Goal: Task Accomplishment & Management: Complete application form

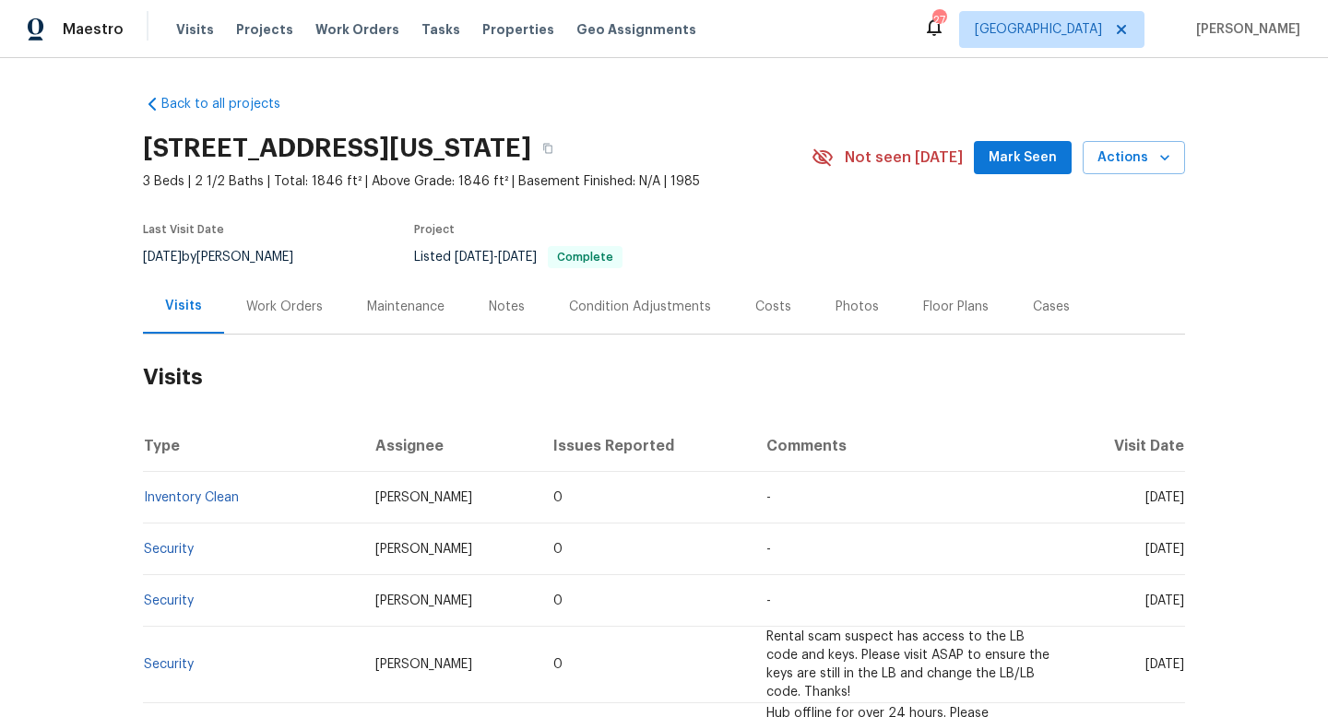
click at [292, 312] on div "Work Orders" at bounding box center [284, 307] width 77 height 18
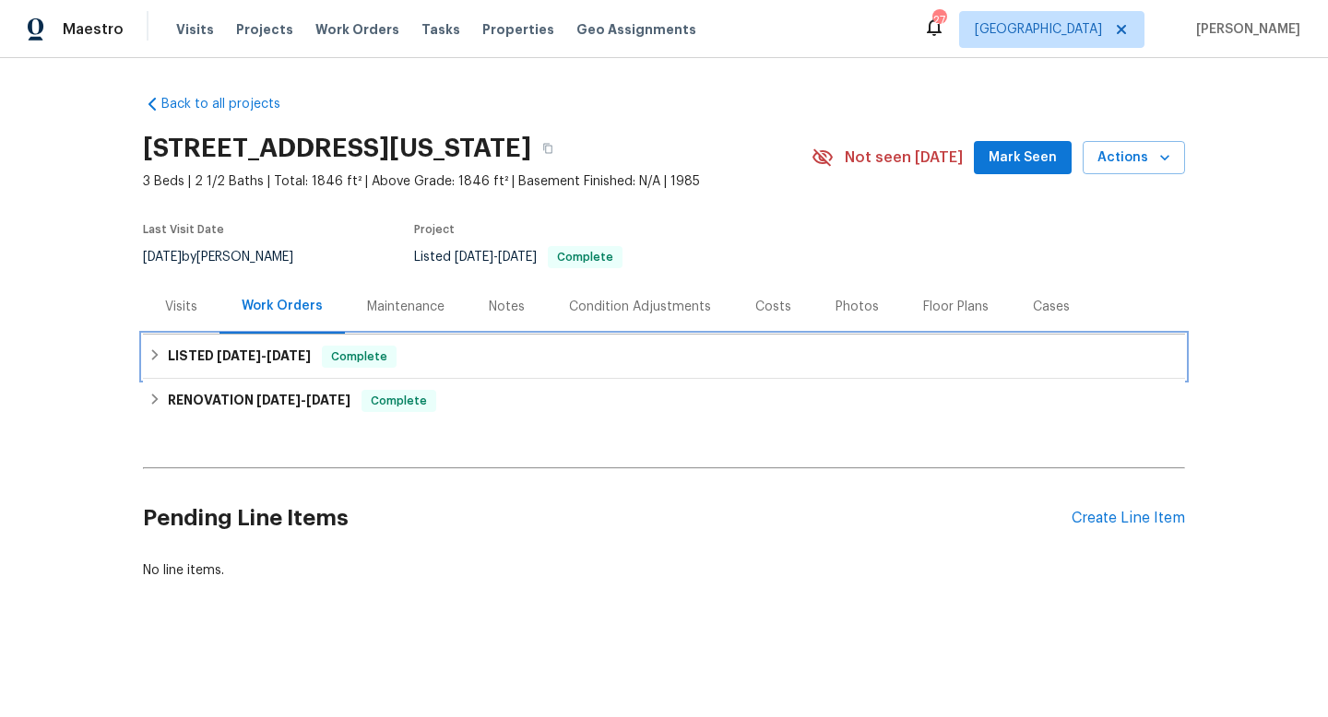
click at [268, 352] on span "7/21/25 - 7/23/25" at bounding box center [264, 355] width 94 height 13
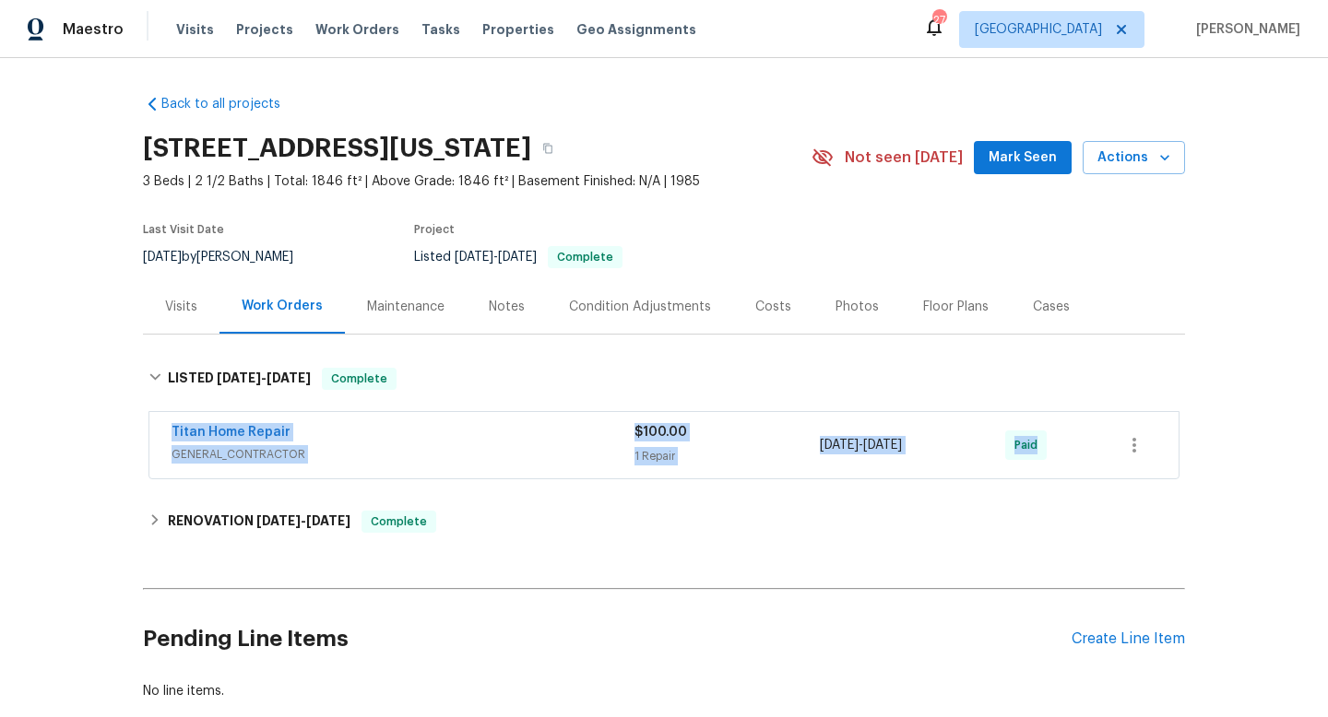
drag, startPoint x: 164, startPoint y: 430, endPoint x: 1060, endPoint y: 483, distance: 897.0
click at [1060, 483] on div "Titan Home Repair GENERAL_CONTRACTOR $100.00 1 Repair 7/21/2025 - 7/23/2025 Paid" at bounding box center [664, 447] width 1042 height 77
copy div "Titan Home Repair GENERAL_CONTRACTOR $100.00 1 Repair 7/21/2025 - 7/23/2025 Paid"
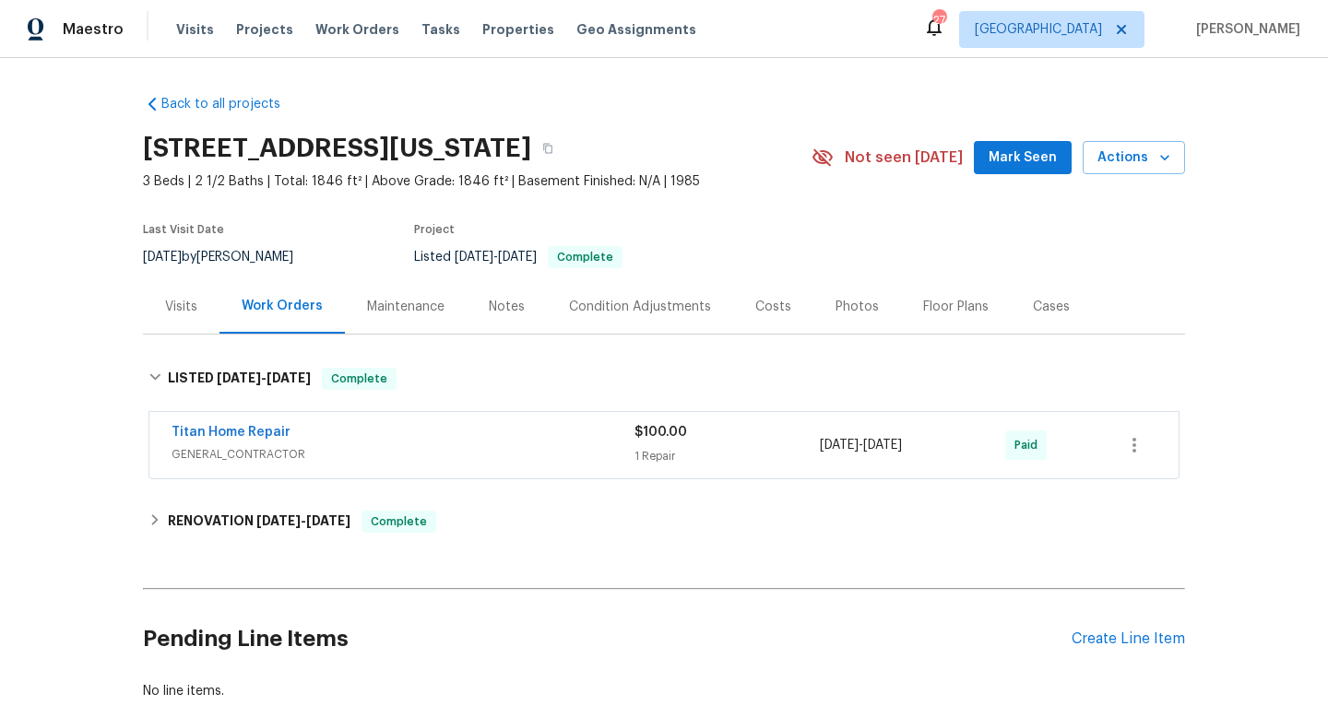
click at [612, 451] on span "GENERAL_CONTRACTOR" at bounding box center [403, 454] width 463 height 18
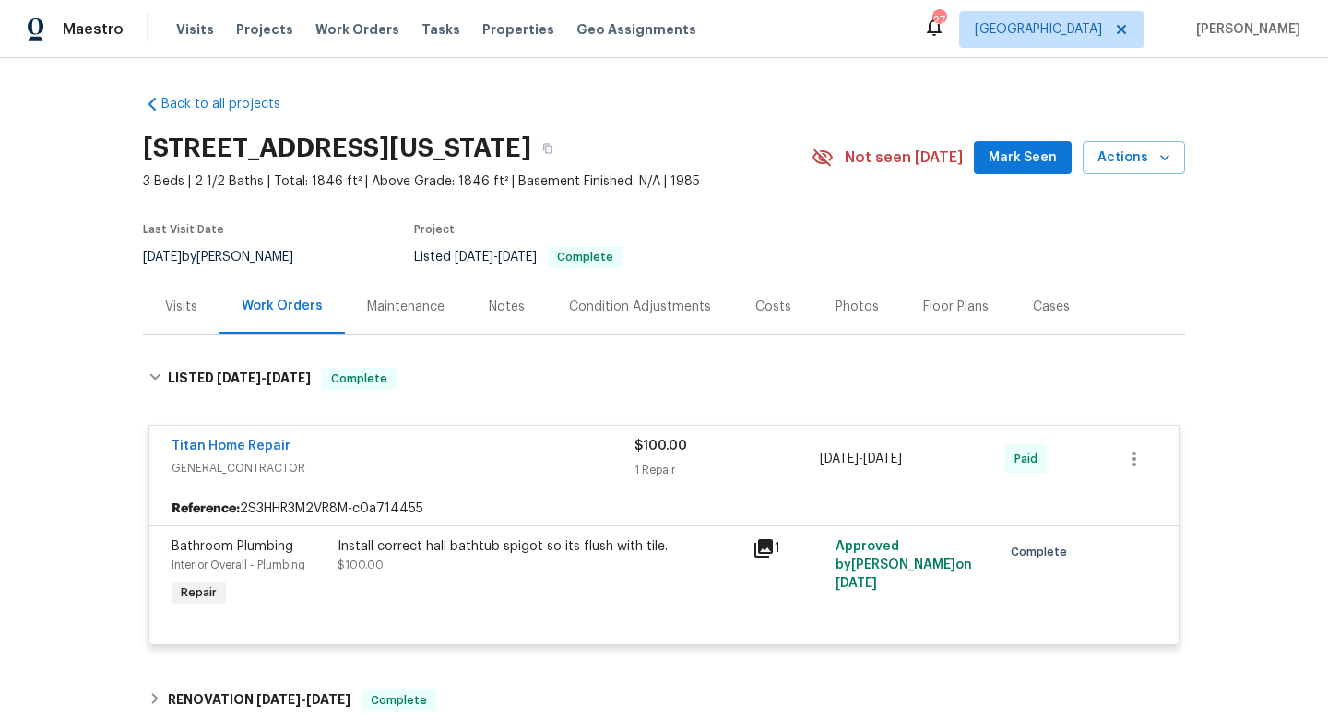
click at [223, 253] on div "8/14/2025 by Chris Thomas" at bounding box center [229, 257] width 172 height 22
click at [256, 255] on div "8/14/2025 by Chris Thomas" at bounding box center [229, 257] width 172 height 22
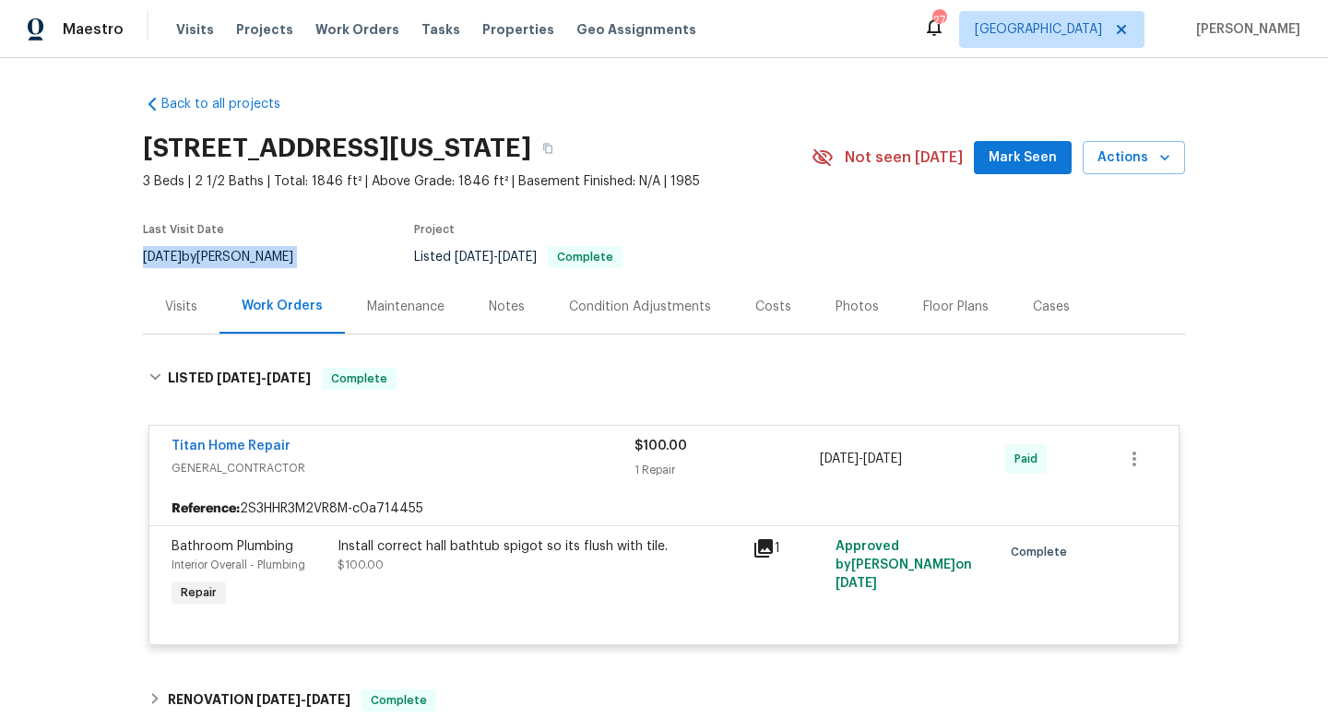
click at [256, 255] on div "8/14/2025 by Chris Thomas" at bounding box center [229, 257] width 172 height 22
copy div "8/14/2025 by Chris Thomas"
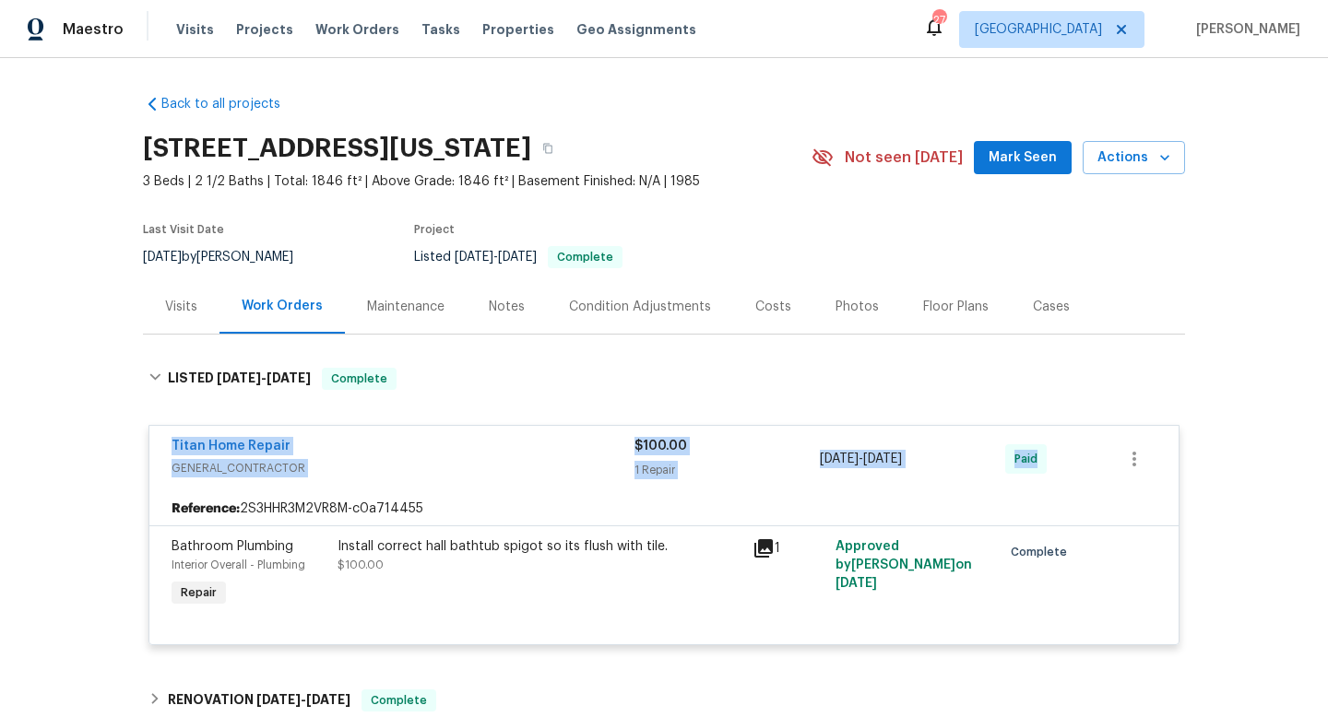
drag, startPoint x: 167, startPoint y: 446, endPoint x: 1193, endPoint y: 448, distance: 1026.3
click at [1197, 450] on div "Back to all projects 5570 Whimsical Dr, Colorado Springs, CO 80917 3 Beds | 2 1…" at bounding box center [664, 387] width 1328 height 659
copy div "Titan Home Repair GENERAL_CONTRACTOR $100.00 1 Repair 7/21/2025 - 7/23/2025 Paid"
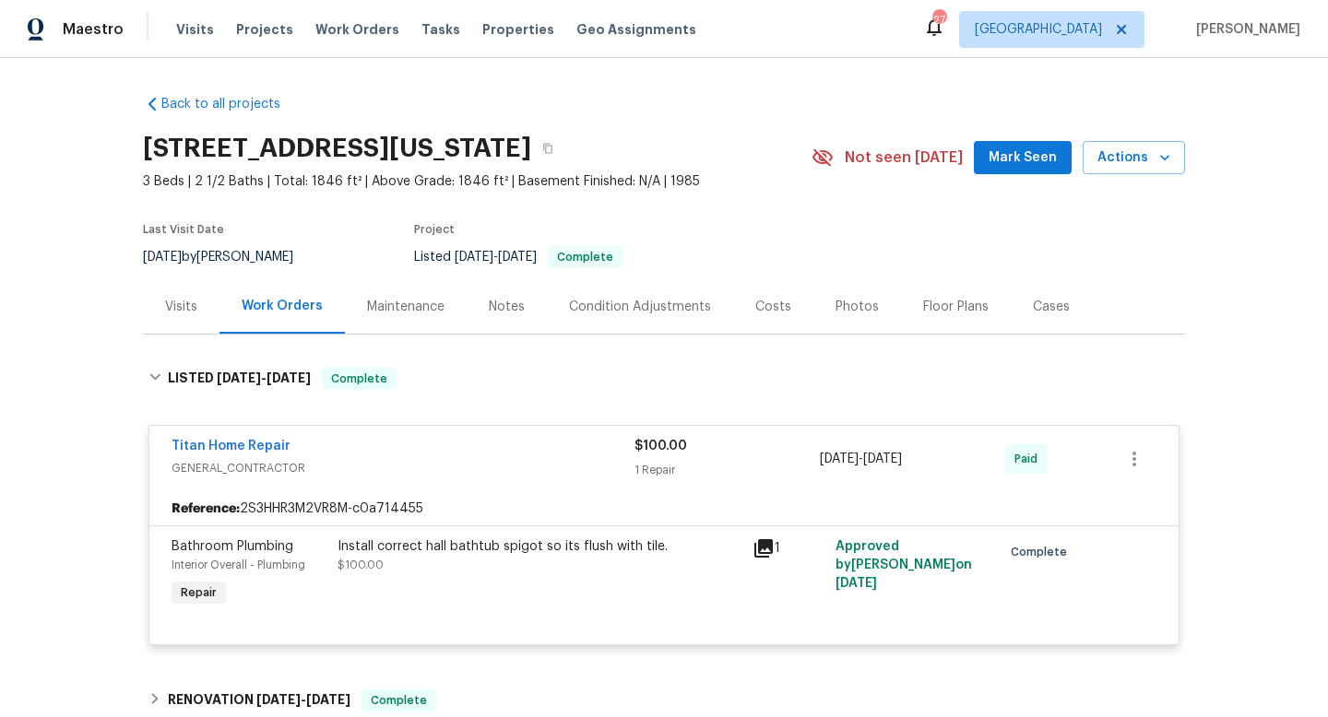
click at [1022, 315] on div "Cases" at bounding box center [1051, 306] width 81 height 54
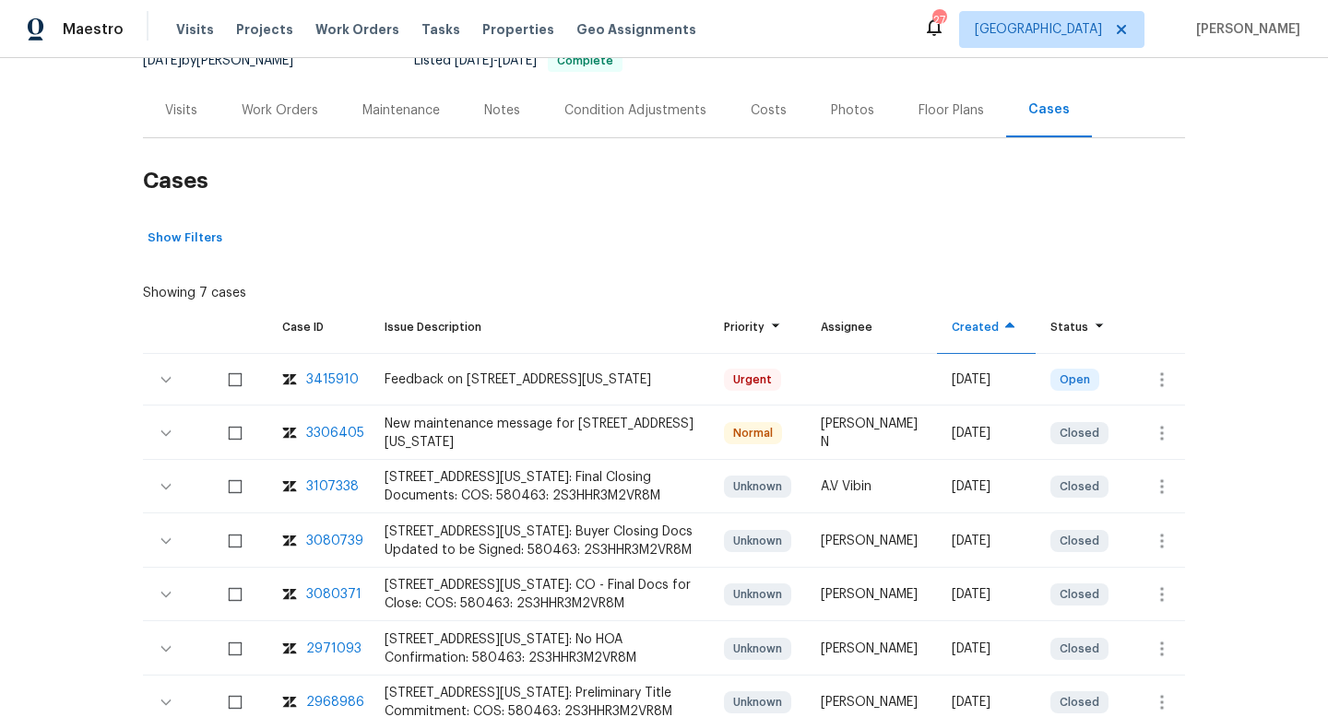
scroll to position [235, 0]
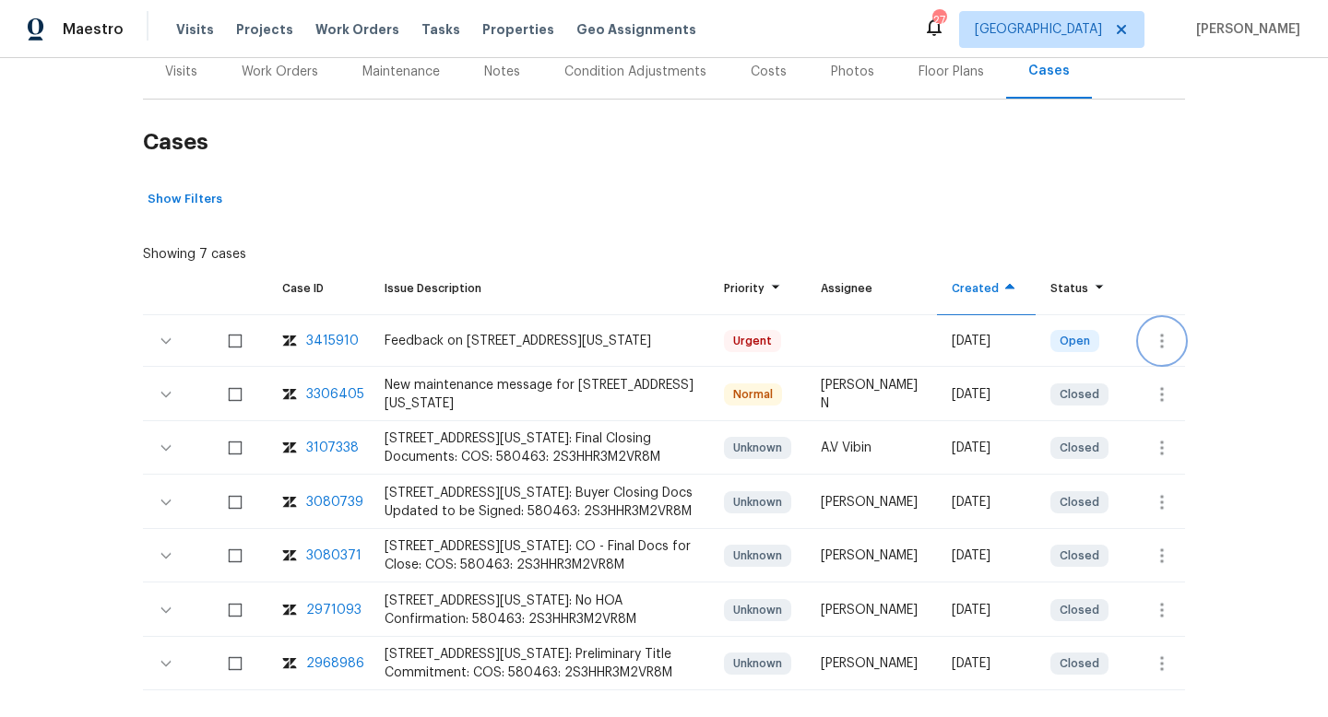
click at [1156, 333] on icon "button" at bounding box center [1162, 341] width 22 height 22
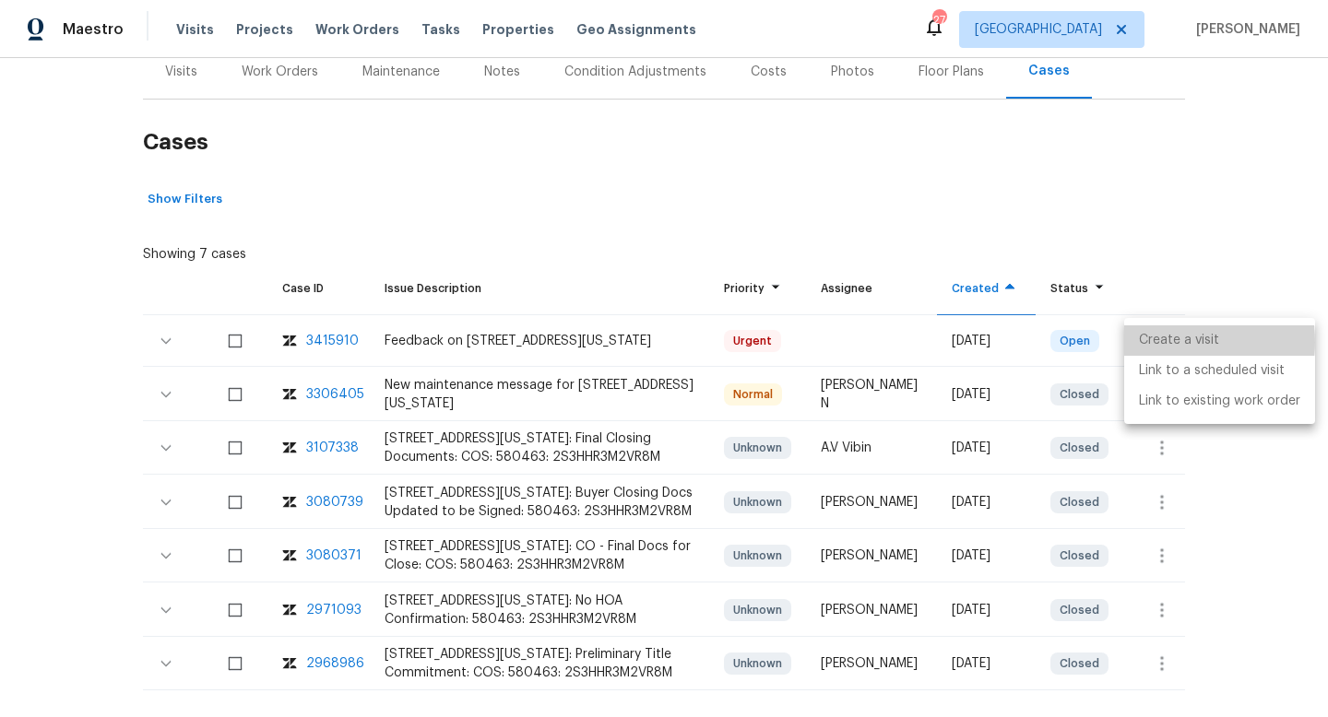
click at [1152, 342] on li "Create a visit" at bounding box center [1219, 341] width 191 height 30
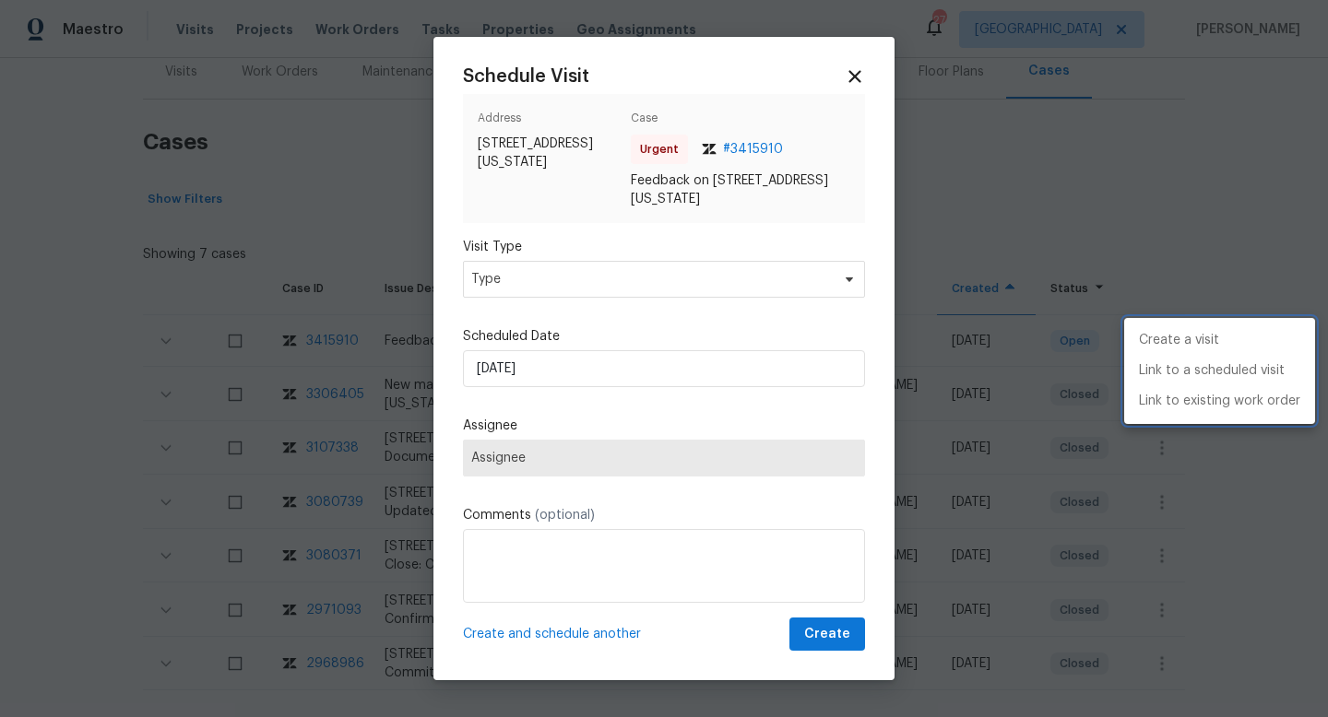
click at [499, 285] on div at bounding box center [664, 358] width 1328 height 717
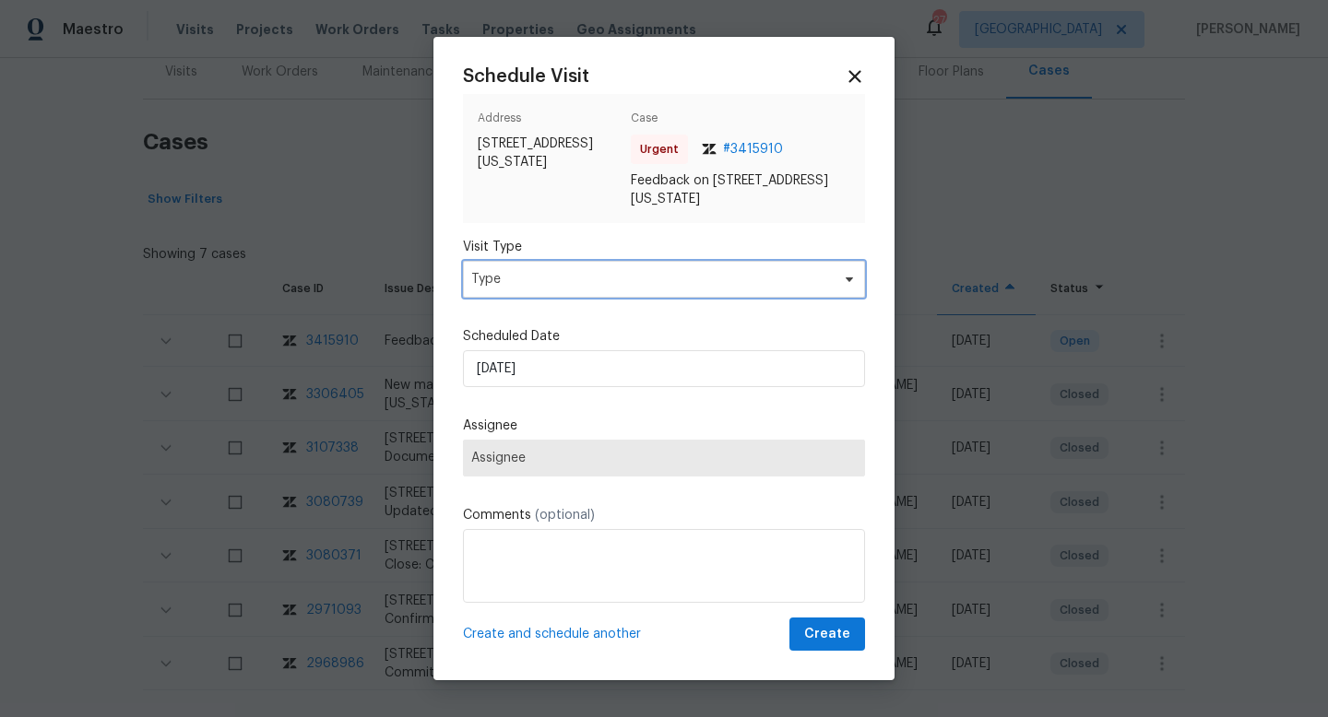
click at [499, 285] on span "Type" at bounding box center [650, 279] width 359 height 18
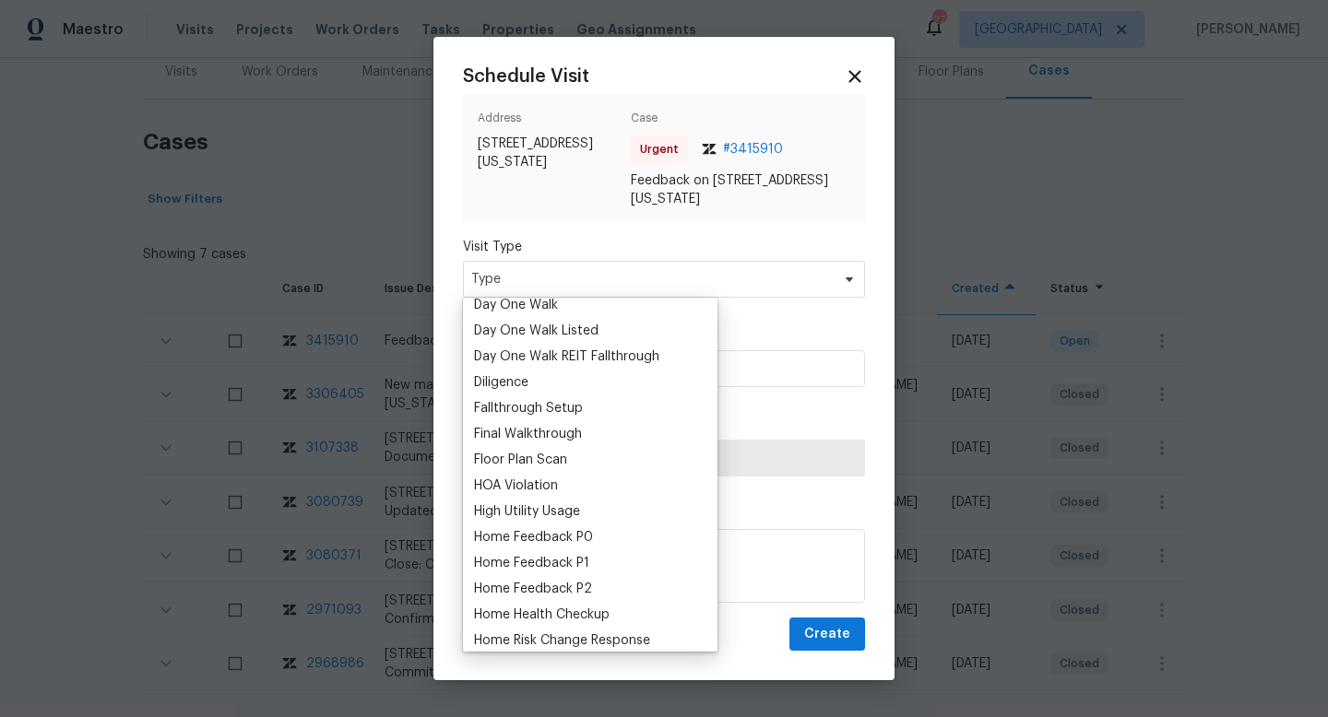
scroll to position [365, 0]
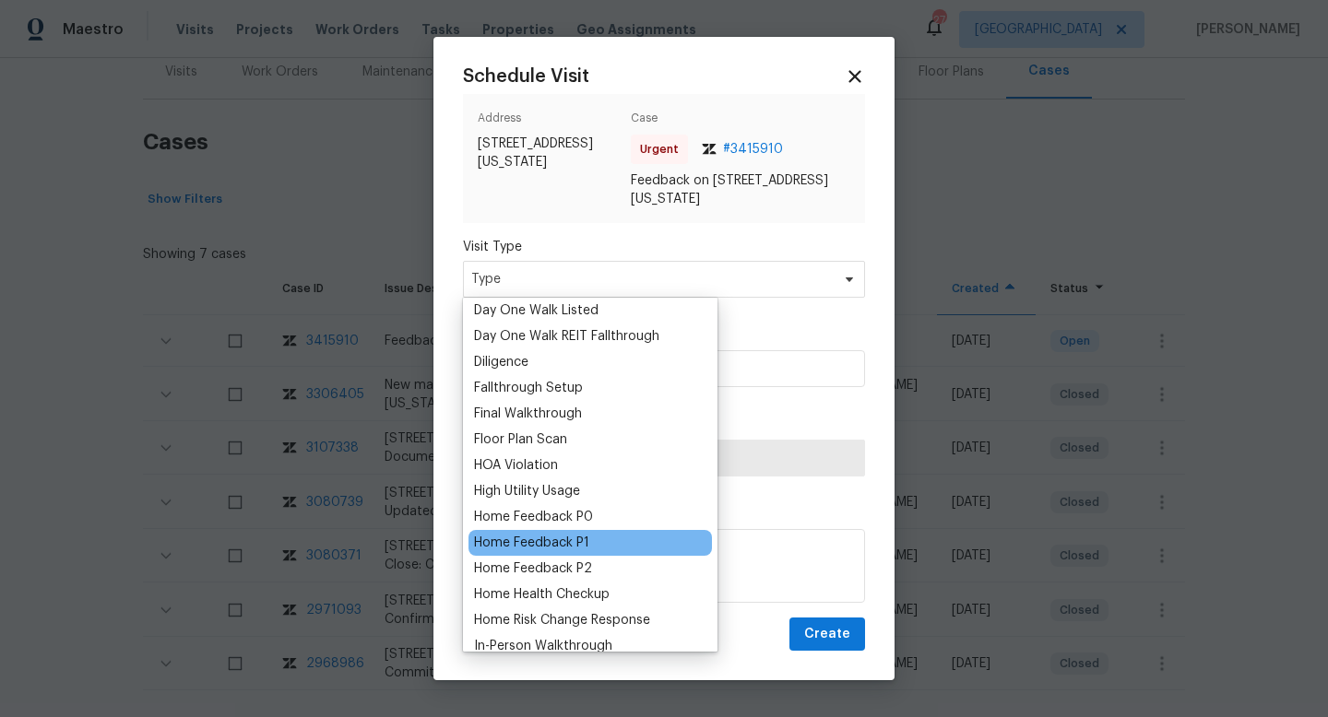
click at [562, 548] on div "Home Feedback P1" at bounding box center [531, 543] width 115 height 18
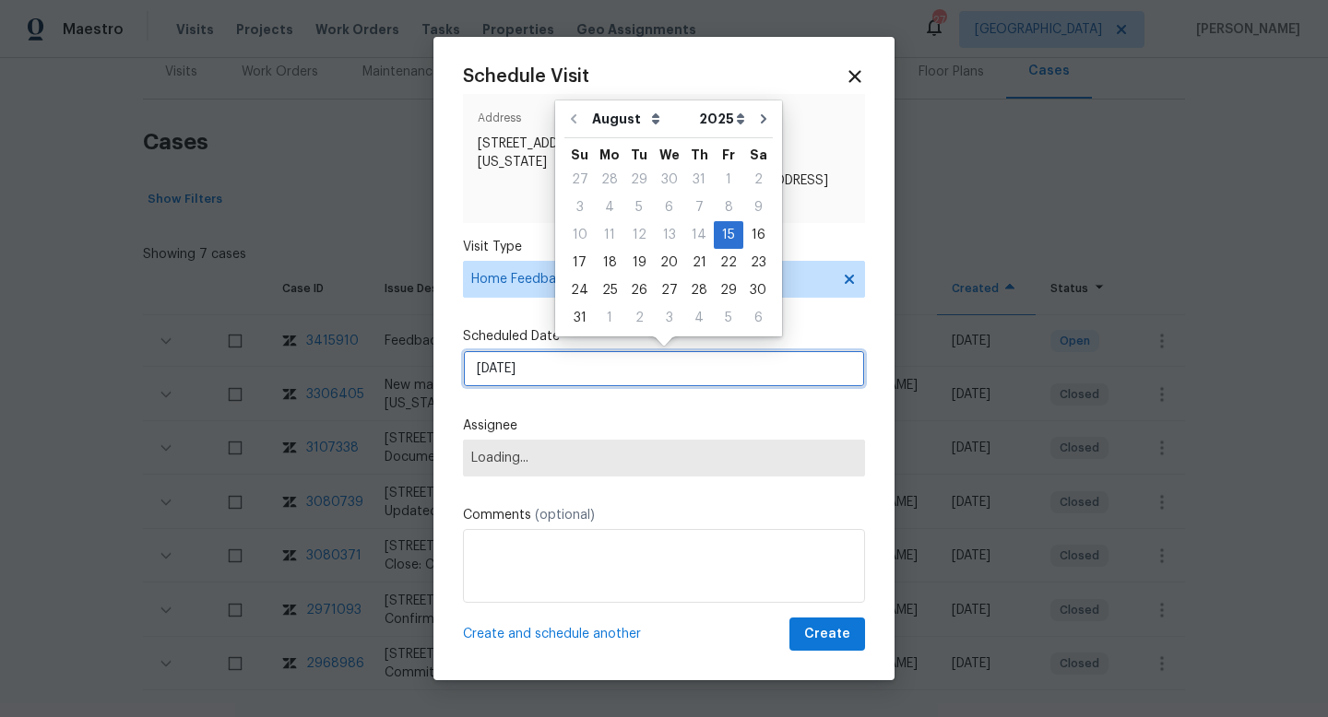
click at [541, 377] on input "15/08/2025" at bounding box center [664, 368] width 402 height 37
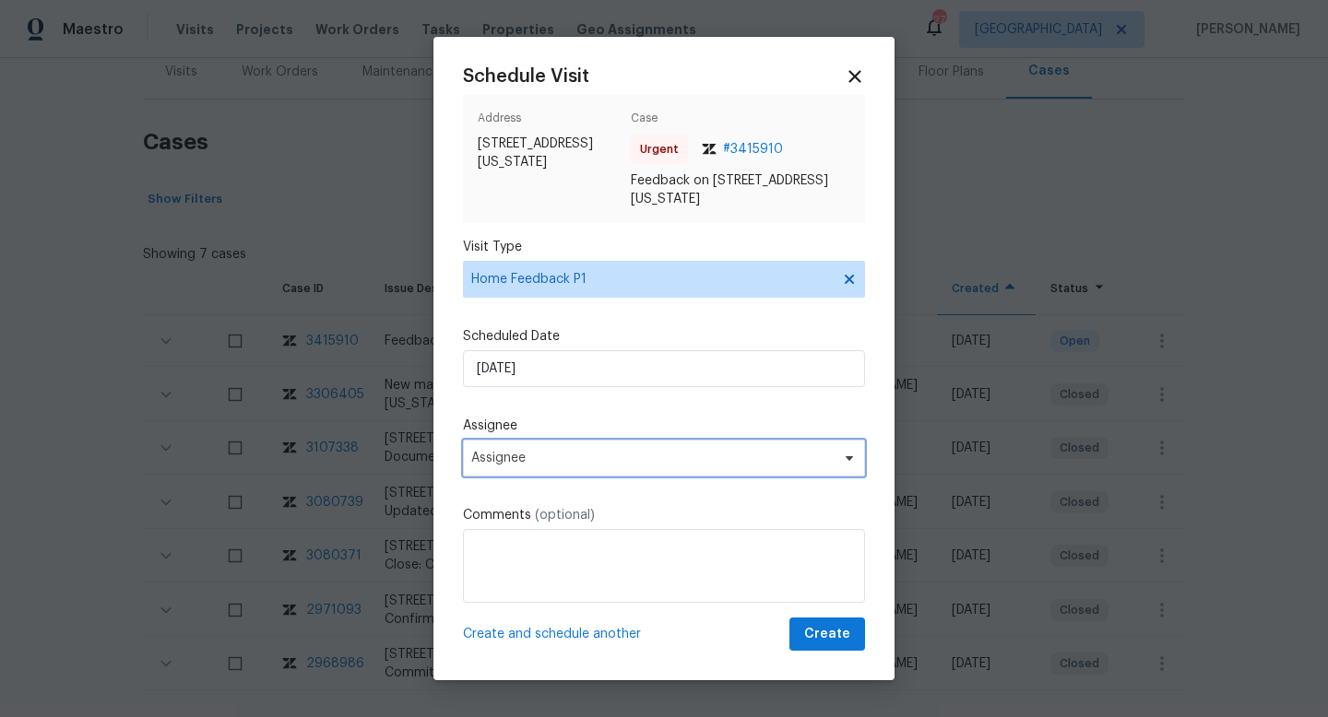
click at [539, 464] on span "Assignee" at bounding box center [651, 458] width 361 height 15
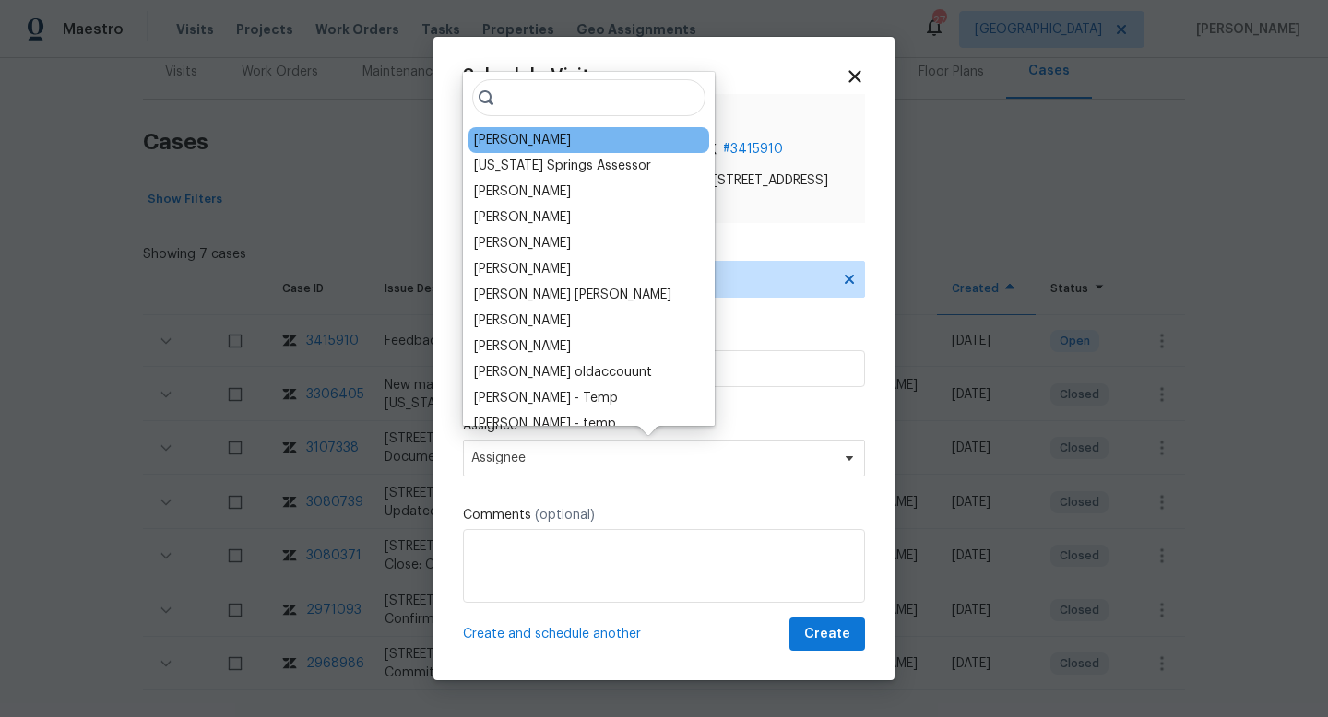
click at [520, 138] on div "Chris Thomas" at bounding box center [522, 140] width 97 height 18
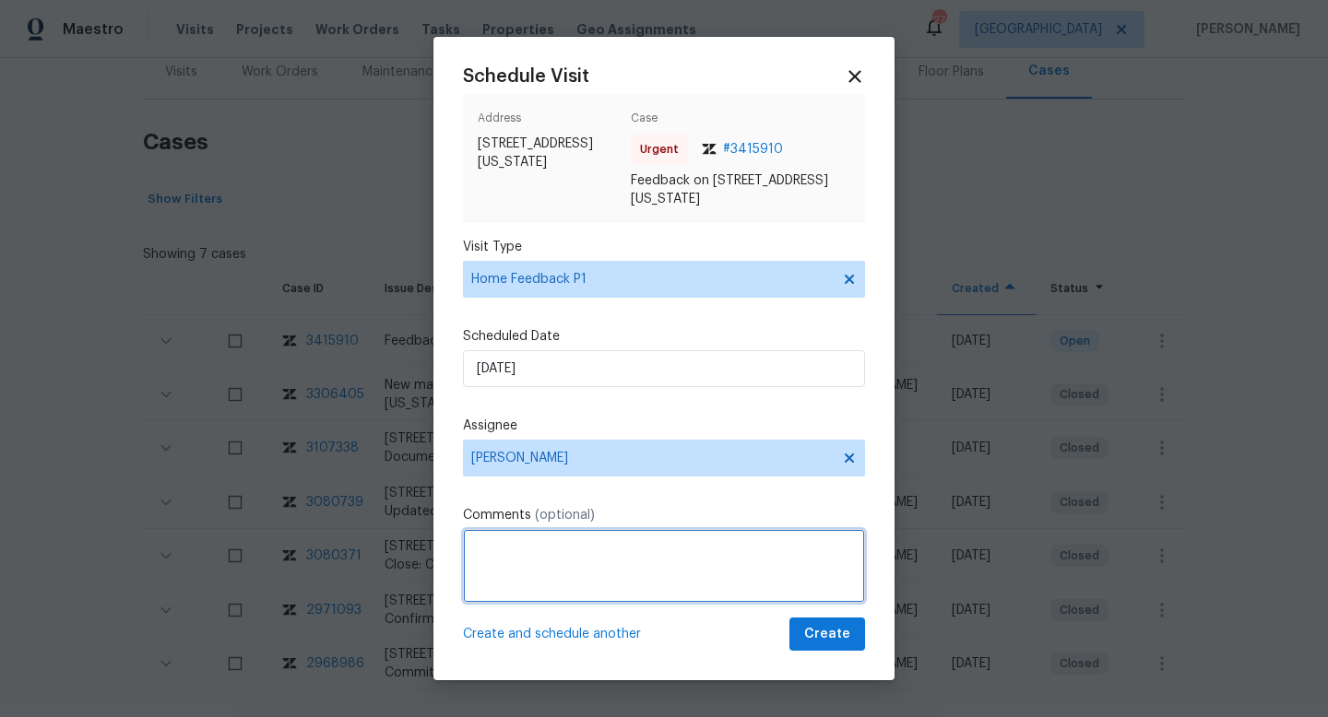
click at [524, 551] on textarea at bounding box center [664, 566] width 402 height 74
paste textarea "The door didnt close with a lock"
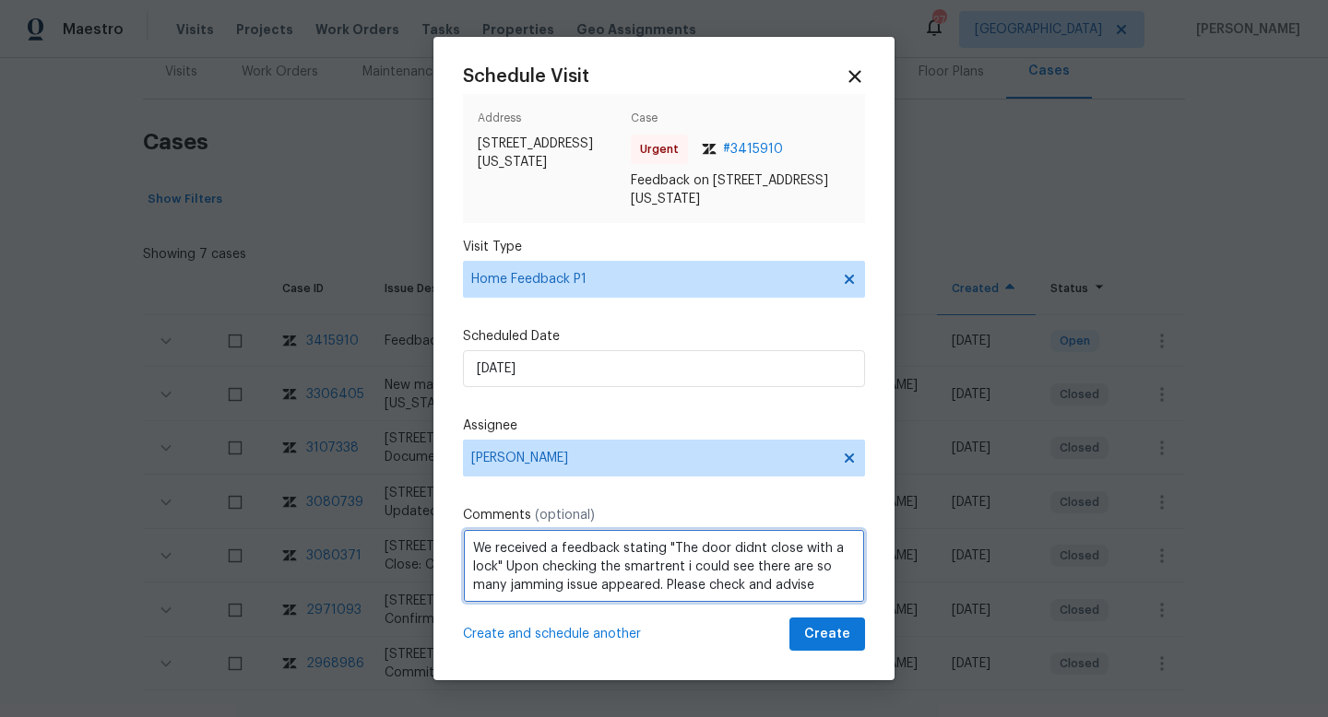
scroll to position [8, 0]
type textarea "We received a feedback stating "The door didnt close with a lock" Upon checking…"
click at [823, 654] on div "Schedule Visit Address 5570 Whimsical Dr, Colorado Springs, CO 80917 Case Urgen…" at bounding box center [663, 359] width 461 height 644
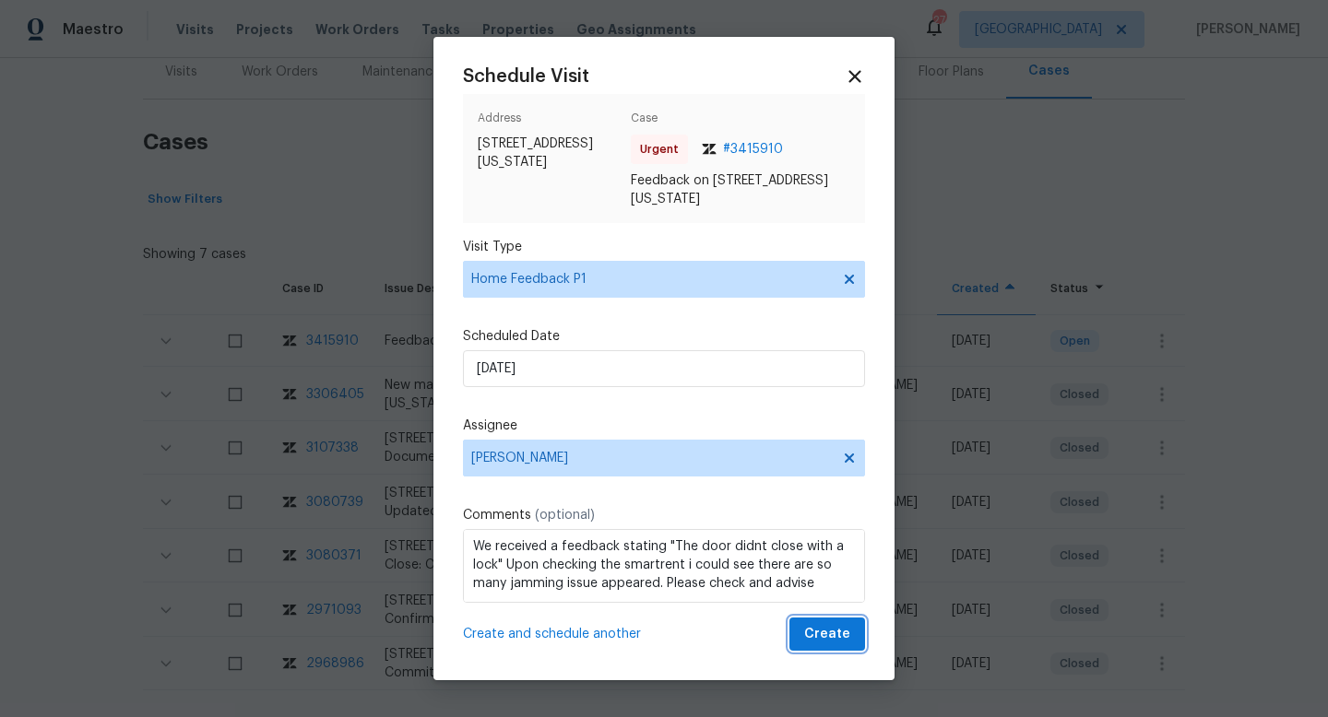
click at [812, 632] on span "Create" at bounding box center [827, 634] width 46 height 23
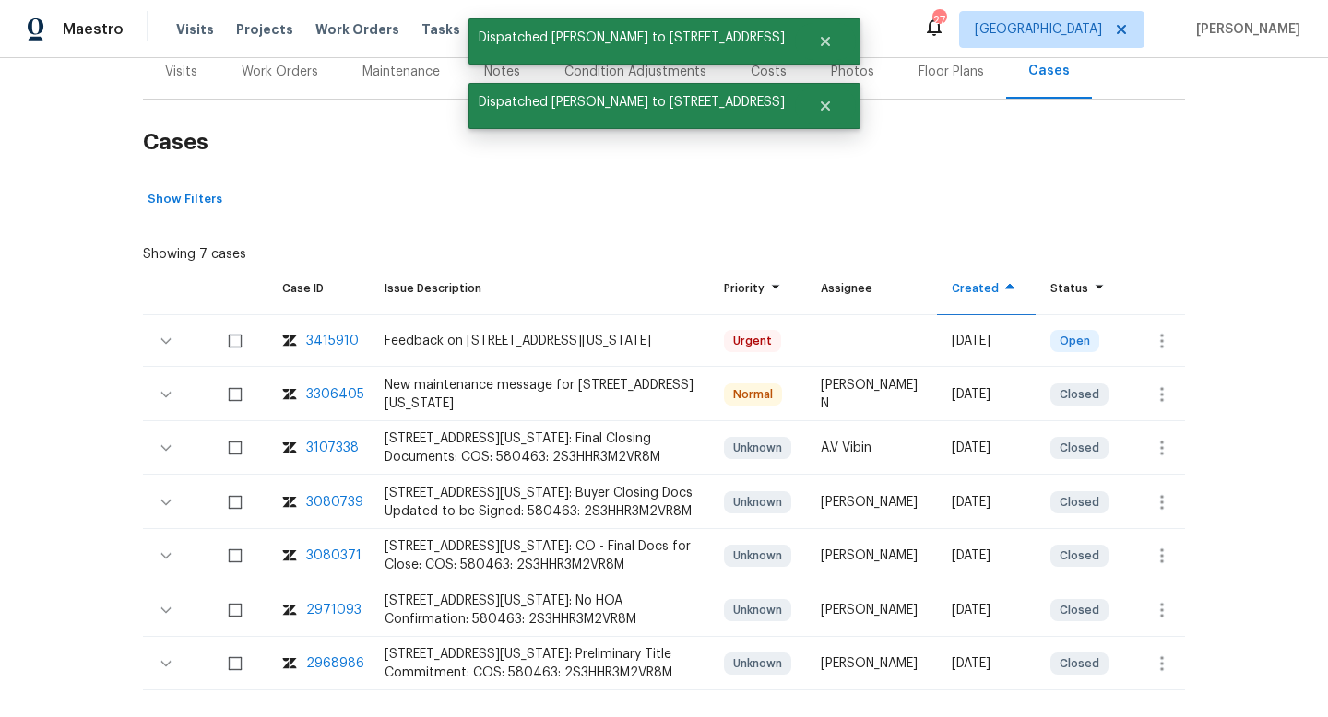
click at [199, 78] on div "Visits" at bounding box center [181, 71] width 77 height 54
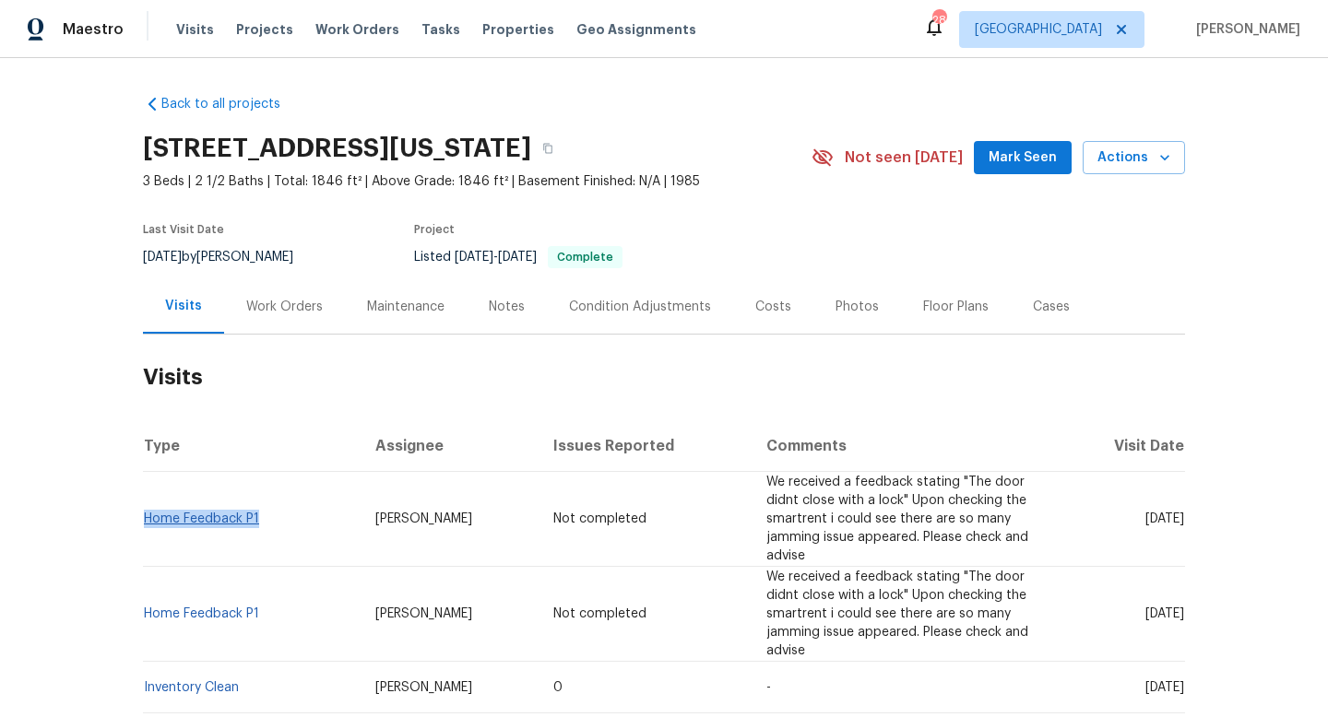
drag, startPoint x: 280, startPoint y: 507, endPoint x: 144, endPoint y: 505, distance: 136.5
click at [144, 505] on td "Home Feedback P1" at bounding box center [252, 519] width 218 height 95
copy link "Home Feedback P1"
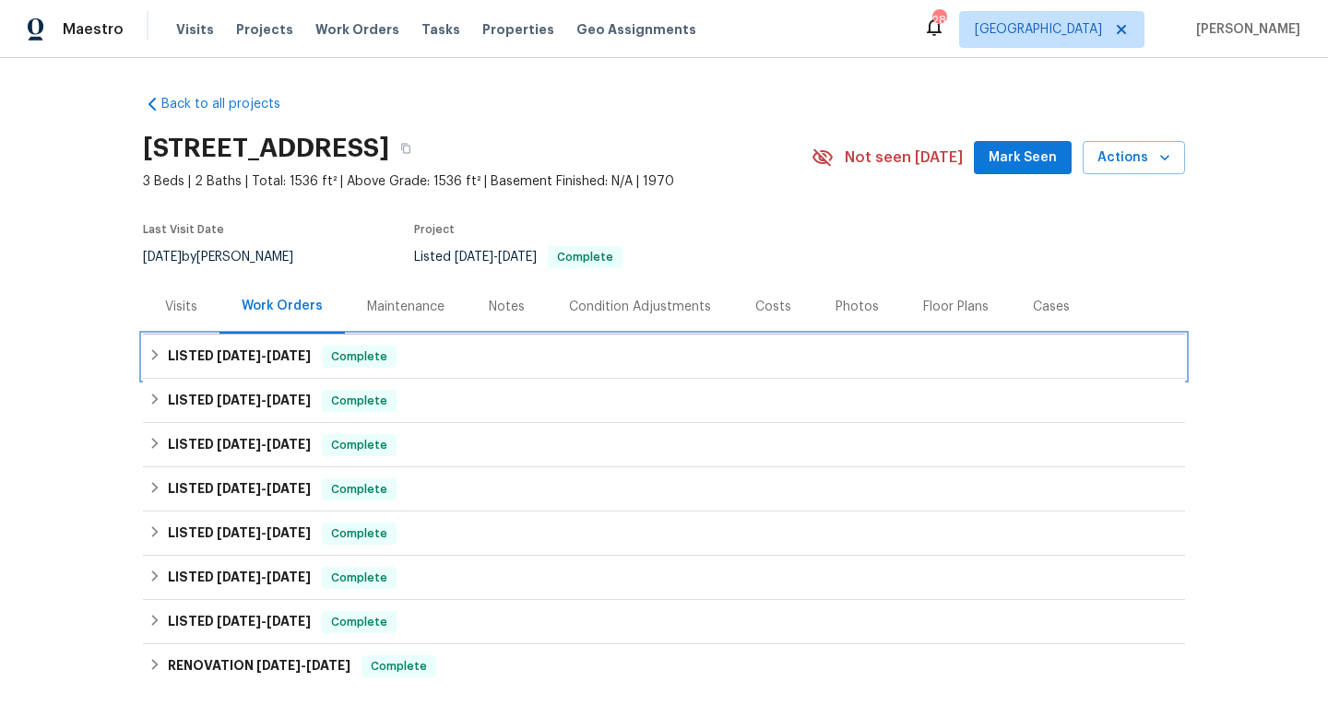
click at [549, 345] on div "LISTED 5/13/25 - 5/15/25 Complete" at bounding box center [664, 357] width 1042 height 44
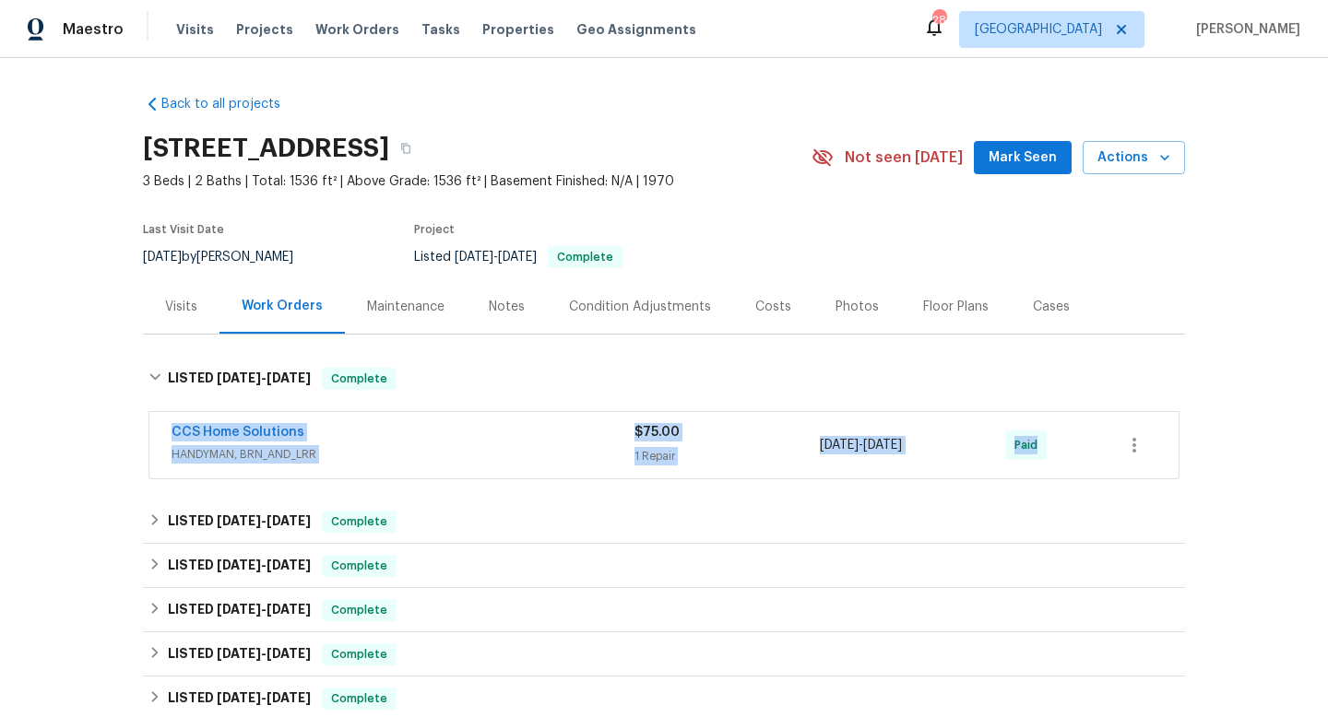
drag, startPoint x: 151, startPoint y: 425, endPoint x: 1123, endPoint y: 435, distance: 972.0
click at [1131, 438] on div "CCS Home Solutions HANDYMAN, BRN_AND_LRR $75.00 1 Repair 5/14/2025 - 5/15/2025 …" at bounding box center [663, 445] width 1029 height 66
copy div "CCS Home Solutions HANDYMAN, BRN_AND_LRR $75.00 1 Repair 5/14/2025 - 5/15/2025 …"
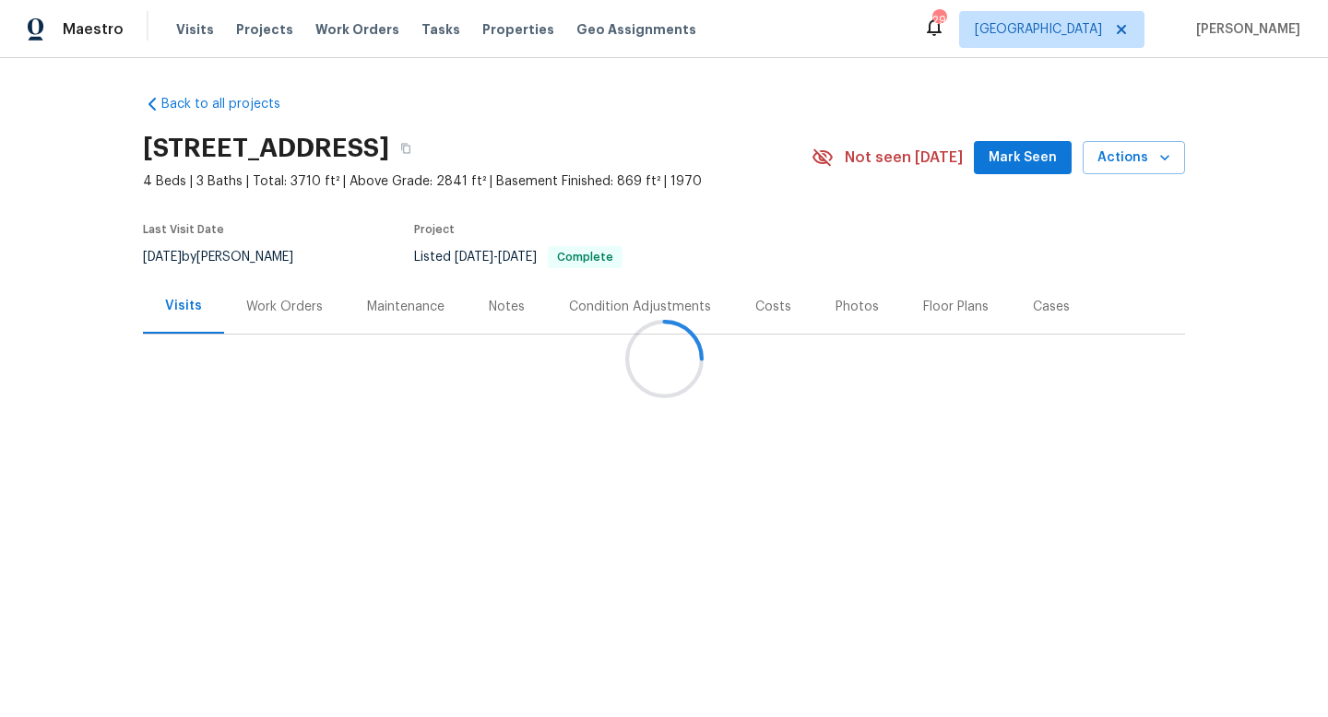
click at [283, 310] on div at bounding box center [664, 358] width 1328 height 717
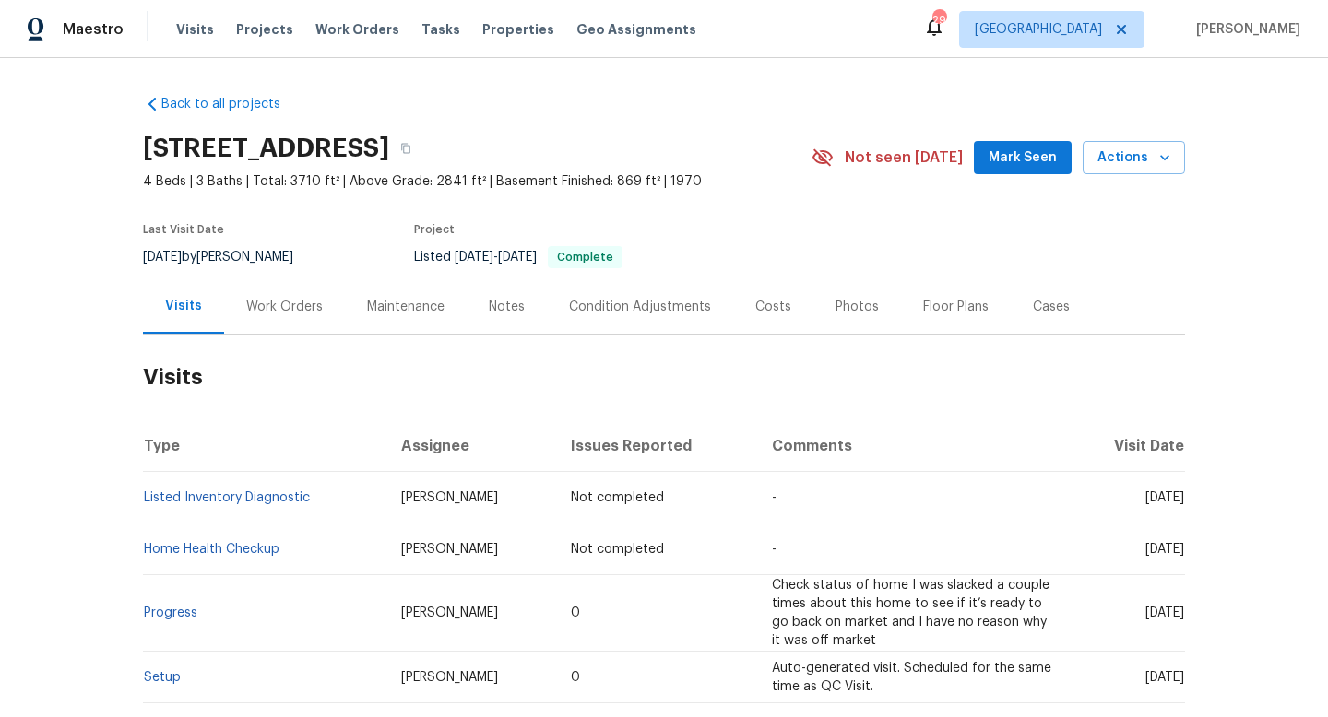
click at [284, 310] on div "Work Orders" at bounding box center [284, 307] width 77 height 18
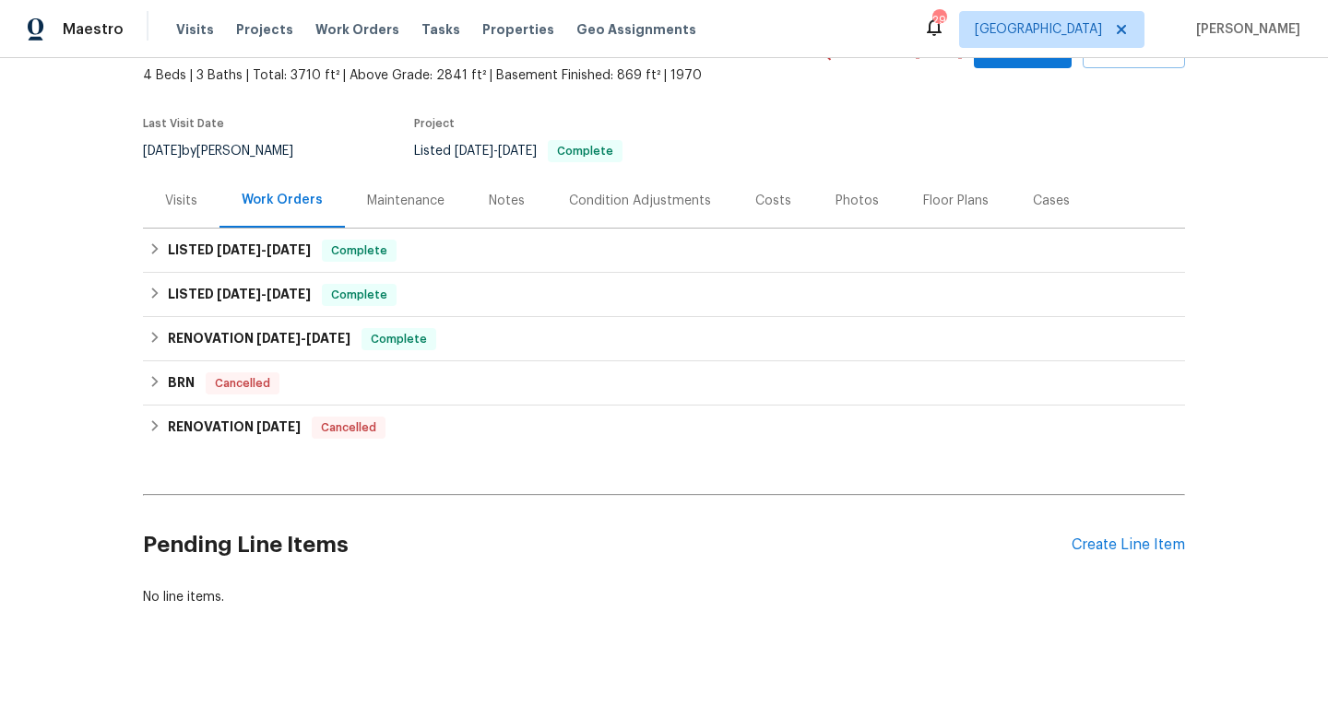
scroll to position [121, 0]
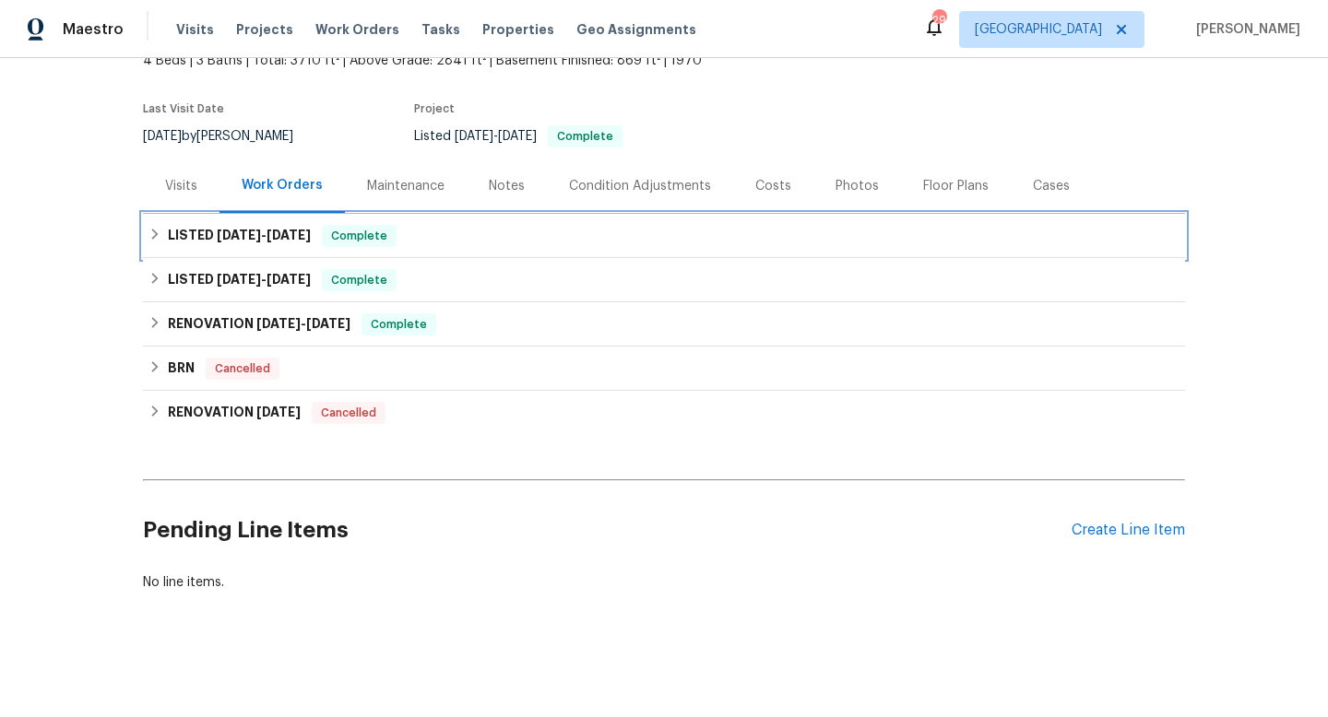
click at [281, 245] on h6 "LISTED 6/17/25 - 6/19/25" at bounding box center [239, 236] width 143 height 22
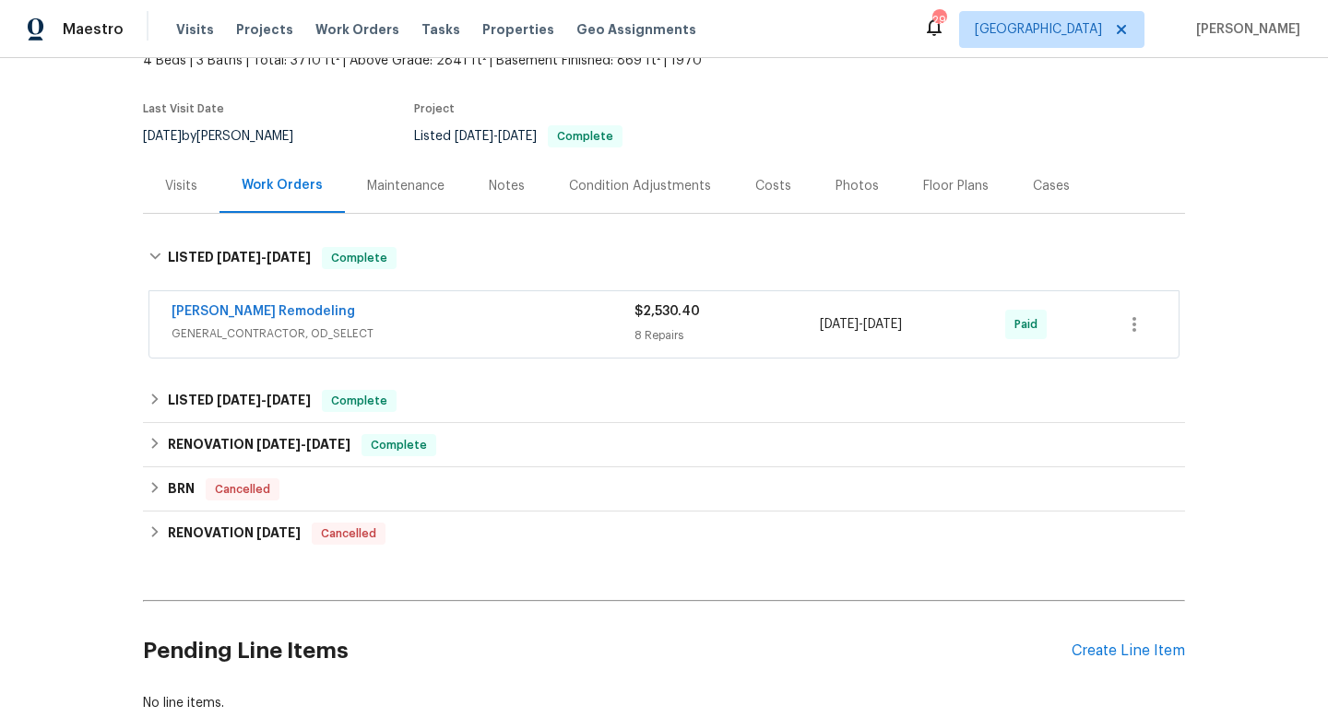
click at [503, 330] on span "GENERAL_CONTRACTOR, OD_SELECT" at bounding box center [403, 334] width 463 height 18
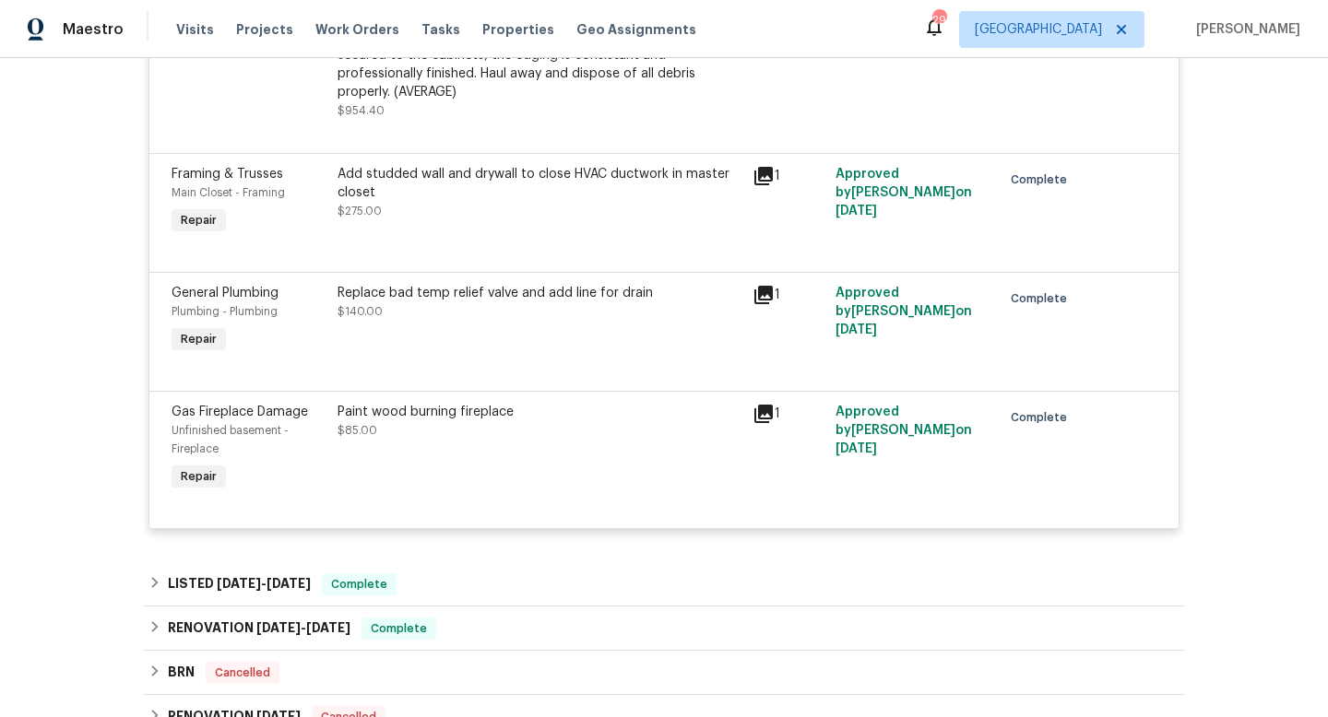
scroll to position [1084, 0]
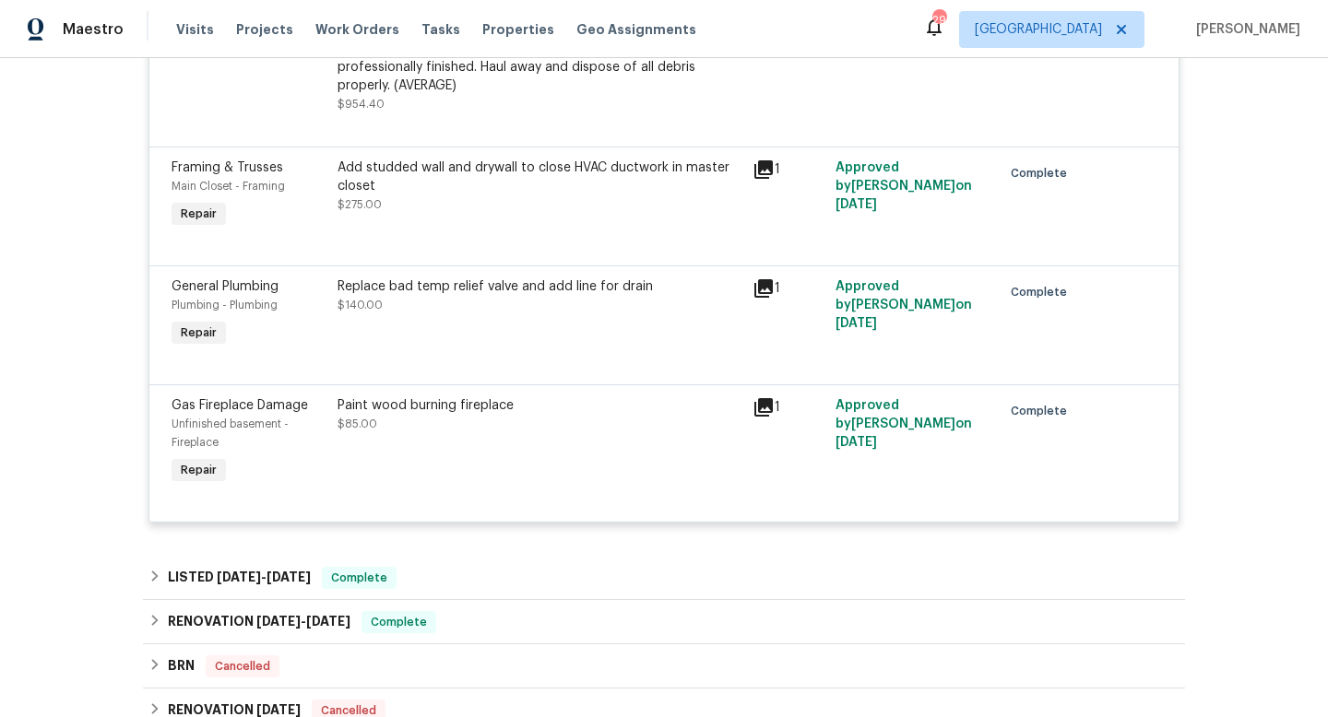
click at [764, 398] on icon at bounding box center [763, 407] width 18 height 18
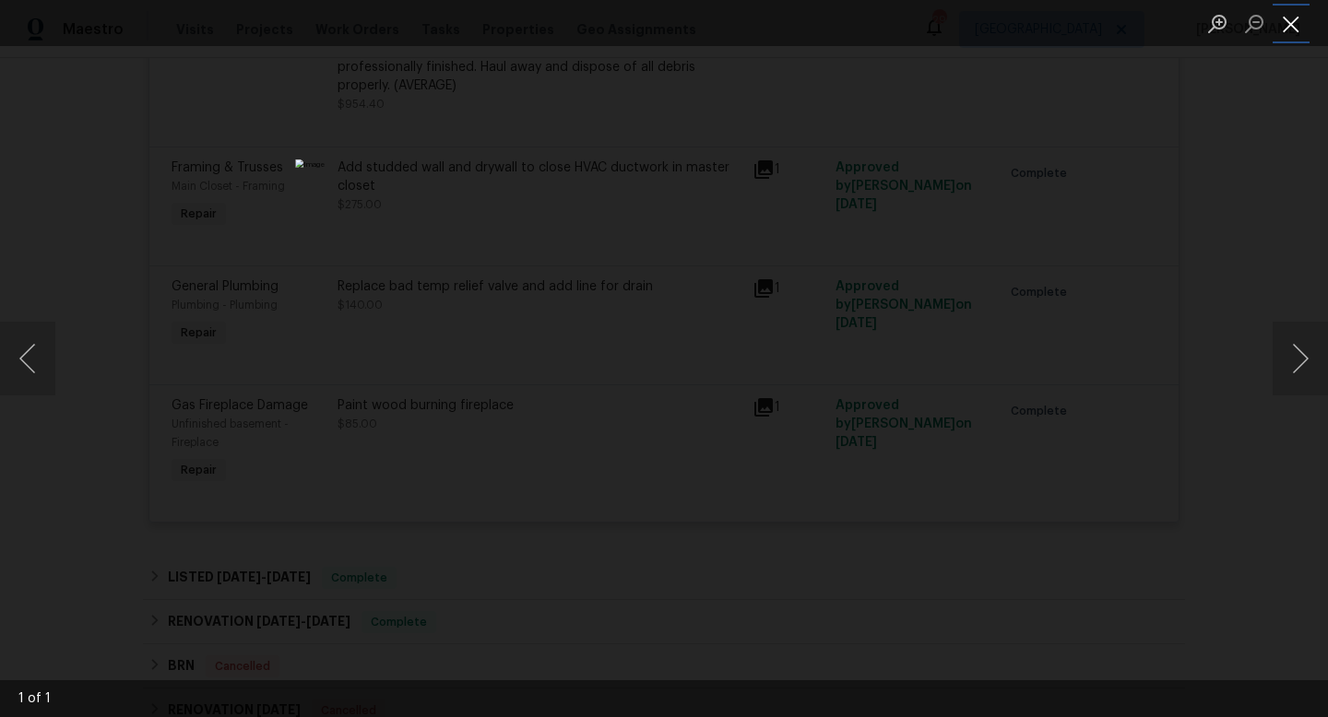
click at [1283, 23] on button "Close lightbox" at bounding box center [1291, 23] width 37 height 32
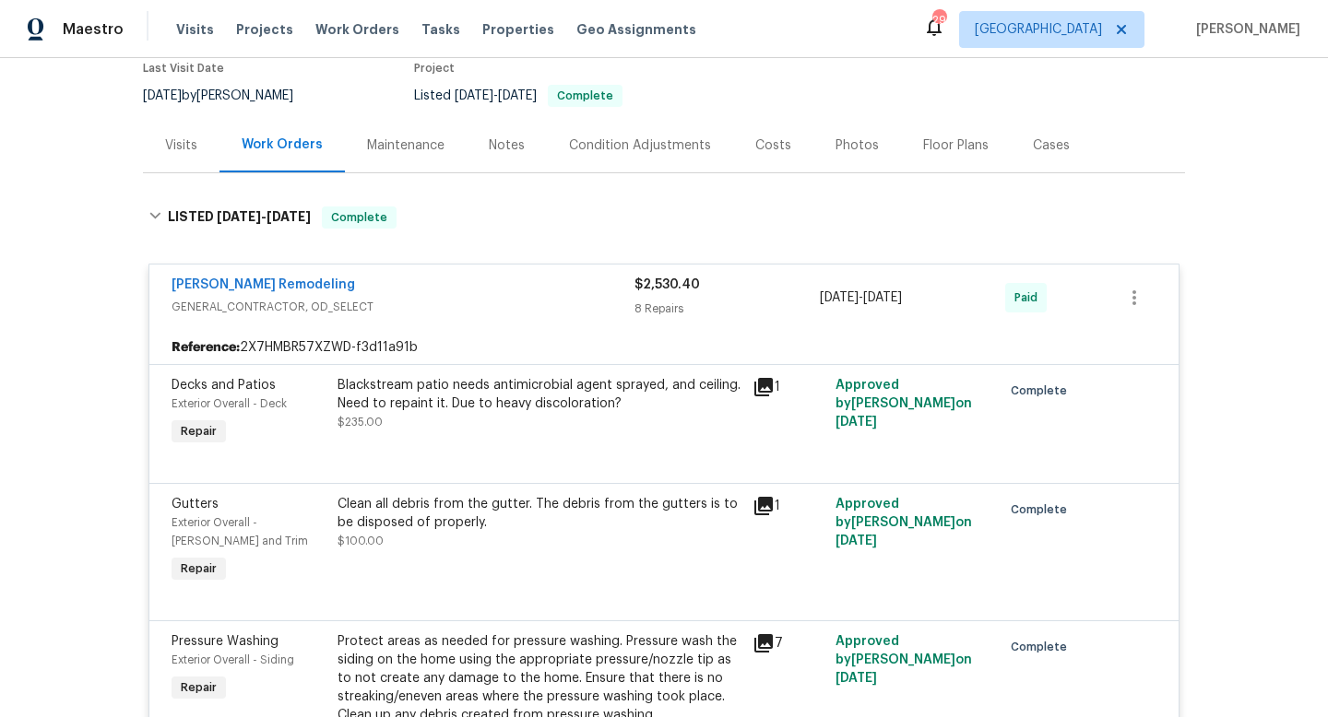
scroll to position [0, 0]
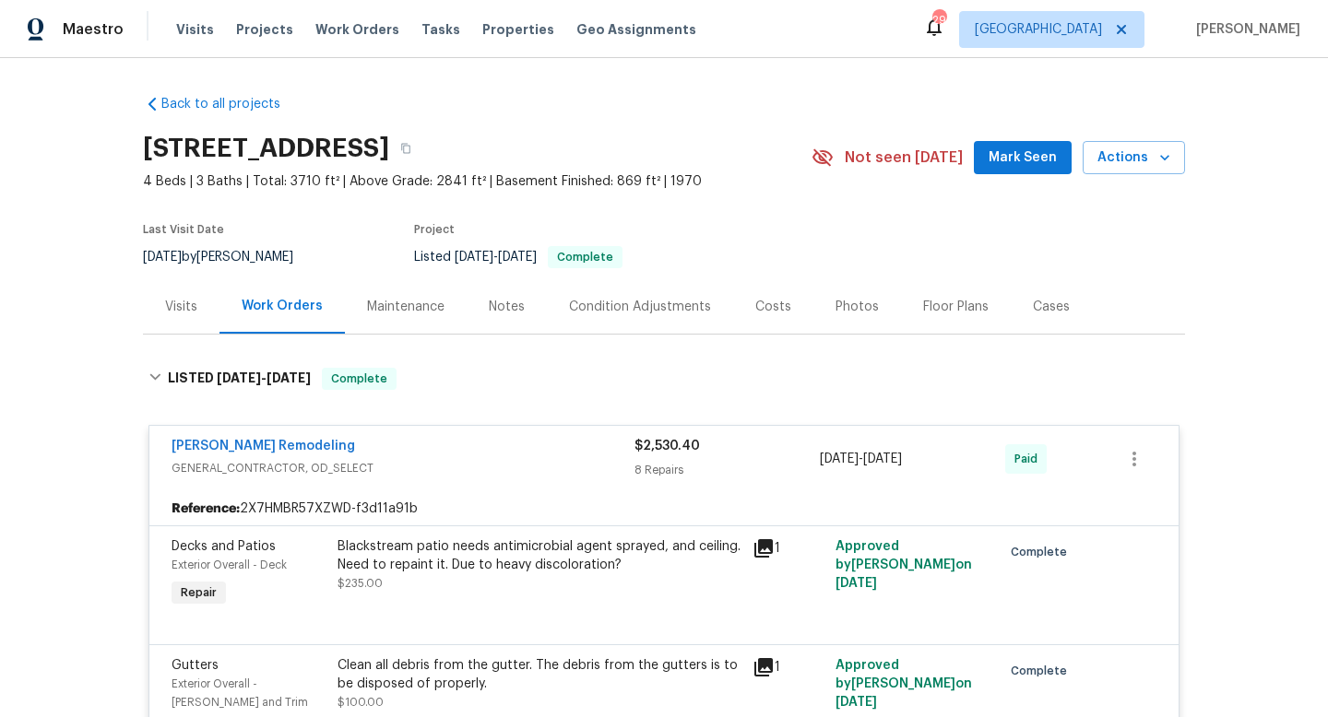
click at [397, 453] on div "Pino Remodeling" at bounding box center [403, 448] width 463 height 22
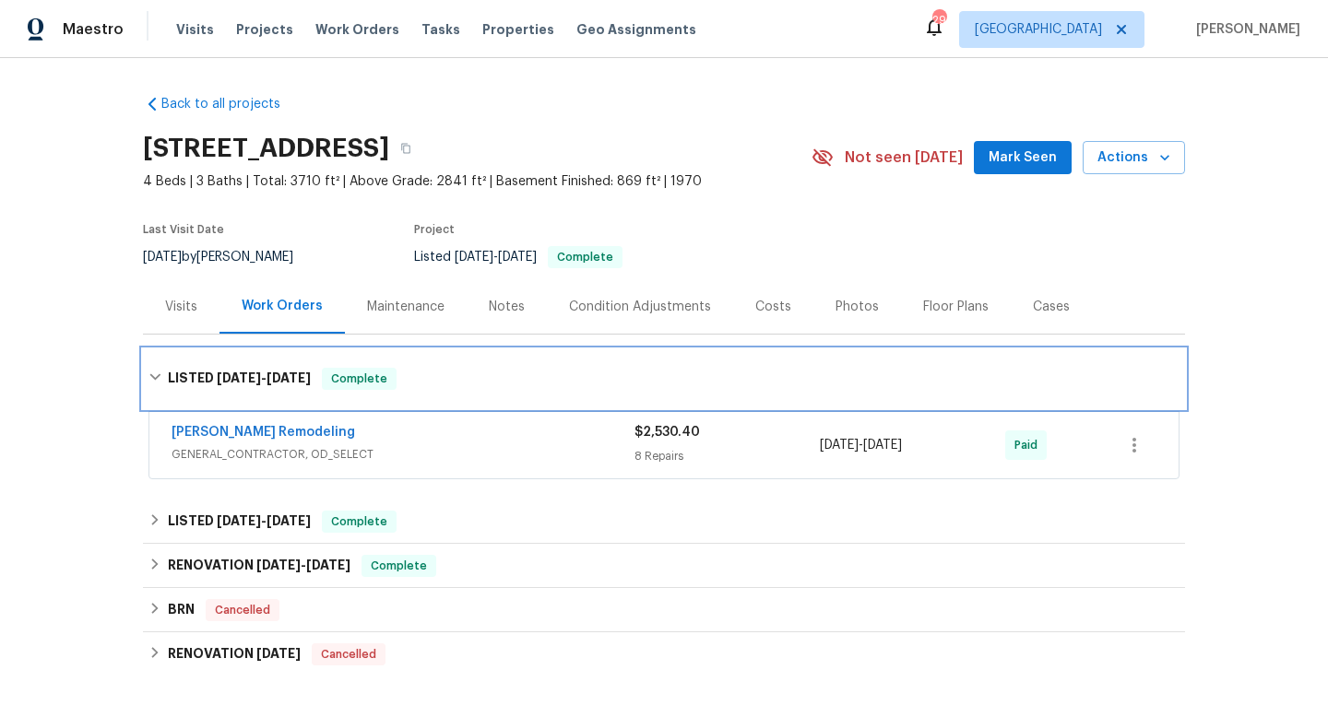
click at [238, 392] on div "LISTED 6/17/25 - 6/19/25 Complete" at bounding box center [664, 378] width 1042 height 59
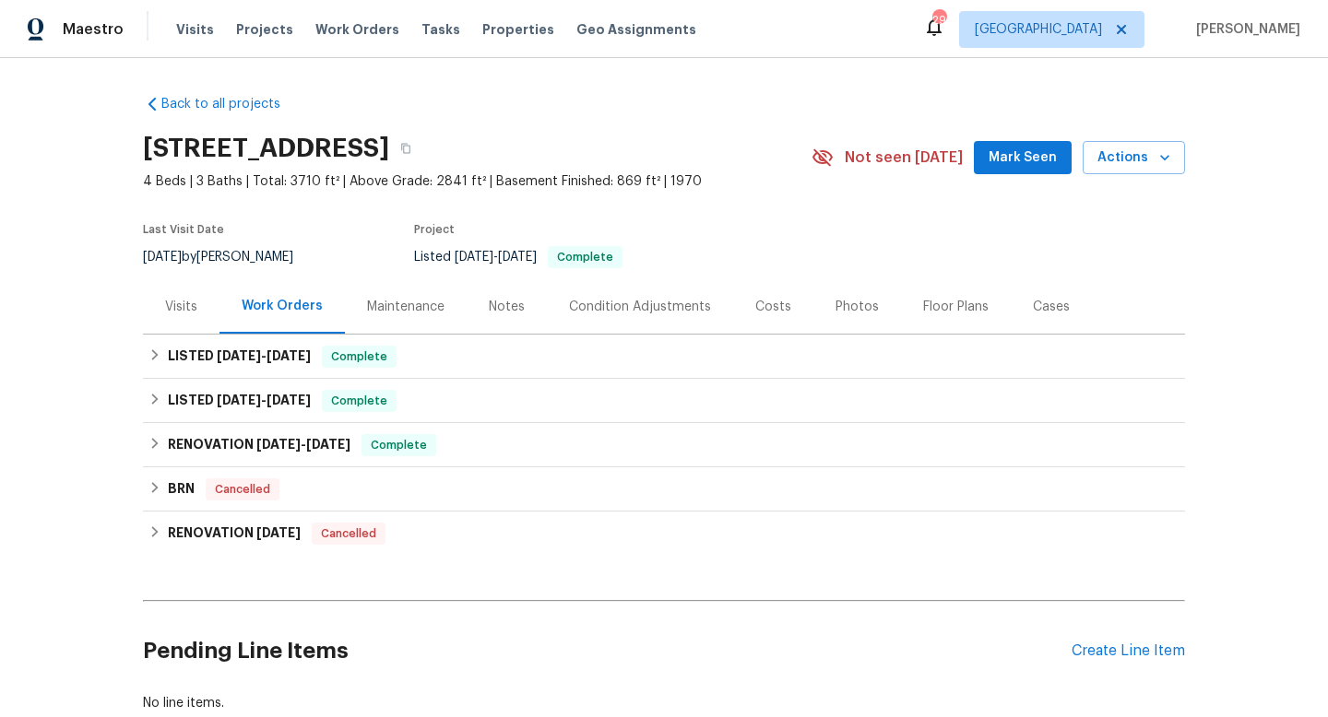
click at [170, 304] on div "Visits" at bounding box center [181, 307] width 32 height 18
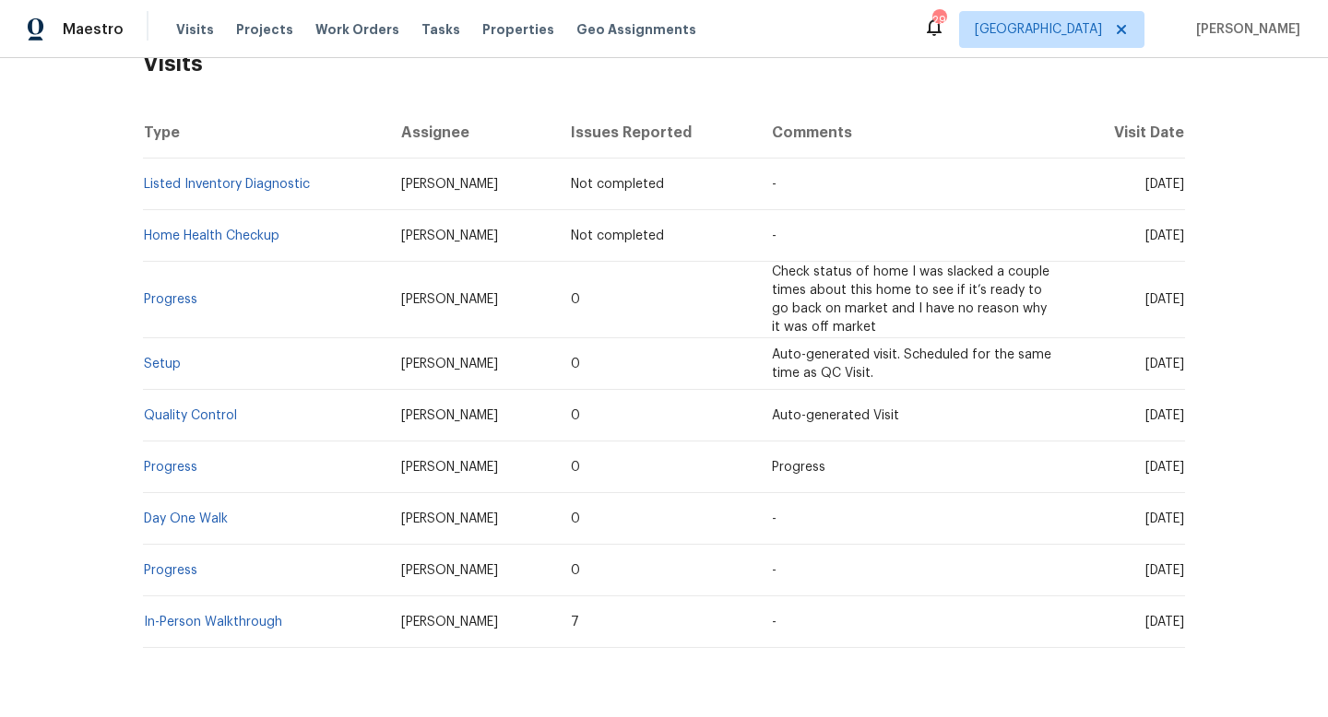
scroll to position [321, 0]
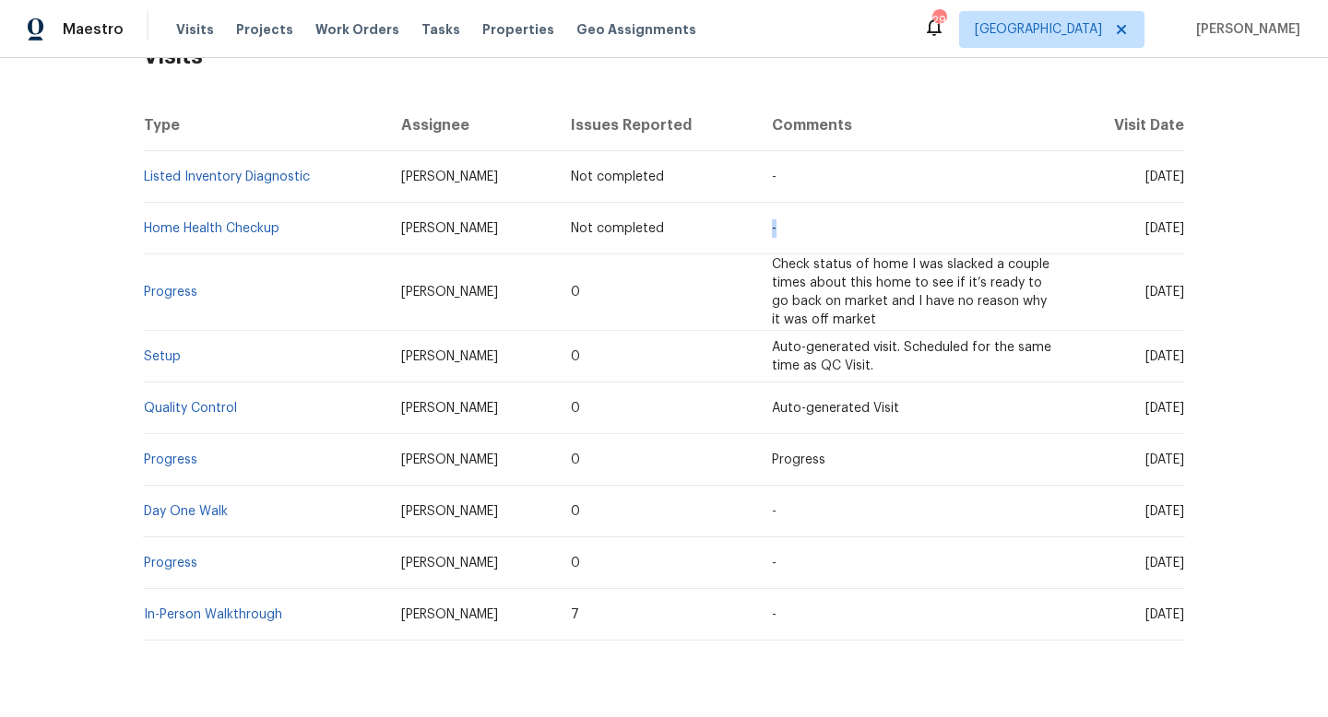
drag, startPoint x: 768, startPoint y: 242, endPoint x: 691, endPoint y: 246, distance: 77.6
click at [691, 246] on tr "Home Health Checkup Ken Romain Not completed - Sat, Aug 16 2025" at bounding box center [664, 229] width 1042 height 52
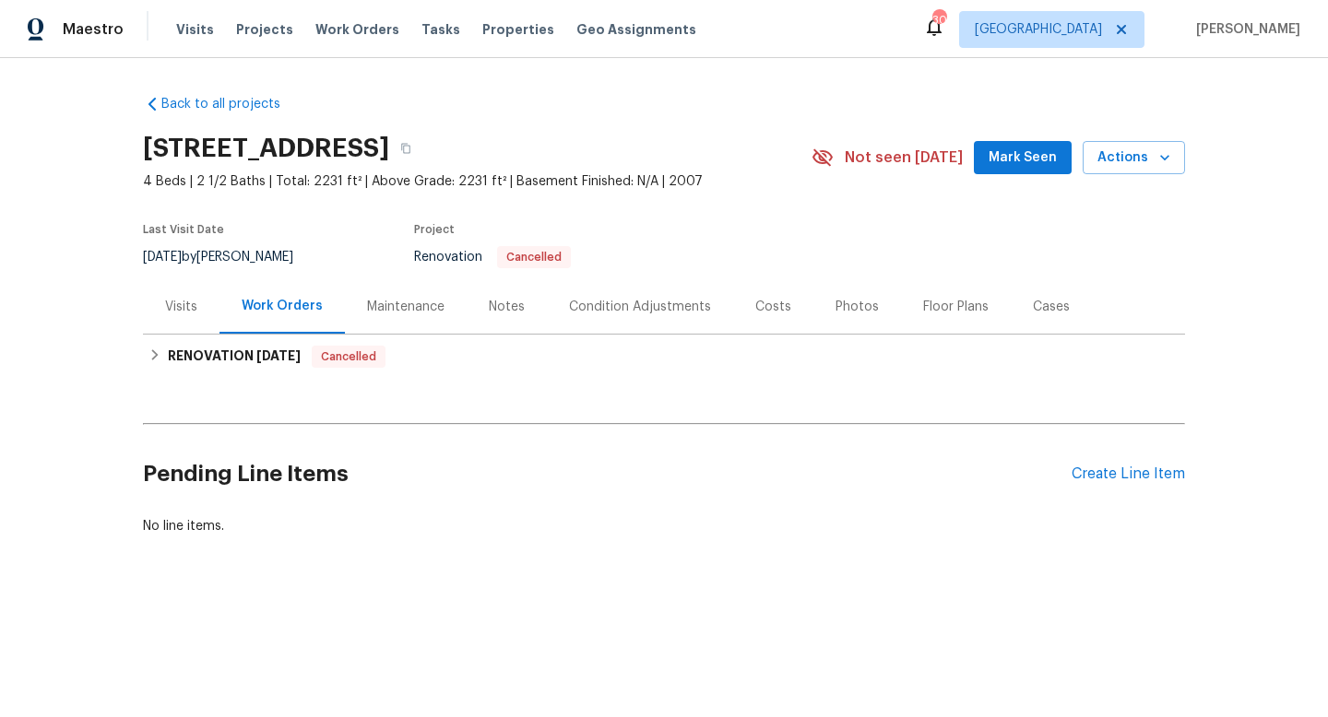
click at [182, 261] on span "[DATE]" at bounding box center [162, 257] width 39 height 13
click at [182, 261] on span "7/24/2025" at bounding box center [162, 257] width 39 height 13
copy div "7/24/2025 by Ken Romain"
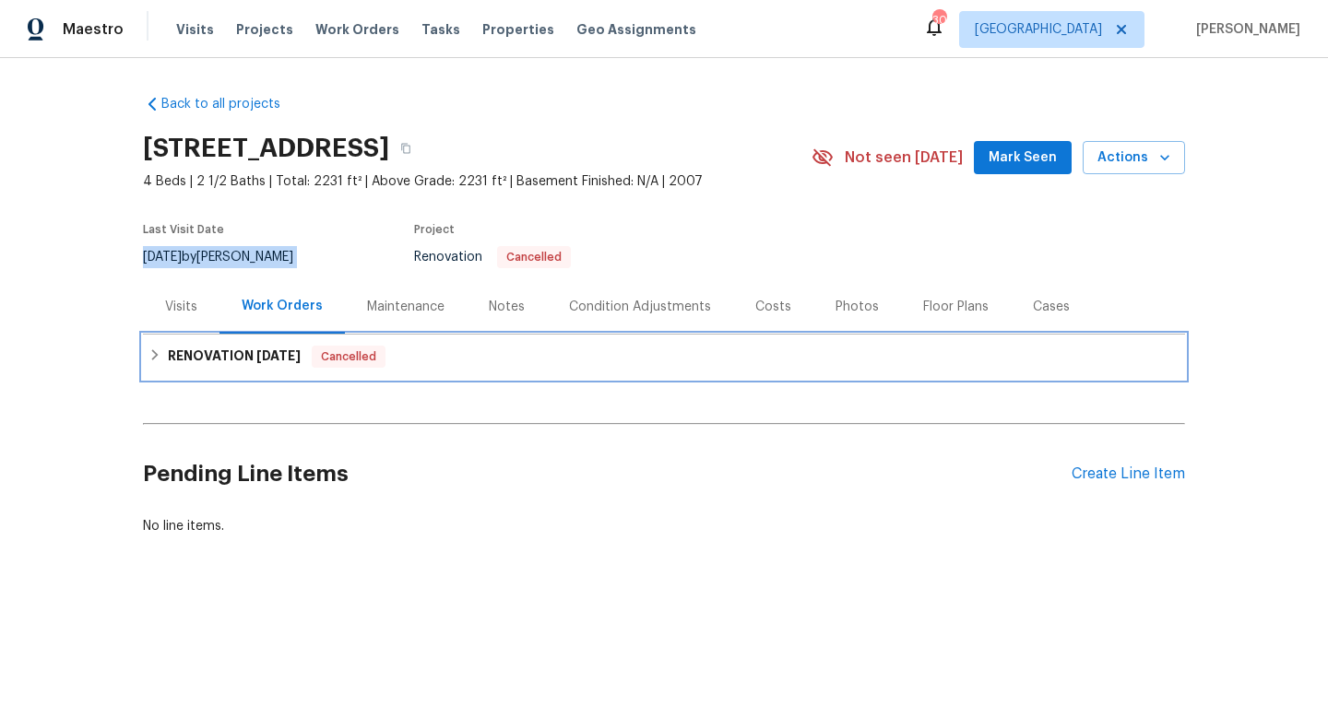
click at [254, 355] on h6 "RENOVATION 7/15/25" at bounding box center [234, 357] width 133 height 22
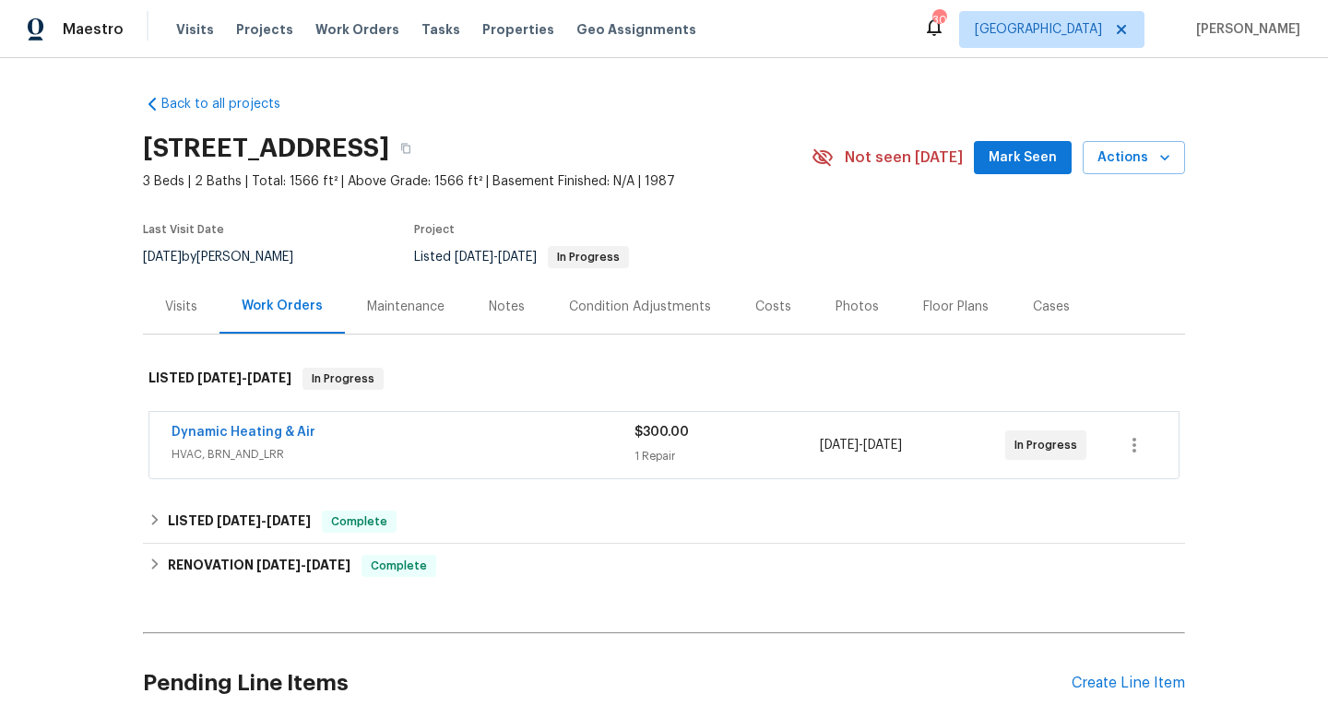
click at [445, 438] on div "Dynamic Heating & Air" at bounding box center [403, 434] width 463 height 22
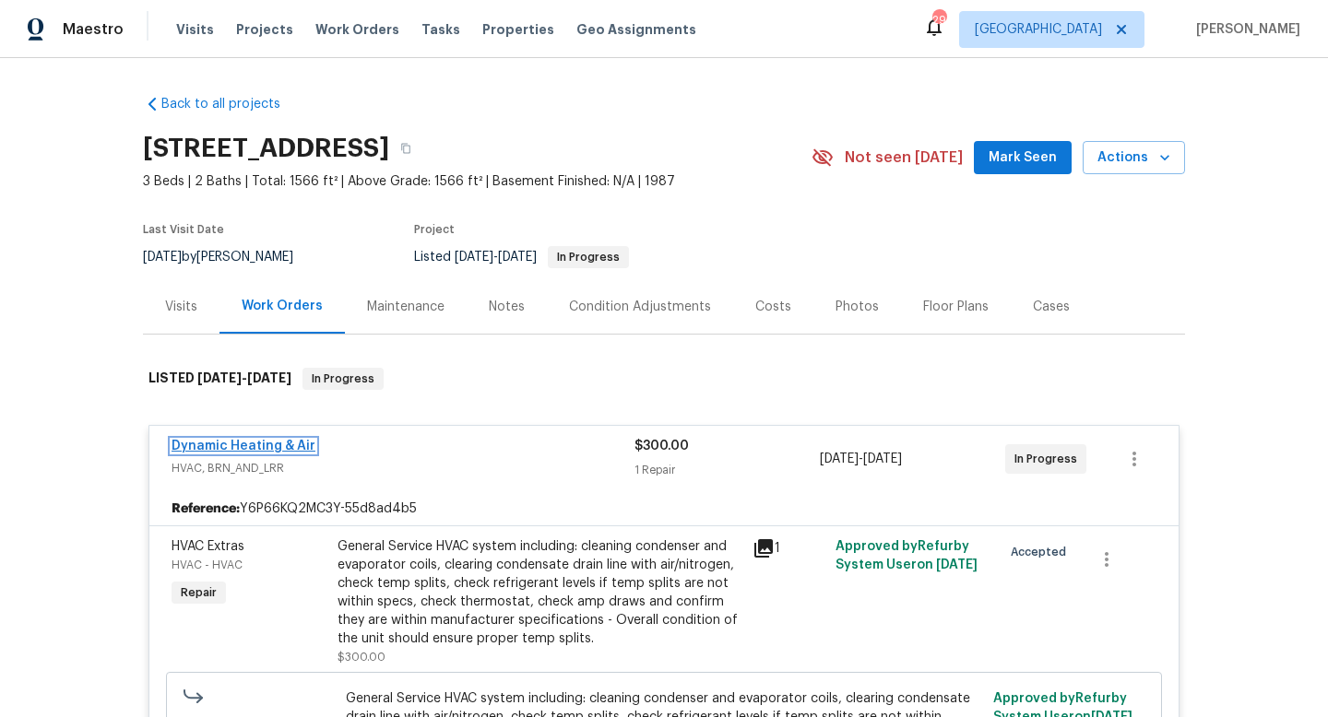
click at [284, 447] on link "Dynamic Heating & Air" at bounding box center [244, 446] width 144 height 13
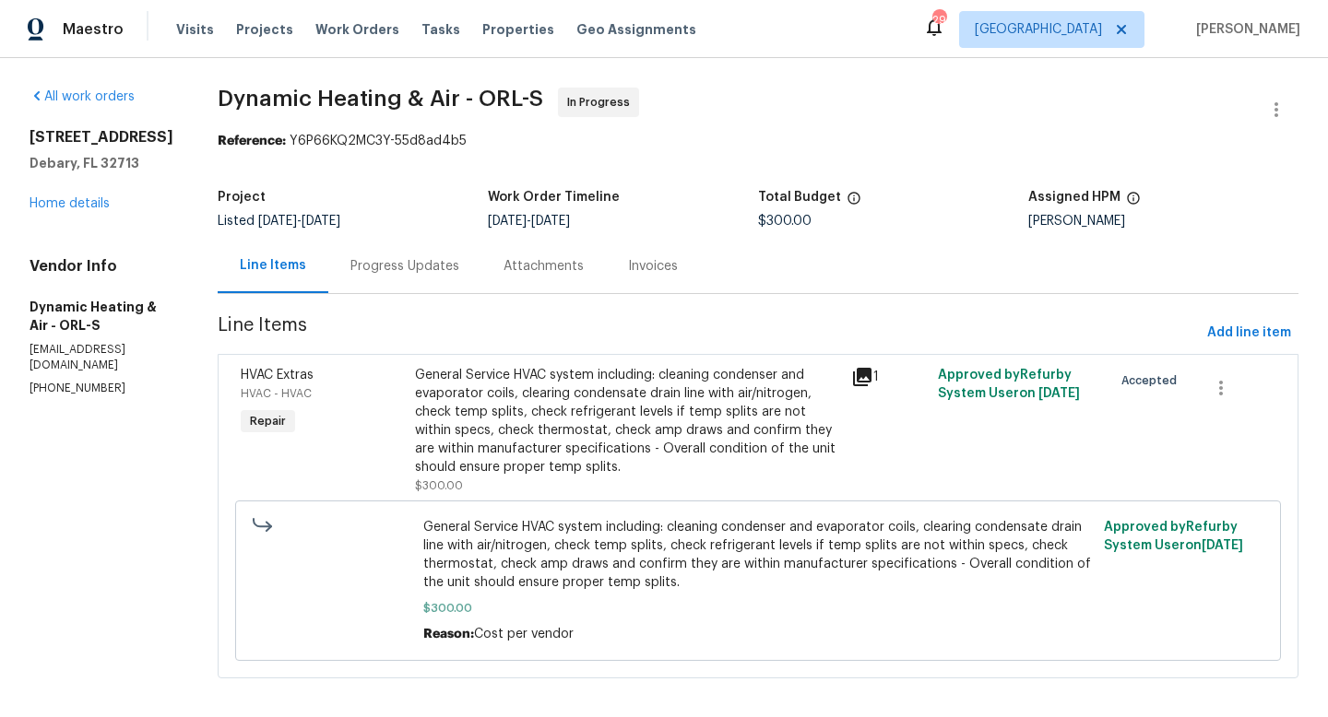
click at [422, 268] on div "Progress Updates" at bounding box center [404, 266] width 109 height 18
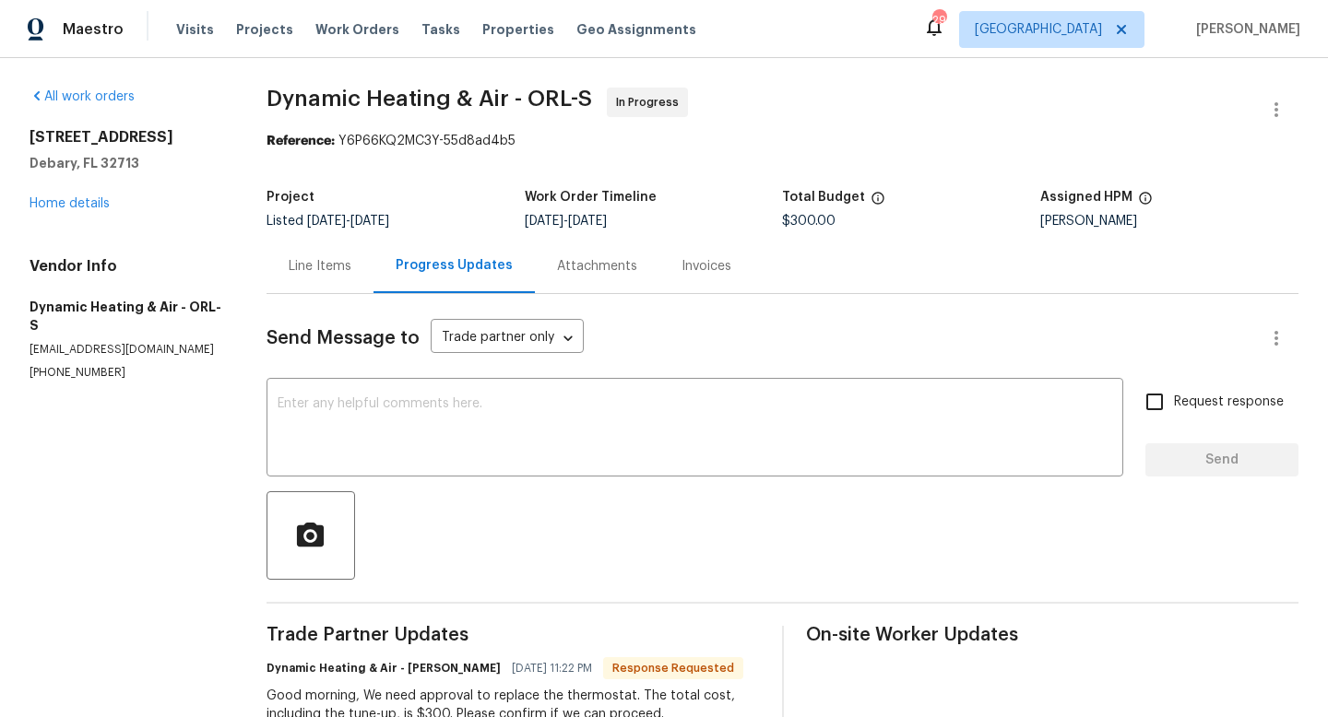
scroll to position [167, 0]
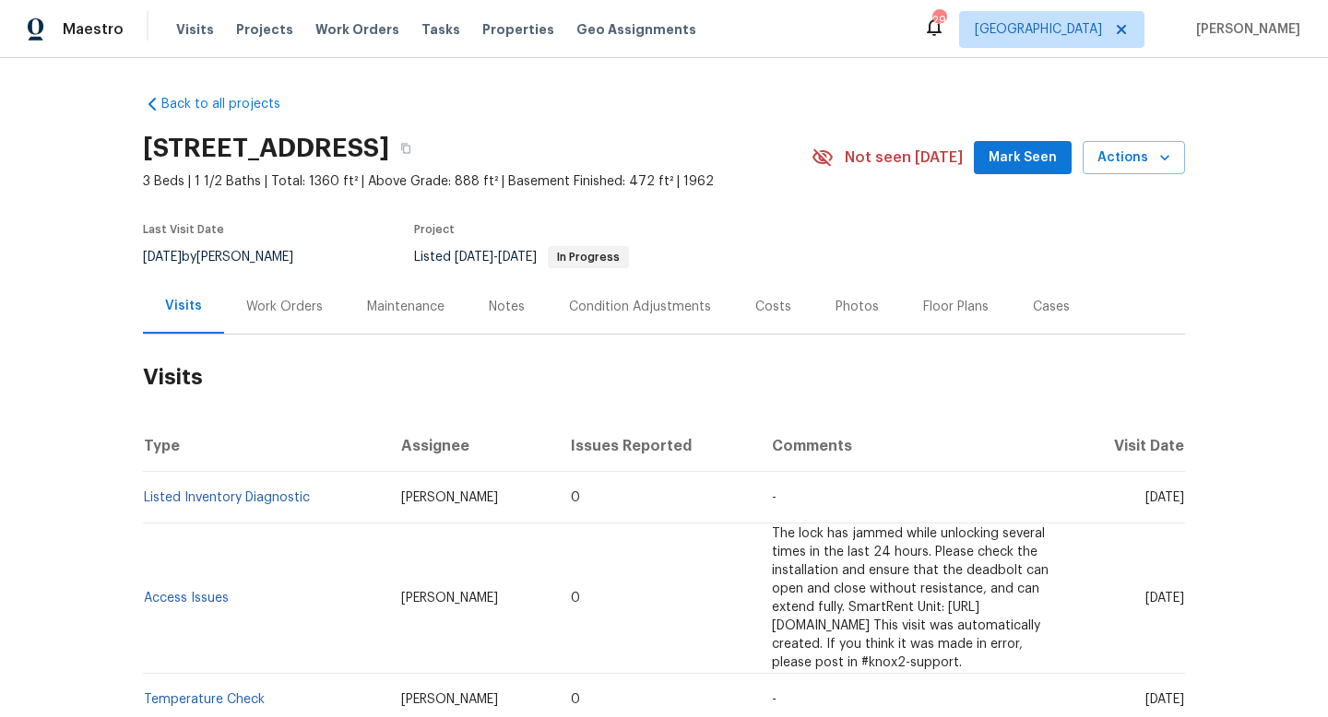
click at [314, 303] on div "Work Orders" at bounding box center [284, 307] width 77 height 18
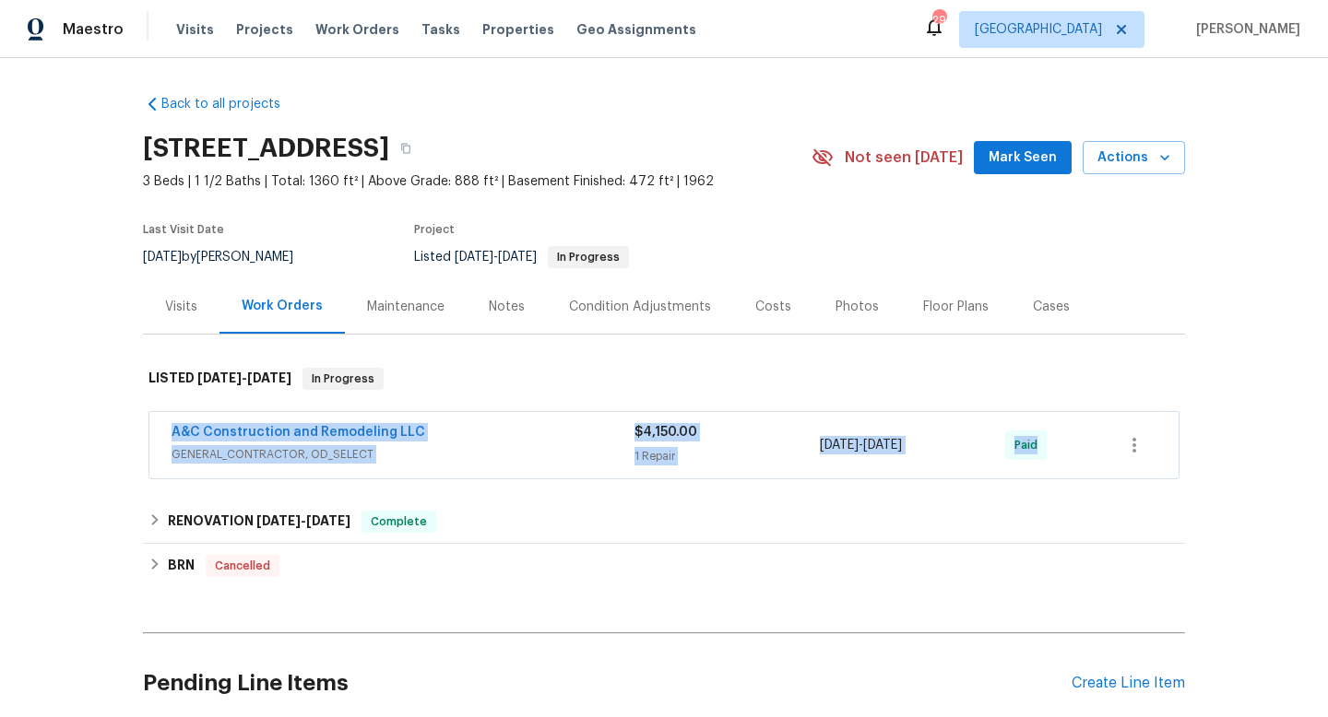
drag, startPoint x: 148, startPoint y: 428, endPoint x: 1130, endPoint y: 451, distance: 982.3
click at [1161, 451] on div "A&C Construction and Remodeling LLC GENERAL_CONTRACTOR, OD_SELECT $4,150.00 1 R…" at bounding box center [663, 445] width 1031 height 68
copy div "A&C Construction and Remodeling LLC GENERAL_CONTRACTOR, OD_SELECT $4,150.00 1 R…"
click at [539, 450] on span "GENERAL_CONTRACTOR, OD_SELECT" at bounding box center [403, 454] width 463 height 18
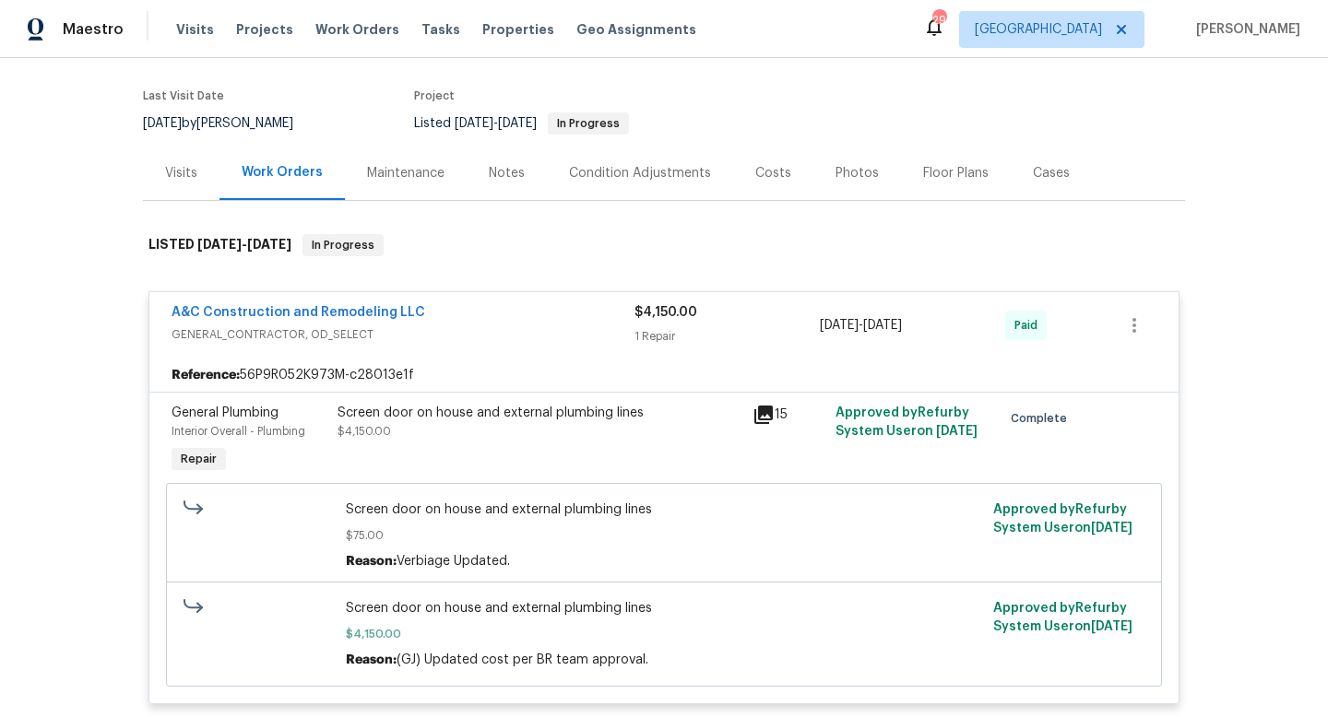
scroll to position [171, 0]
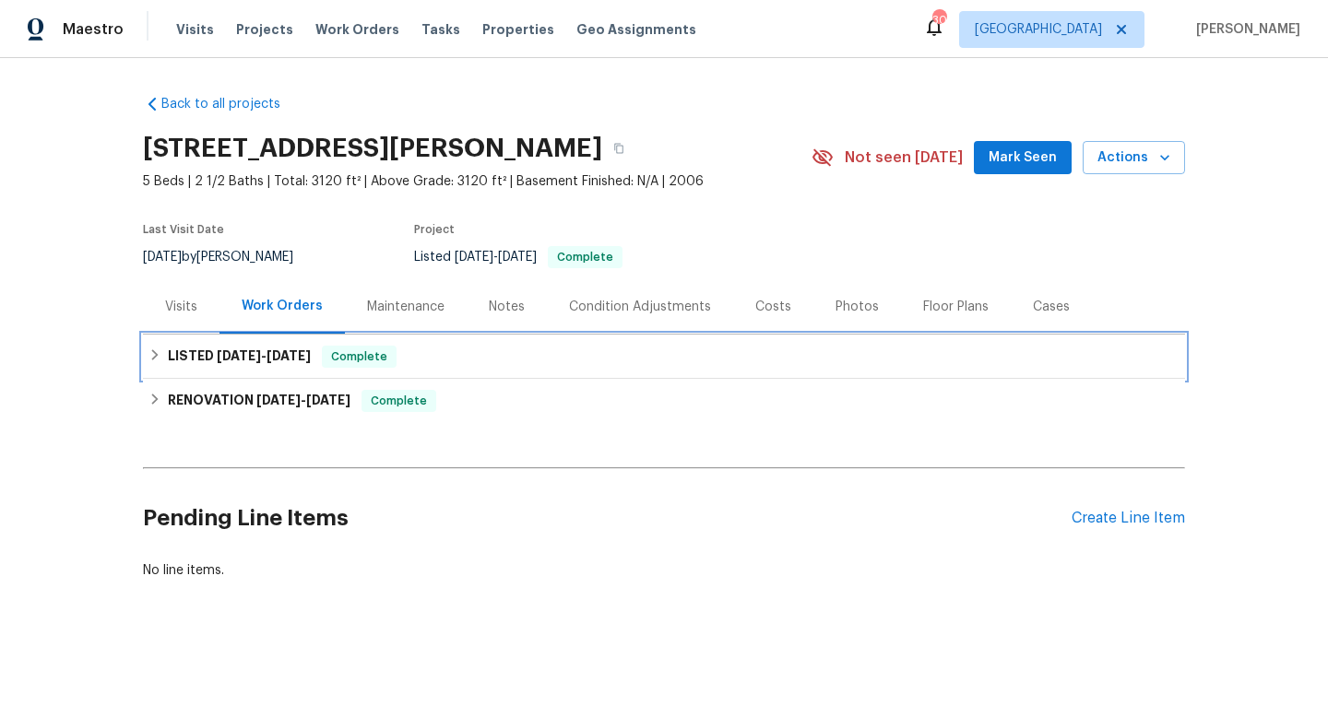
click at [250, 349] on span "8/2/25" at bounding box center [239, 355] width 44 height 13
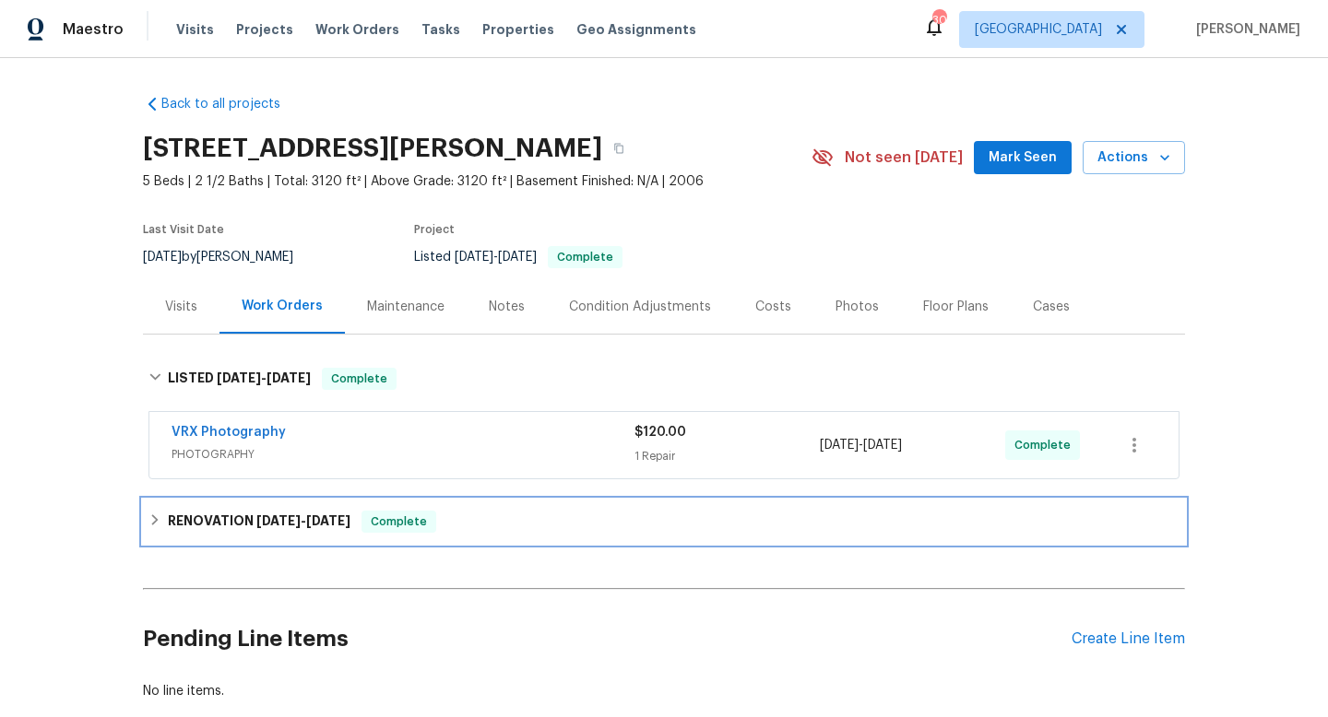
click at [226, 515] on h6 "RENOVATION 7/25/25 - 7/31/25" at bounding box center [259, 522] width 183 height 22
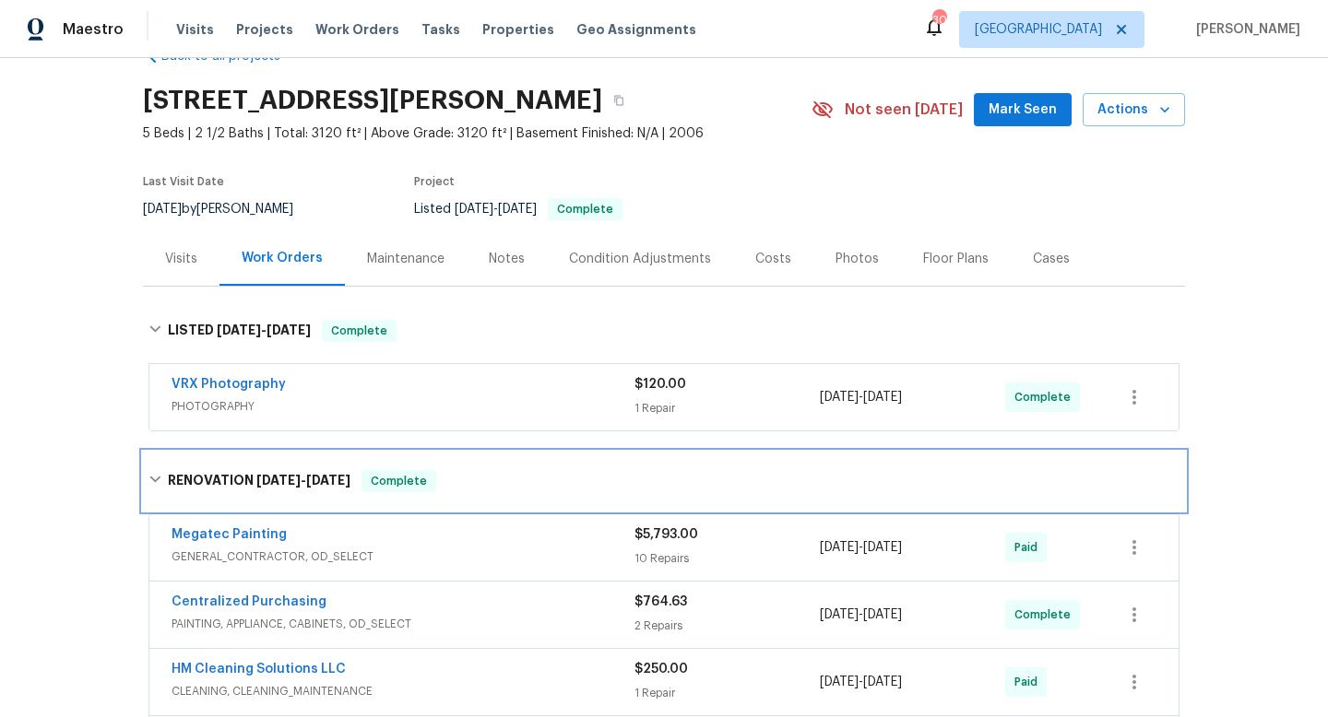
scroll to position [62, 0]
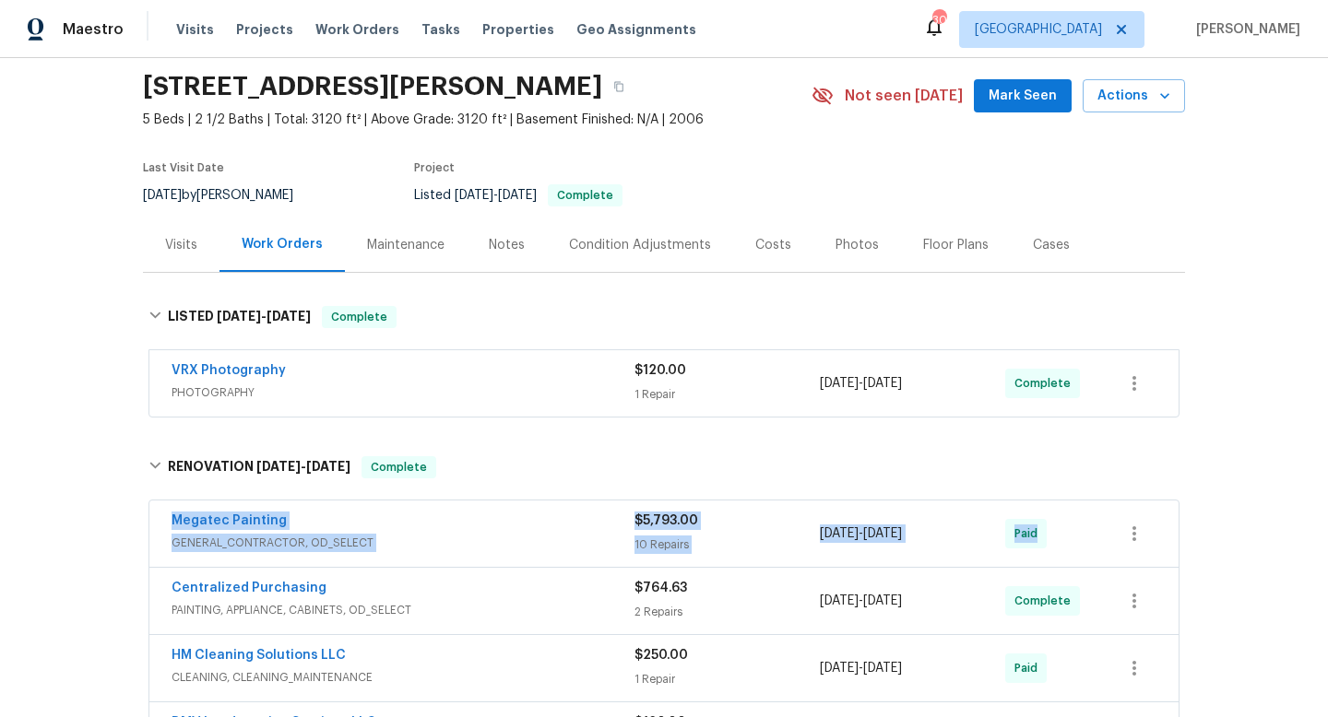
drag, startPoint x: 168, startPoint y: 512, endPoint x: 1126, endPoint y: 519, distance: 958.1
click at [1126, 519] on div "Megatec Painting GENERAL_CONTRACTOR, OD_SELECT $5,793.00 10 Repairs 7/25/2025 -…" at bounding box center [663, 534] width 1029 height 66
copy div "Megatec Painting GENERAL_CONTRACTOR, OD_SELECT $5,793.00 10 Repairs 7/25/2025 -…"
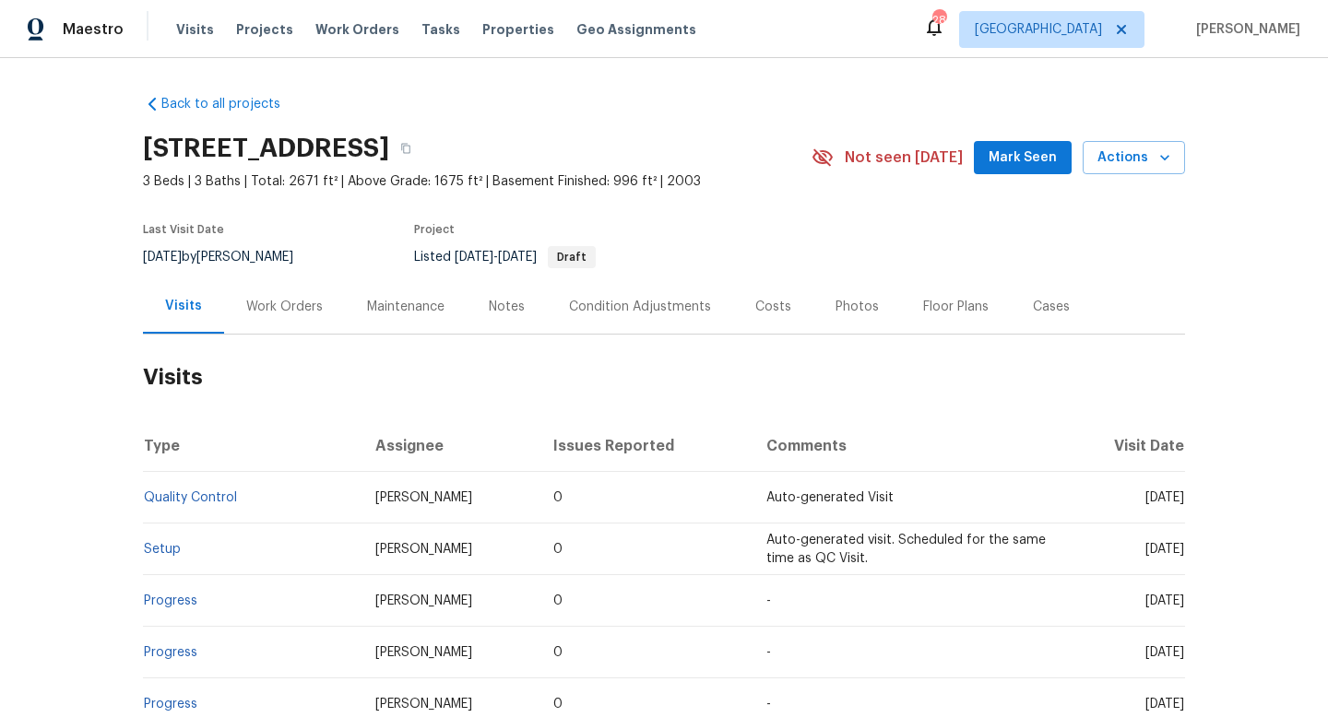
click at [300, 309] on div "Work Orders" at bounding box center [284, 307] width 77 height 18
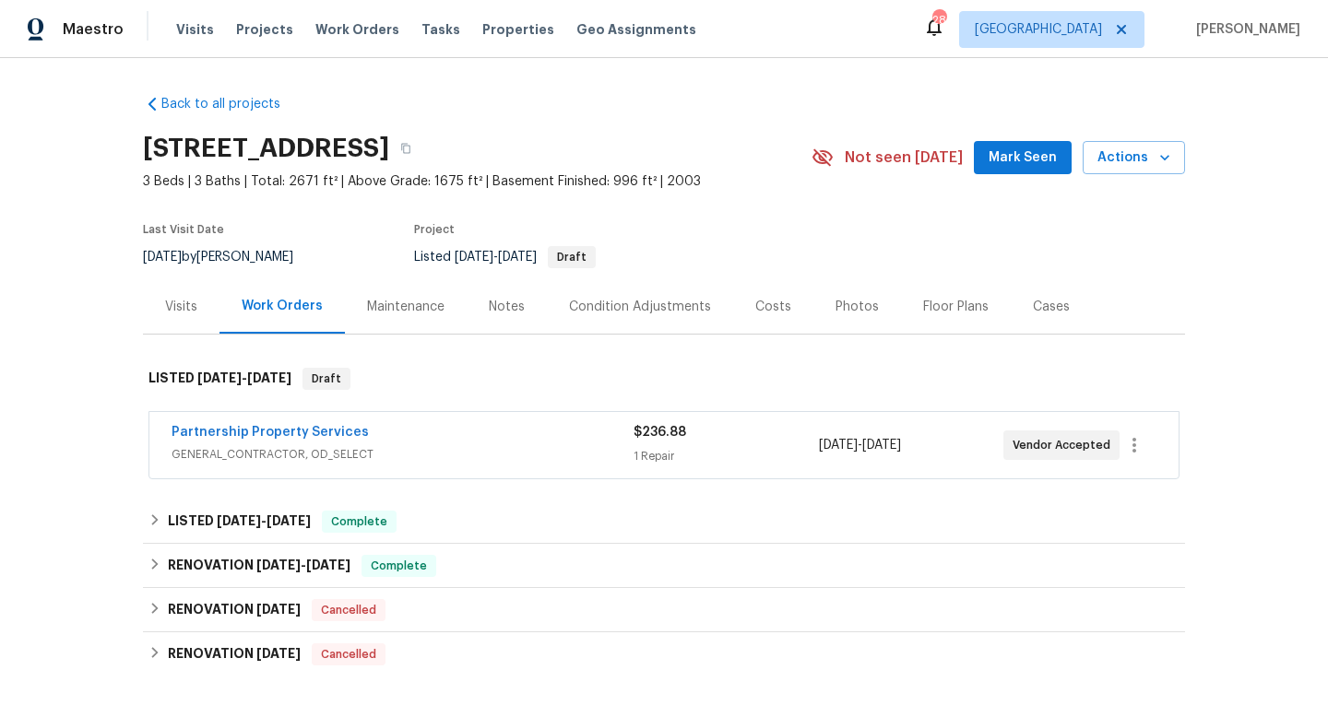
click at [488, 433] on div "Partnership Property Services" at bounding box center [403, 434] width 462 height 22
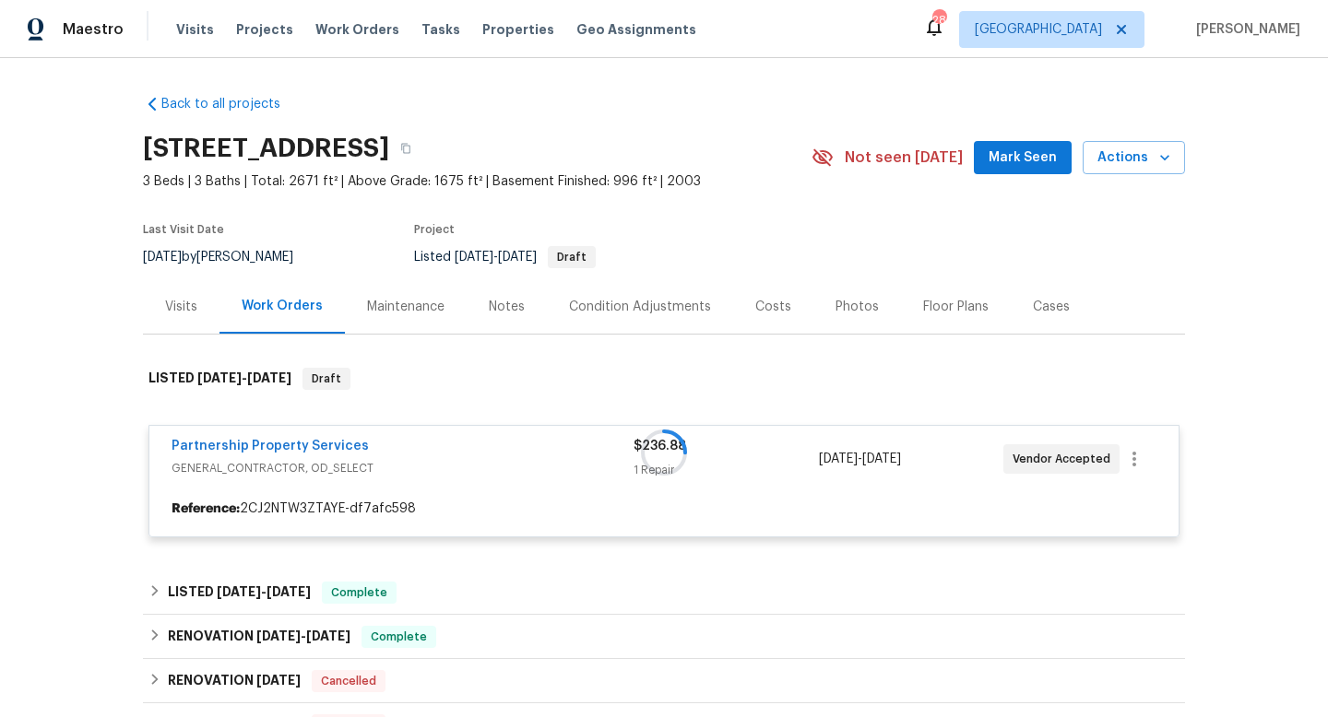
scroll to position [288, 0]
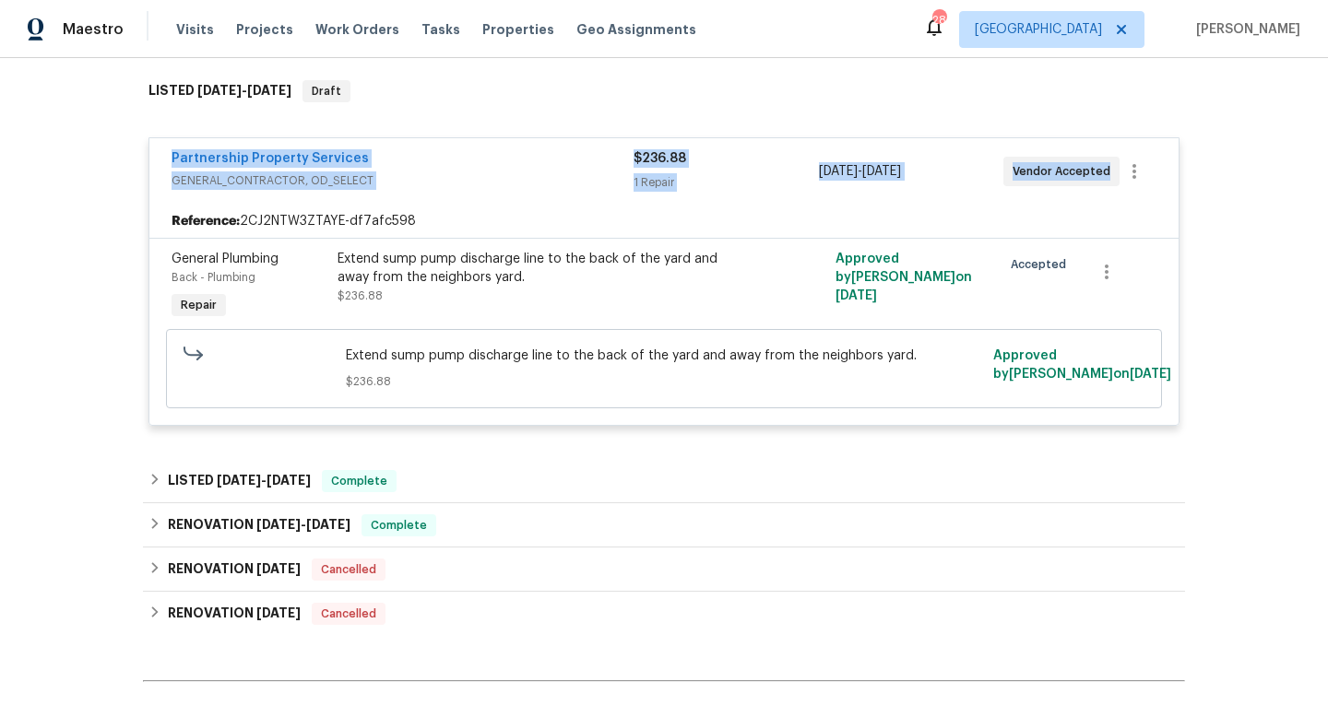
drag, startPoint x: 165, startPoint y: 154, endPoint x: 1046, endPoint y: 204, distance: 882.0
click at [1050, 205] on div "Partnership Property Services GENERAL_CONTRACTOR, OD_SELECT $236.88 1 Repair [D…" at bounding box center [663, 281] width 1031 height 289
copy div "Partnership Property Services GENERAL_CONTRACTOR, OD_SELECT $236.88 1 Repair [D…"
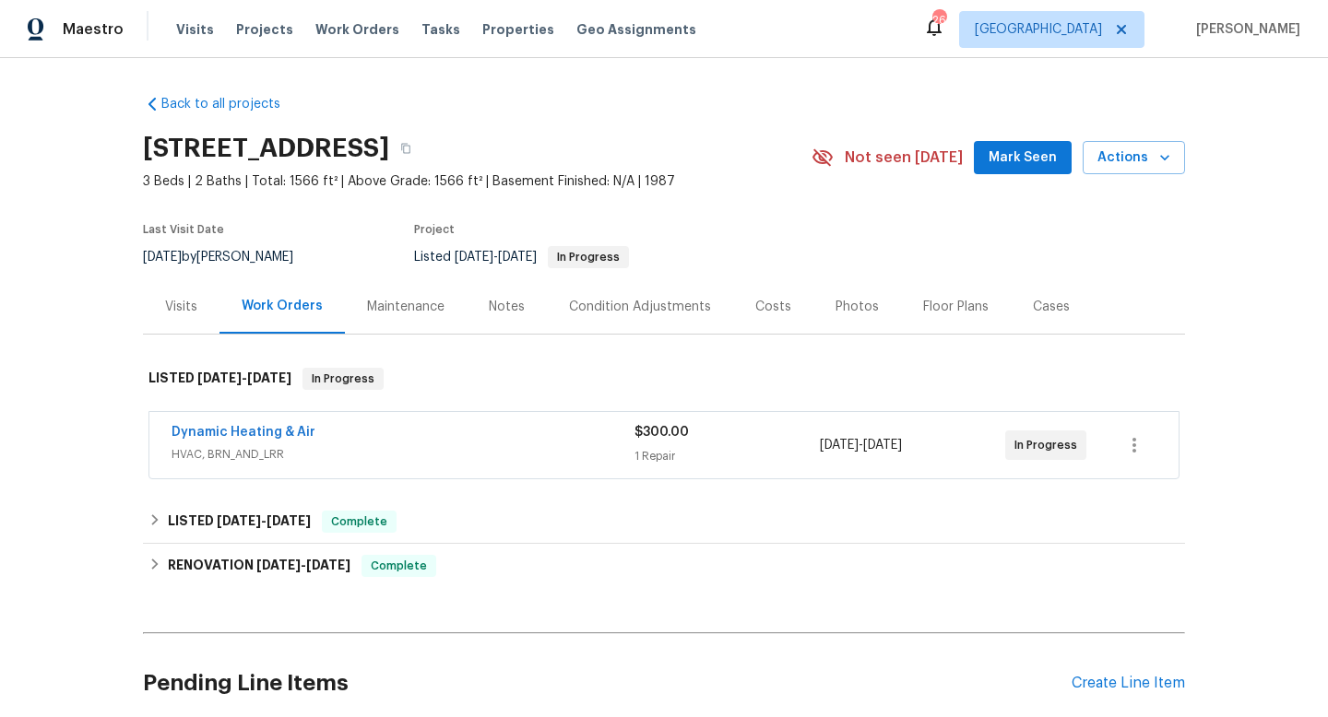
click at [372, 434] on div "Dynamic Heating & Air" at bounding box center [403, 434] width 463 height 22
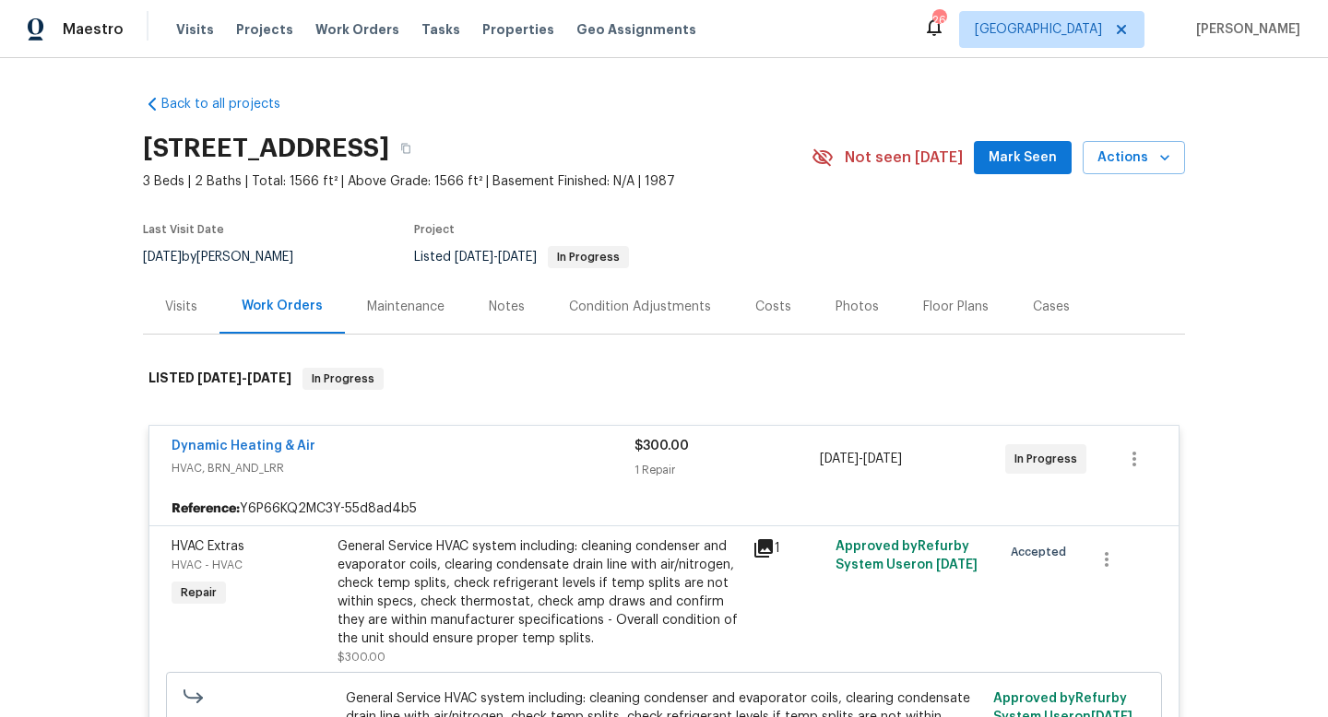
scroll to position [123, 0]
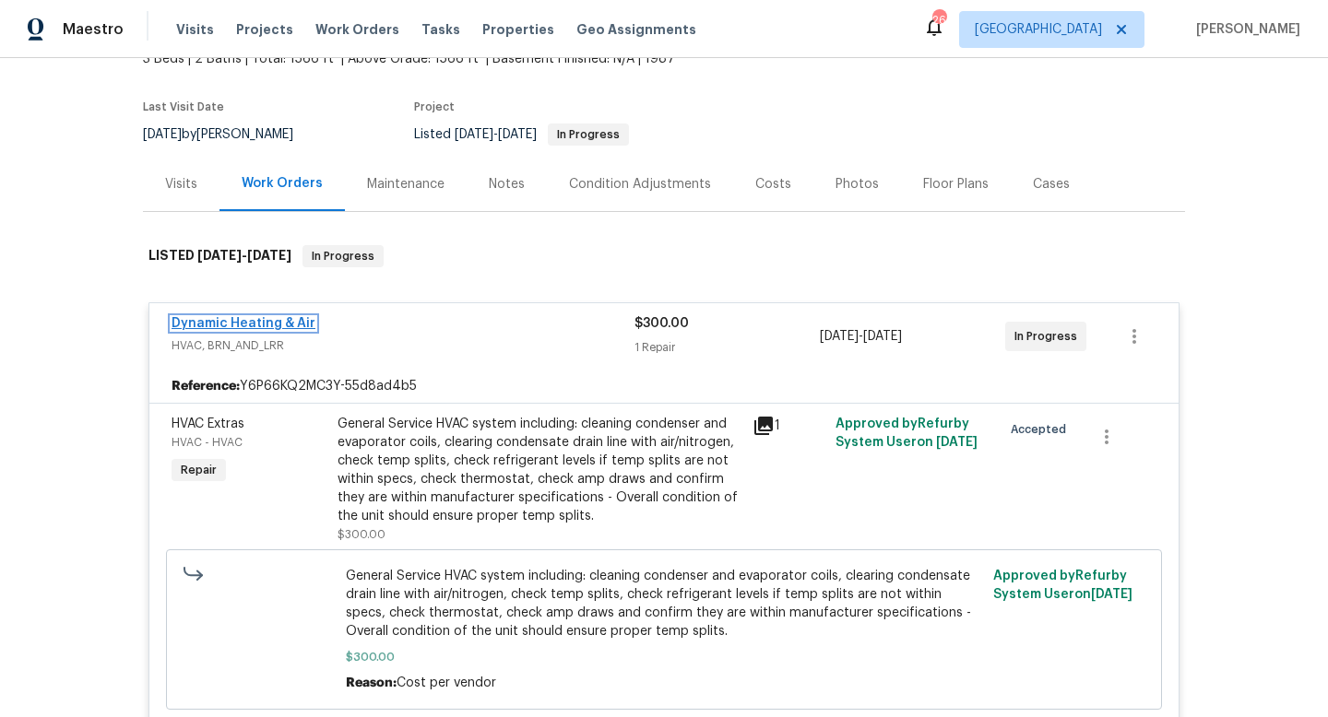
click at [250, 325] on link "Dynamic Heating & Air" at bounding box center [244, 323] width 144 height 13
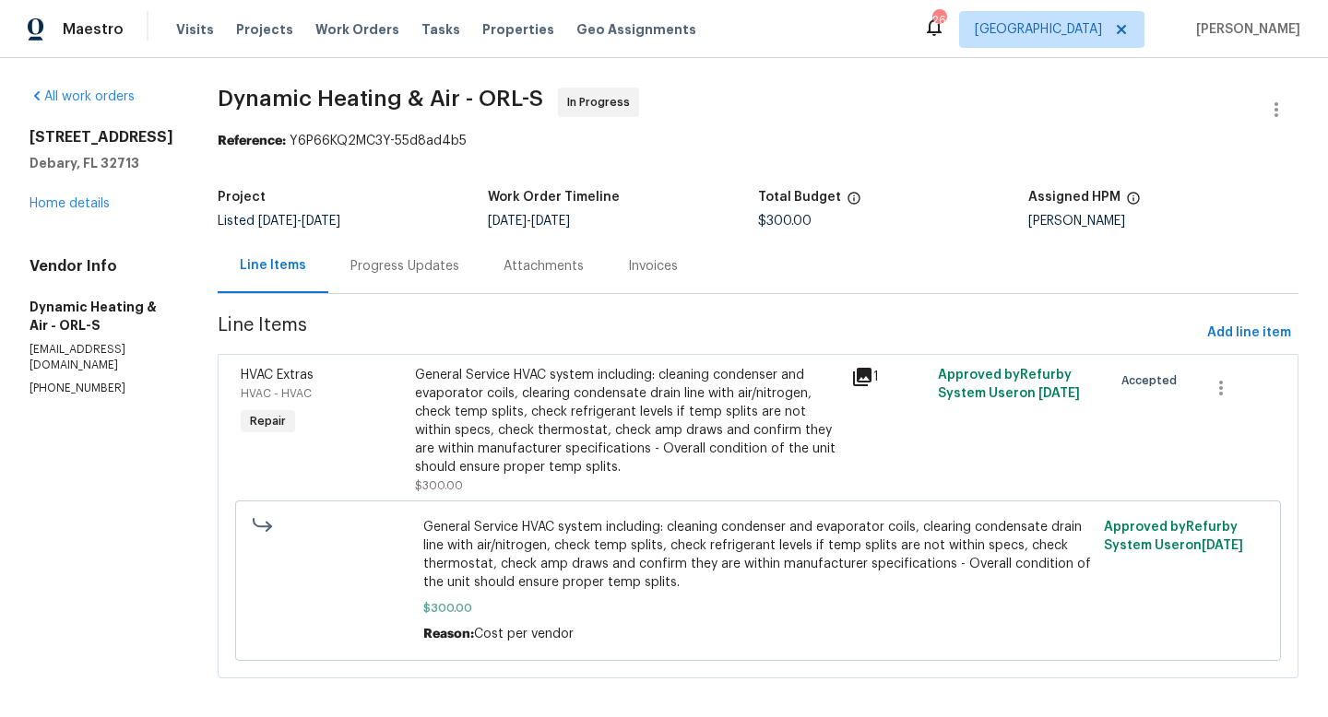
click at [444, 258] on div "Progress Updates" at bounding box center [404, 266] width 109 height 18
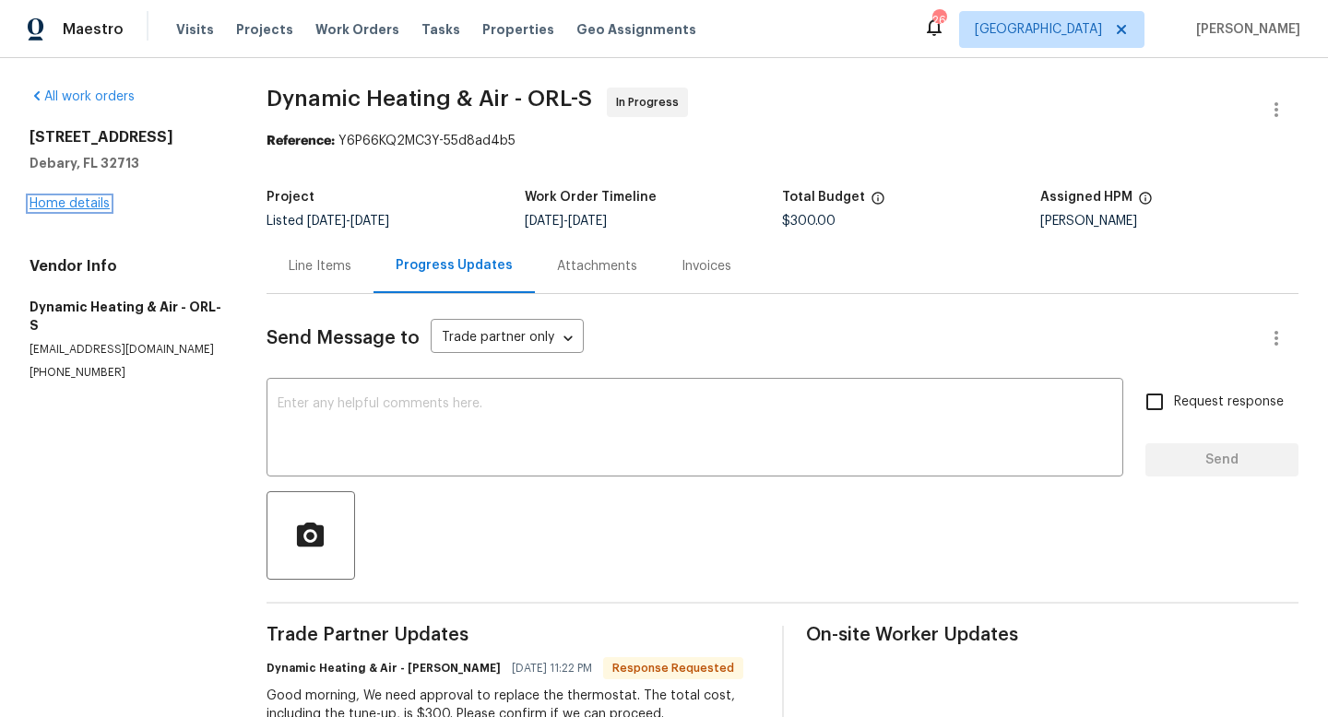
click at [59, 204] on link "Home details" at bounding box center [70, 203] width 80 height 13
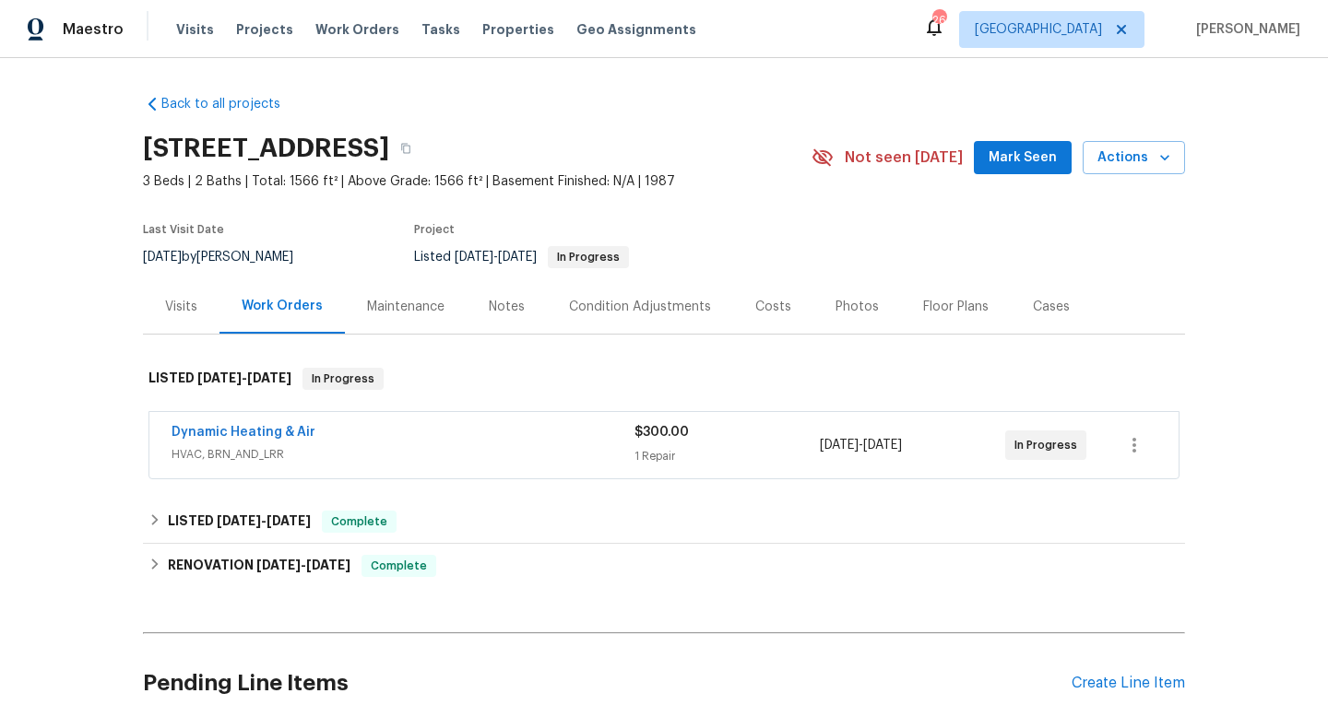
click at [346, 432] on div "Dynamic Heating & Air" at bounding box center [403, 434] width 463 height 22
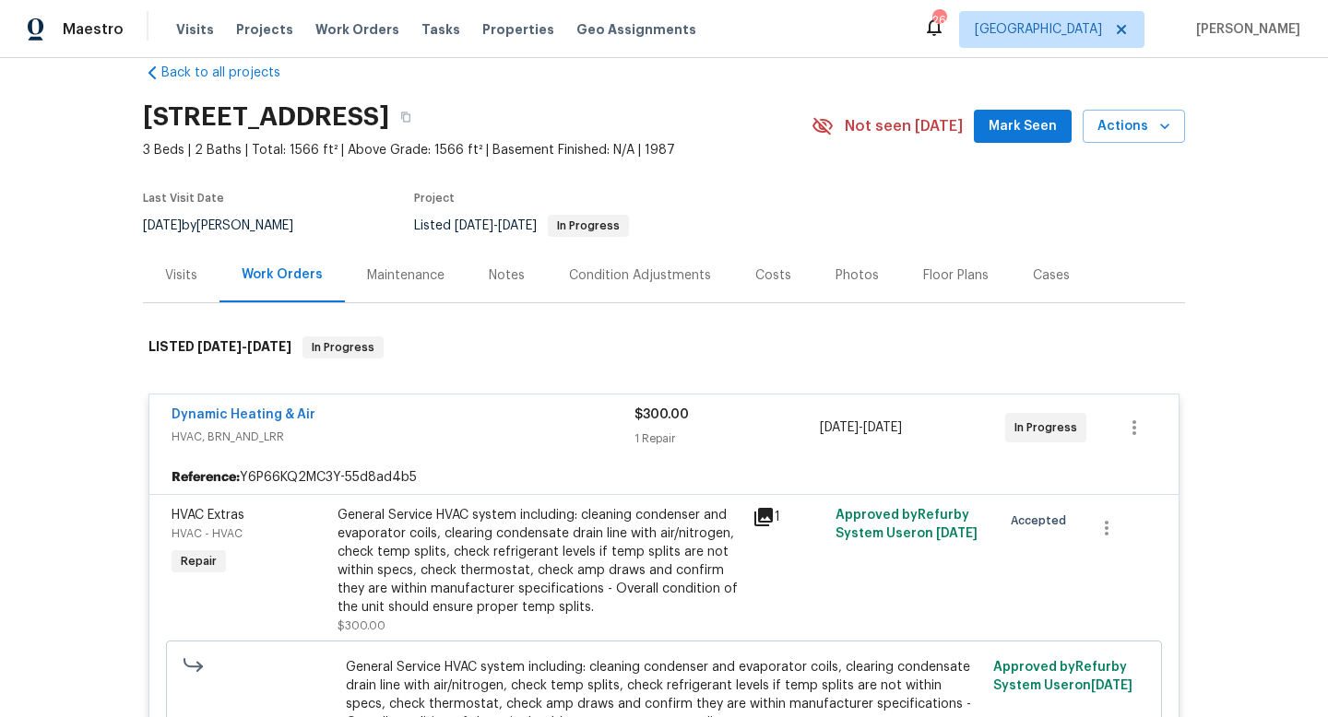
scroll to position [32, 0]
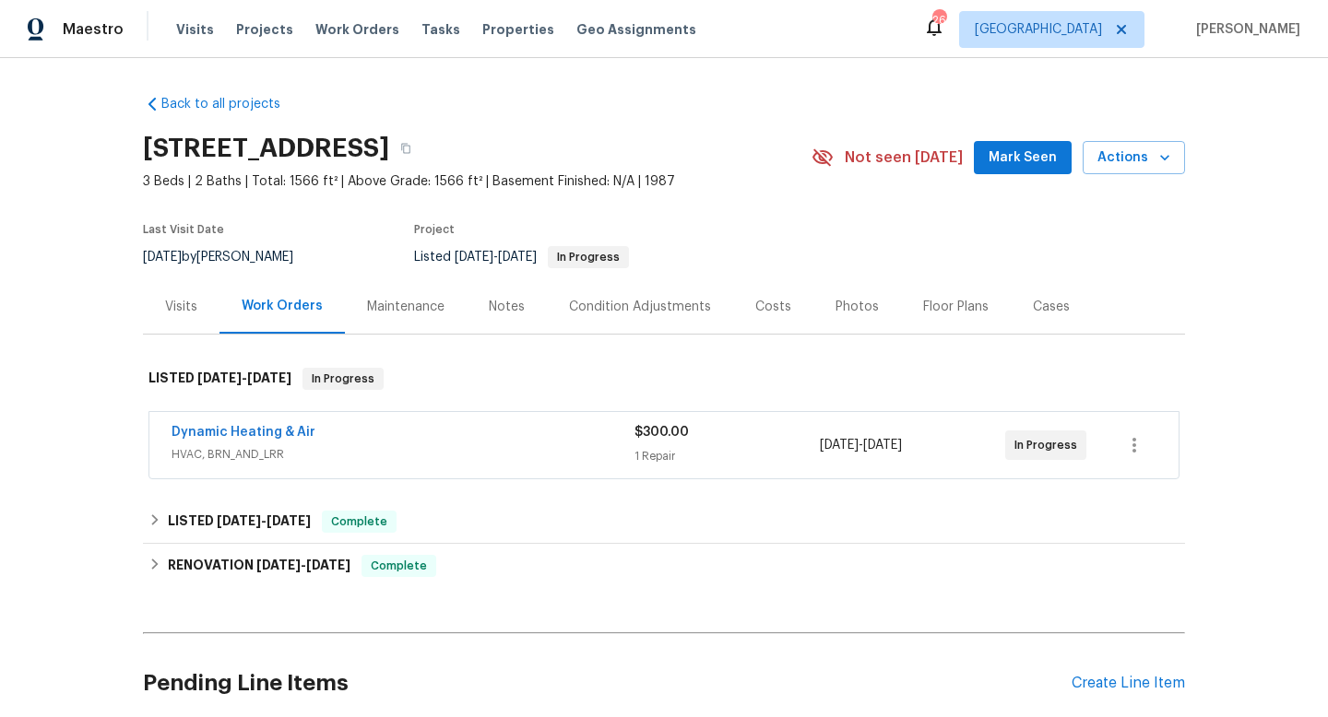
click at [182, 311] on div "Visits" at bounding box center [181, 307] width 32 height 18
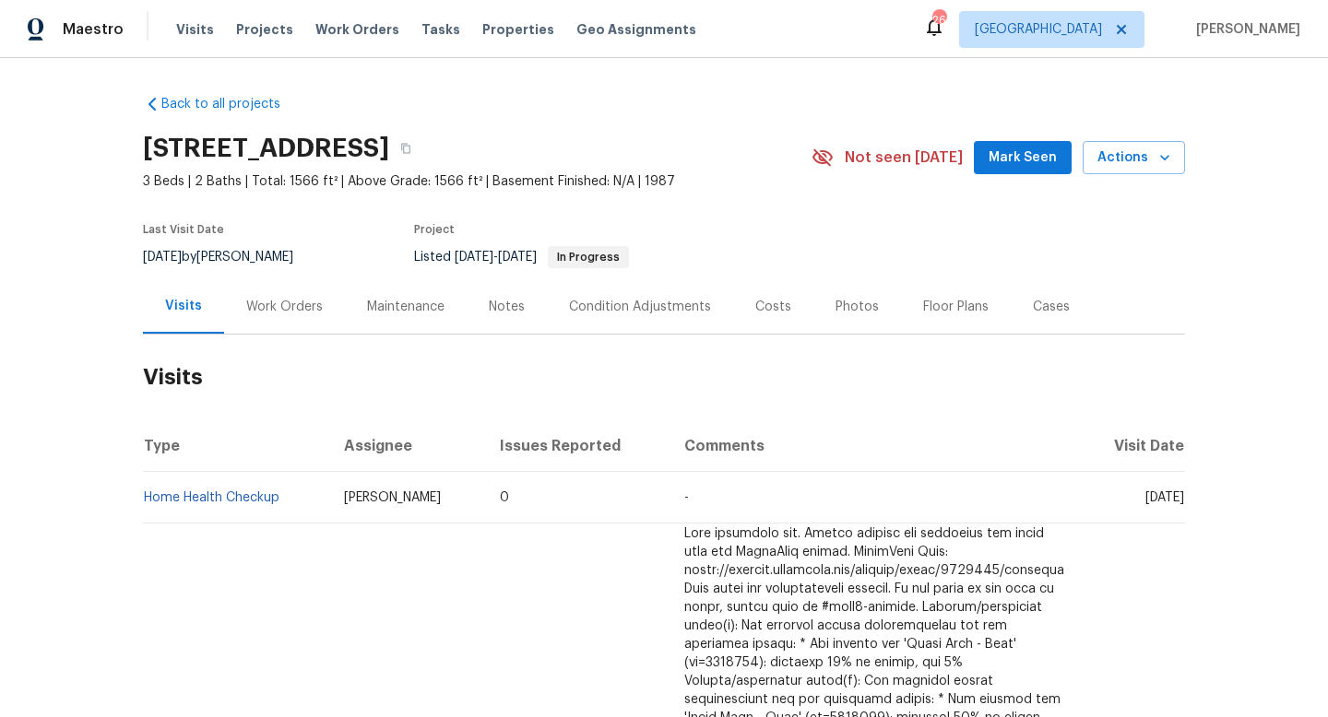
click at [252, 291] on div "Work Orders" at bounding box center [284, 306] width 121 height 54
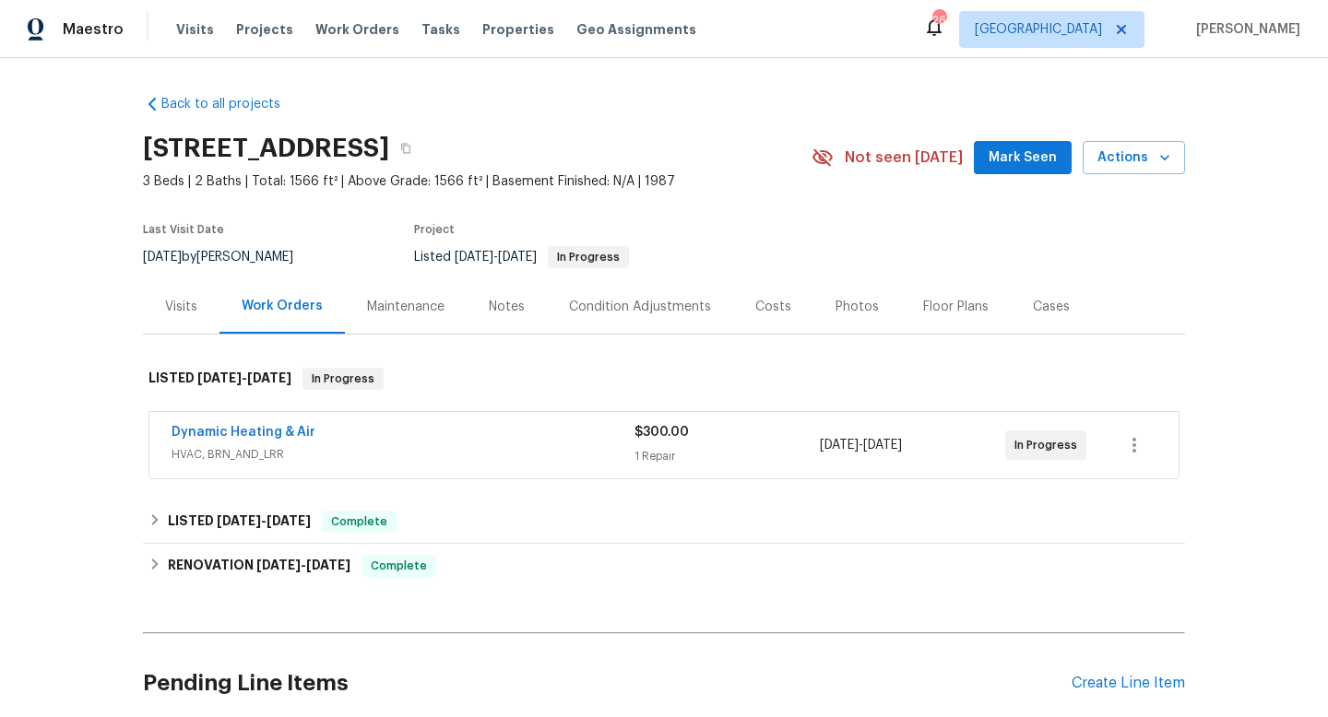
click at [398, 454] on span "HVAC, BRN_AND_LRR" at bounding box center [403, 454] width 463 height 18
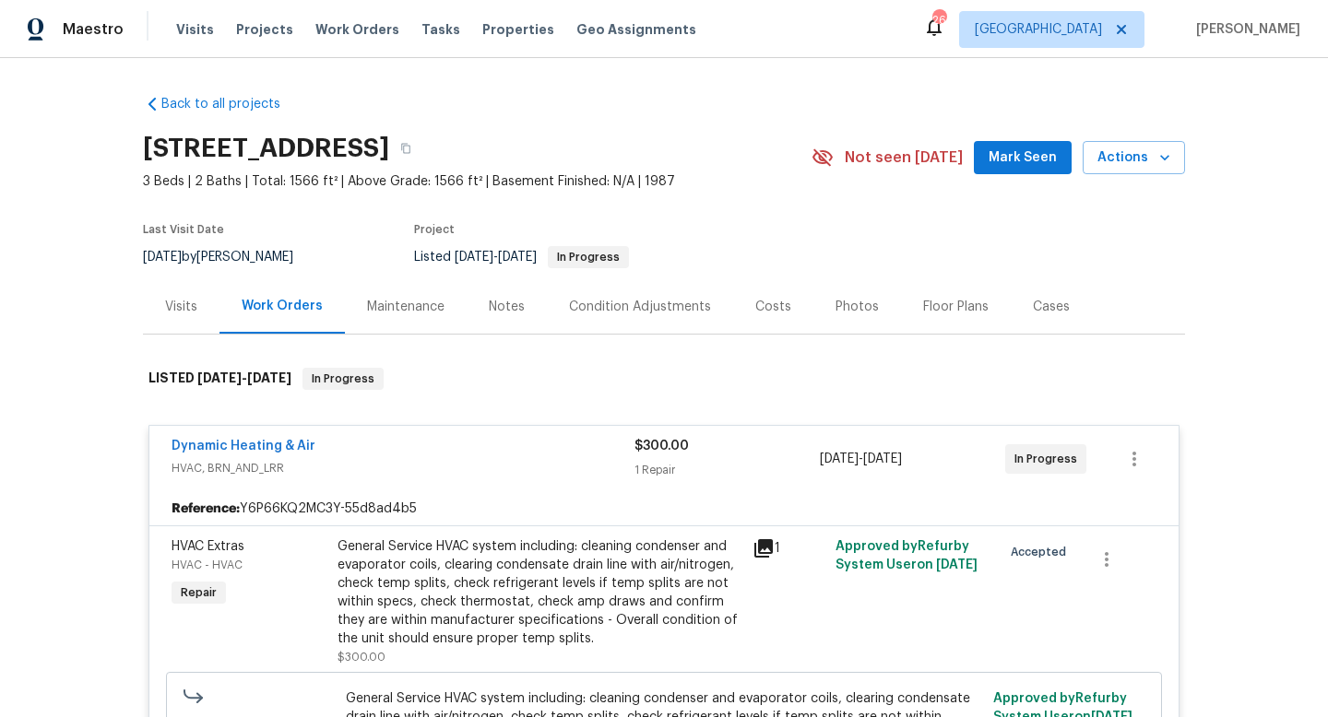
click at [214, 259] on div "[DATE] by [PERSON_NAME]" at bounding box center [229, 257] width 172 height 22
copy div "[DATE] by [PERSON_NAME]"
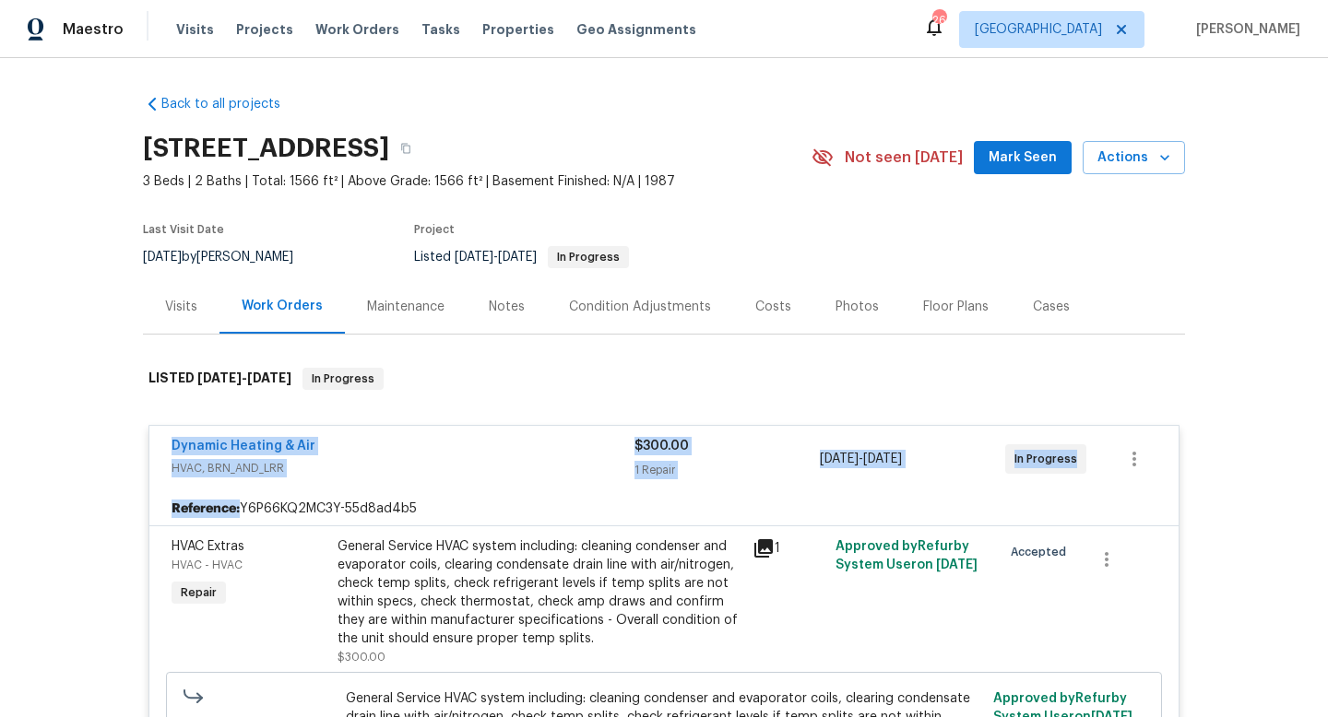
drag, startPoint x: 156, startPoint y: 439, endPoint x: 1054, endPoint y: 501, distance: 900.3
click at [1054, 501] on div "Dynamic Heating & Air HVAC, BRN_AND_LRR $300.00 1 Repair [DATE] - [DATE] In Pro…" at bounding box center [663, 637] width 1031 height 425
copy div "Dynamic Heating & Air HVAC, BRN_AND_LRR $300.00 1 Repair [DATE] - [DATE] In Pro…"
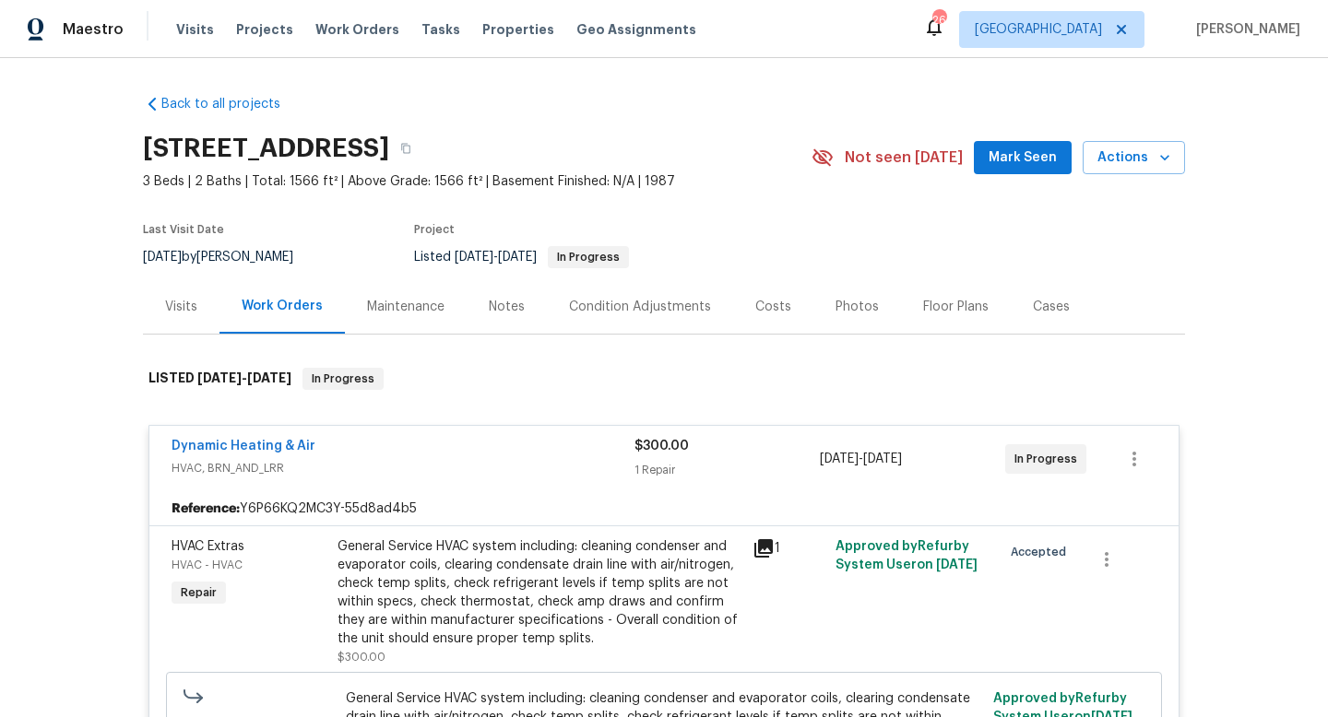
click at [135, 330] on div "Back to all projects [STREET_ADDRESS] 3 Beds | 2 Baths | Total: 1566 ft² | Abov…" at bounding box center [664, 387] width 1328 height 659
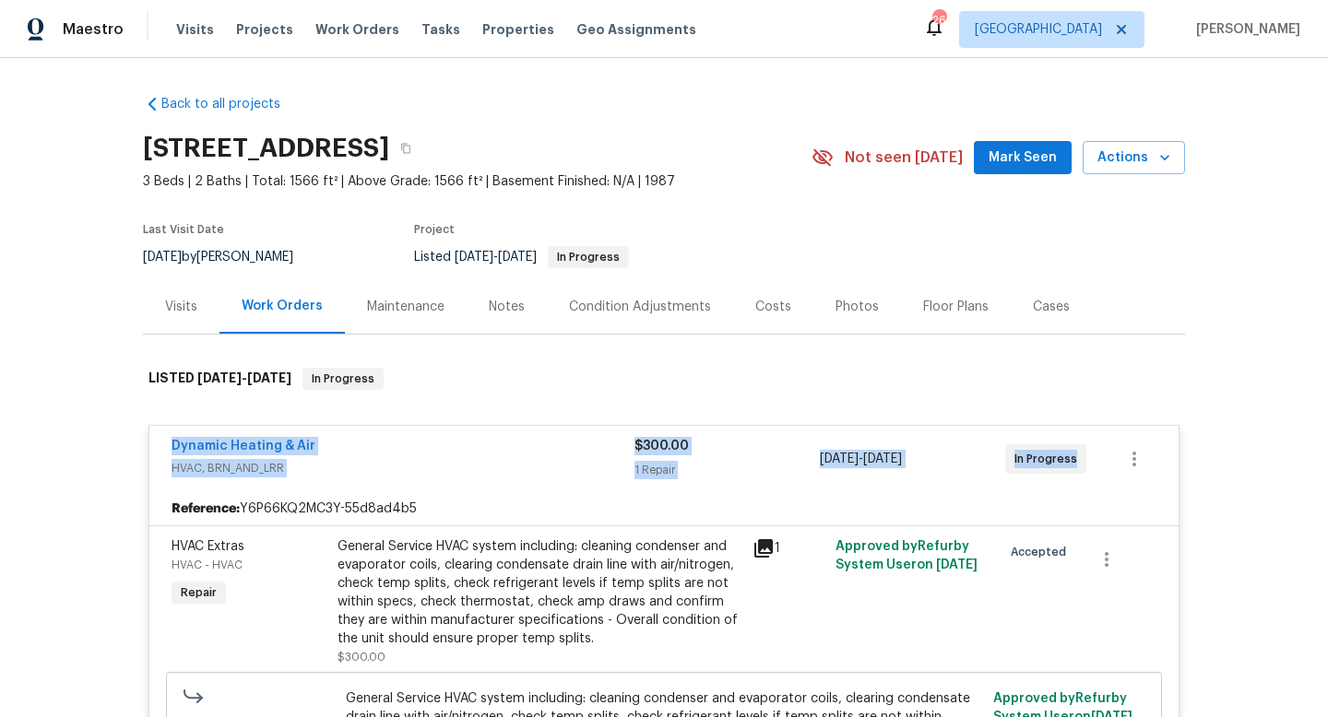
drag, startPoint x: 195, startPoint y: 443, endPoint x: 1093, endPoint y: 455, distance: 897.3
click at [1101, 458] on div "Dynamic Heating & Air HVAC, BRN_AND_LRR $300.00 1 Repair [DATE] - [DATE] In Pro…" at bounding box center [663, 459] width 1029 height 66
copy div "Dynamic Heating & Air HVAC, BRN_AND_LRR $300.00 1 Repair [DATE] - [DATE] In Pro…"
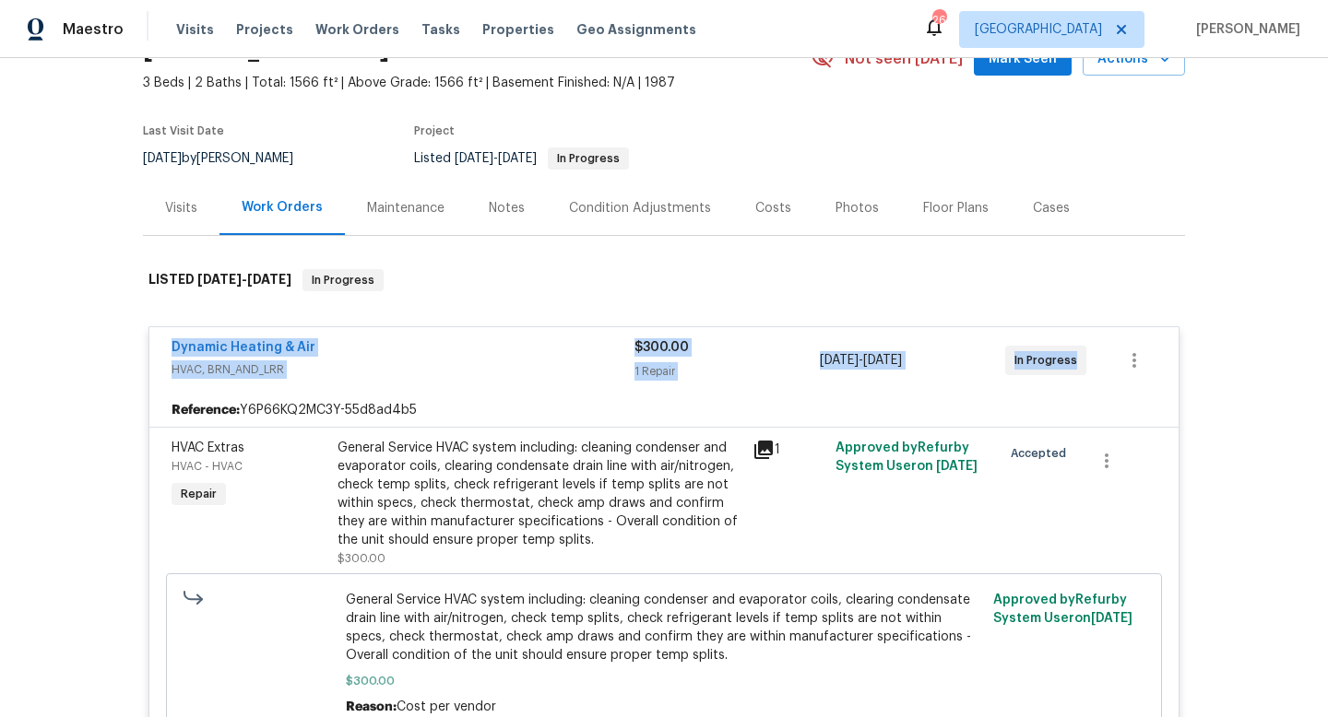
scroll to position [101, 0]
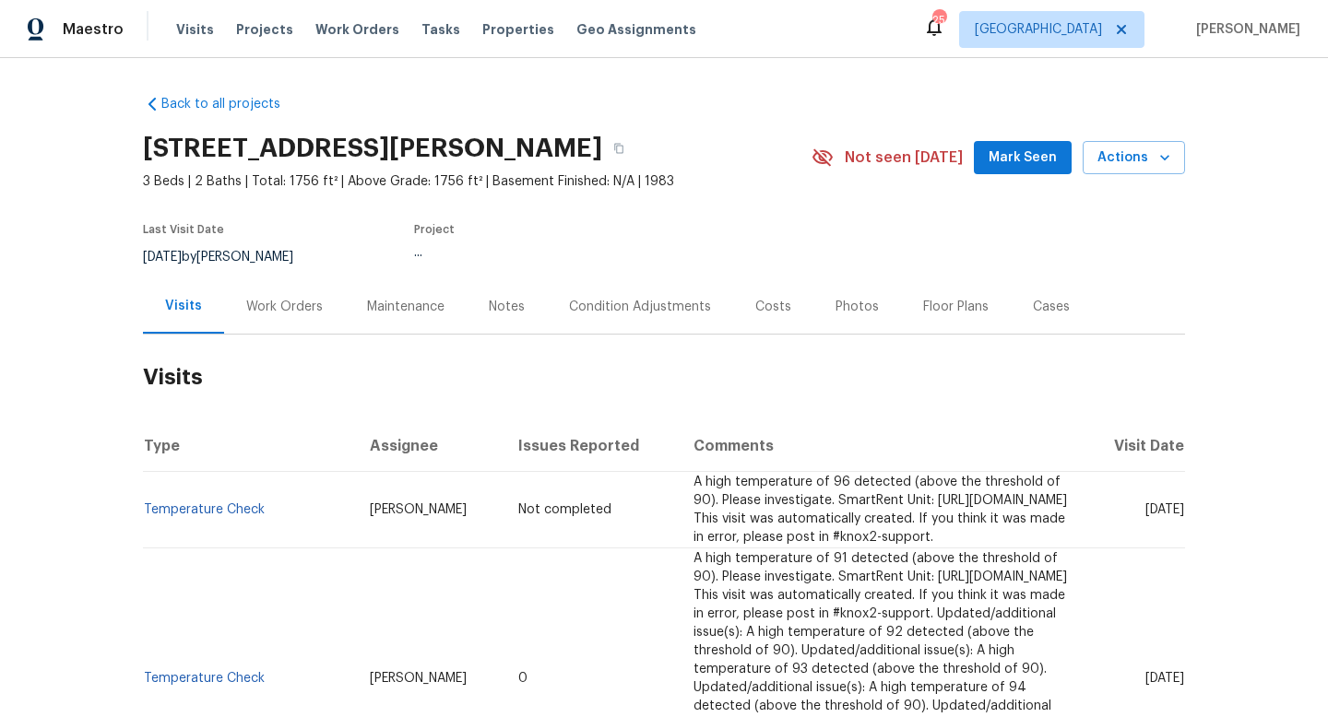
click at [278, 313] on div "Work Orders" at bounding box center [284, 307] width 77 height 18
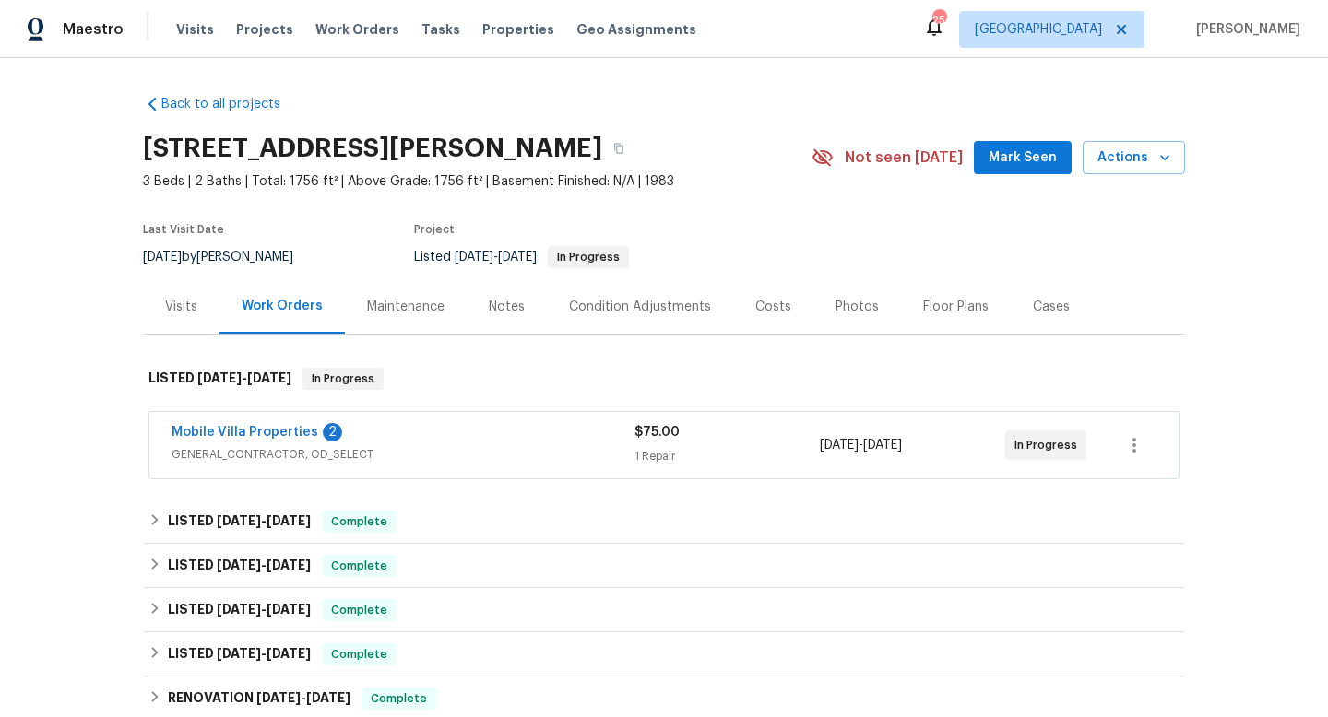
click at [456, 455] on span "GENERAL_CONTRACTOR, OD_SELECT" at bounding box center [403, 454] width 463 height 18
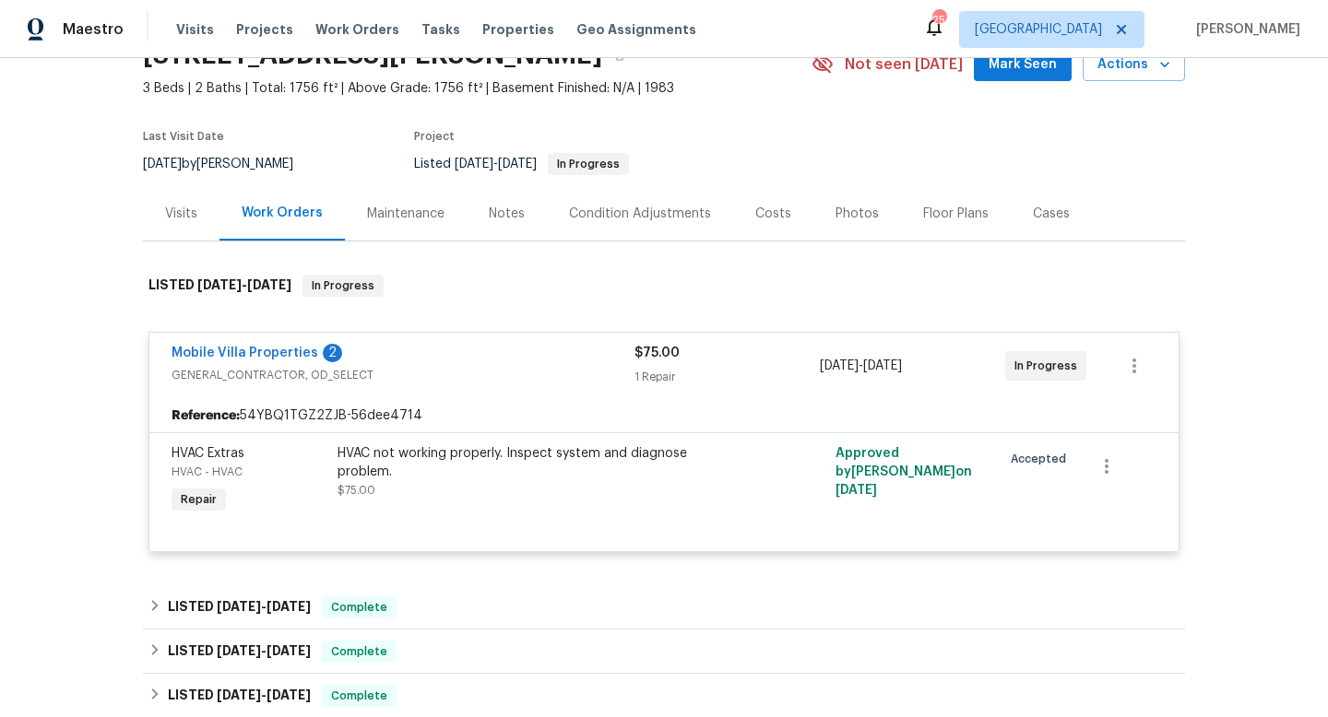
scroll to position [97, 0]
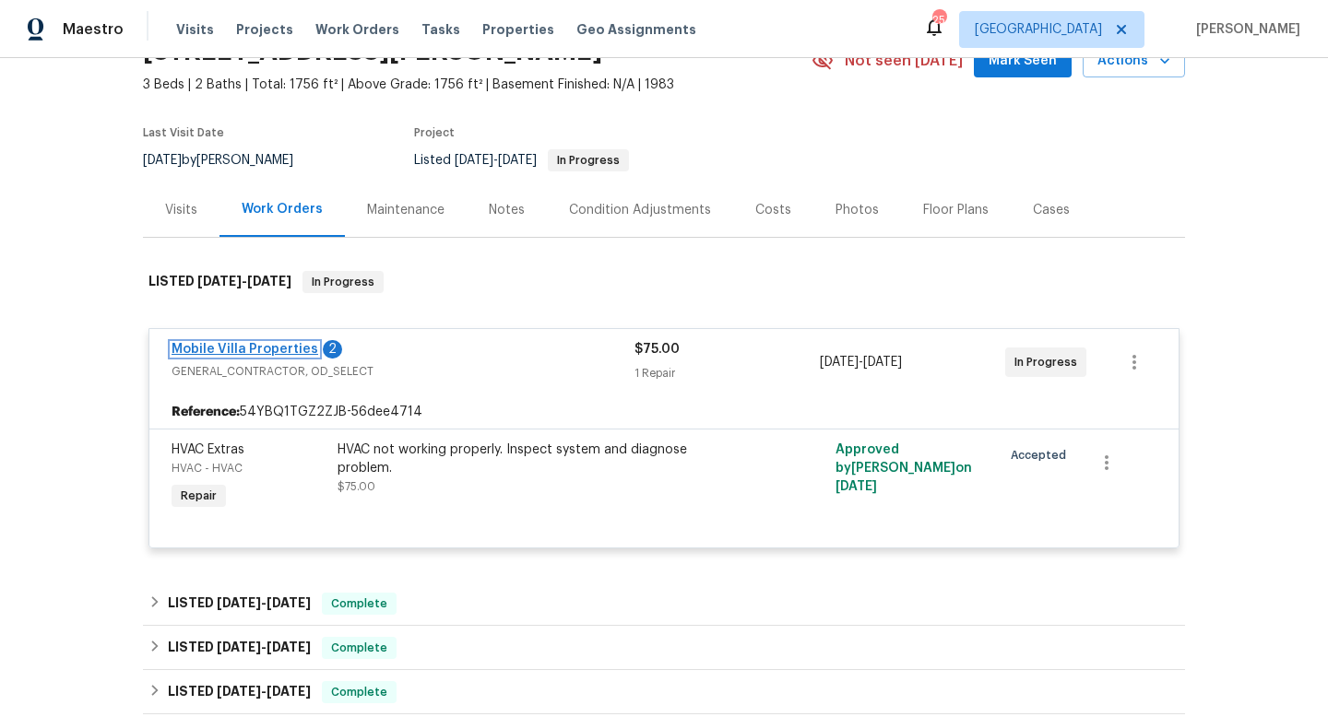
click at [257, 347] on link "Mobile Villa Properties" at bounding box center [245, 349] width 147 height 13
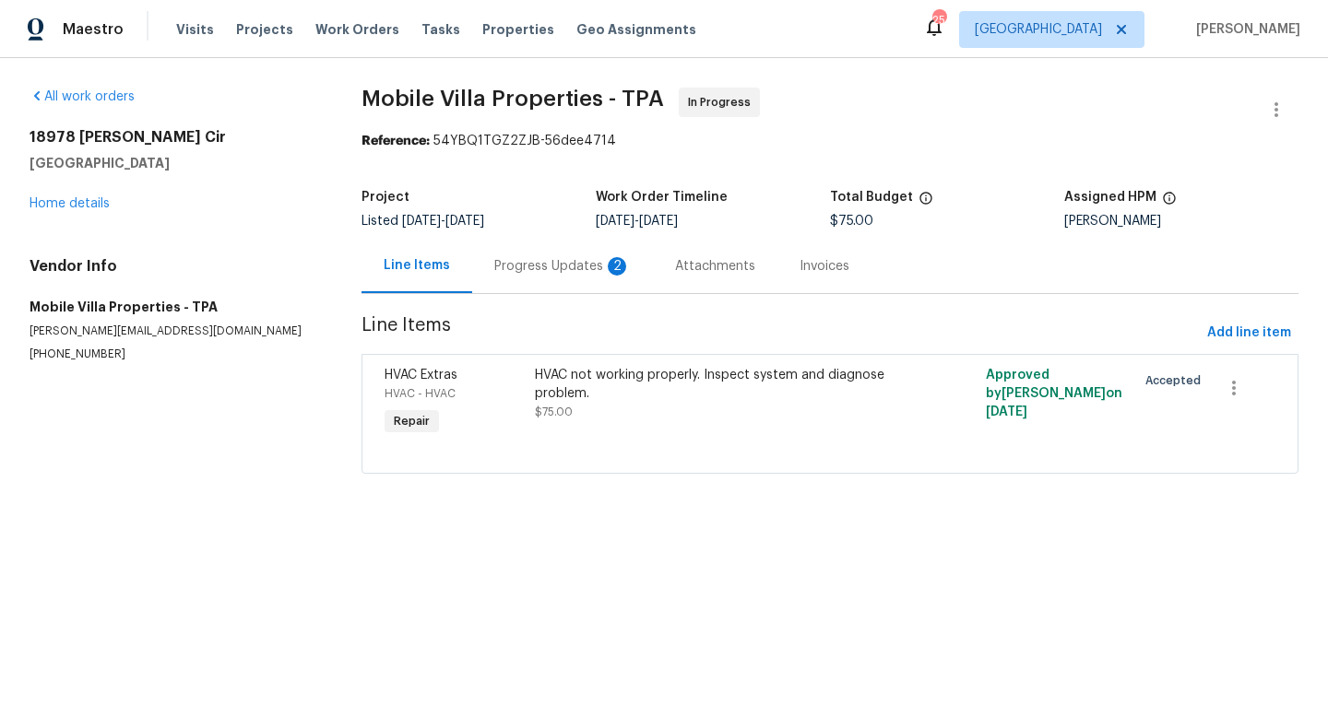
click at [523, 277] on div "Progress Updates 2" at bounding box center [562, 266] width 181 height 54
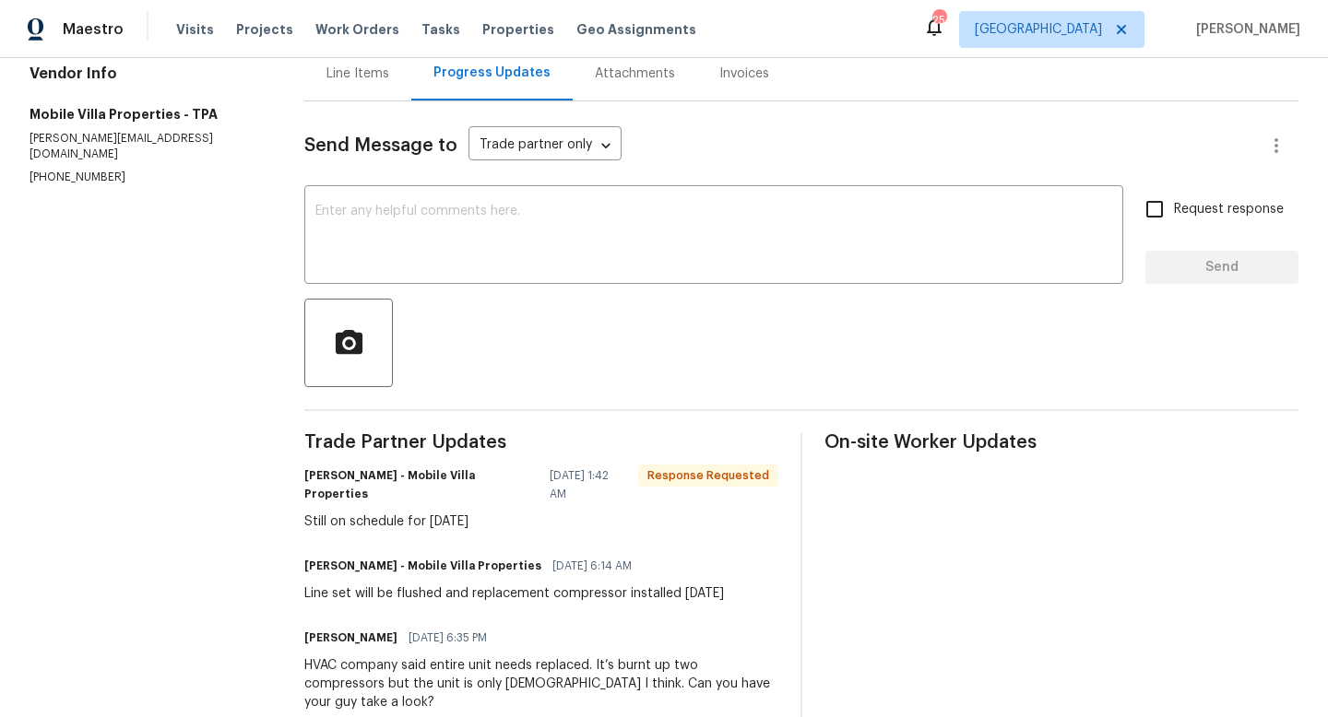
scroll to position [220, 0]
